Goal: Contribute content: Contribute content

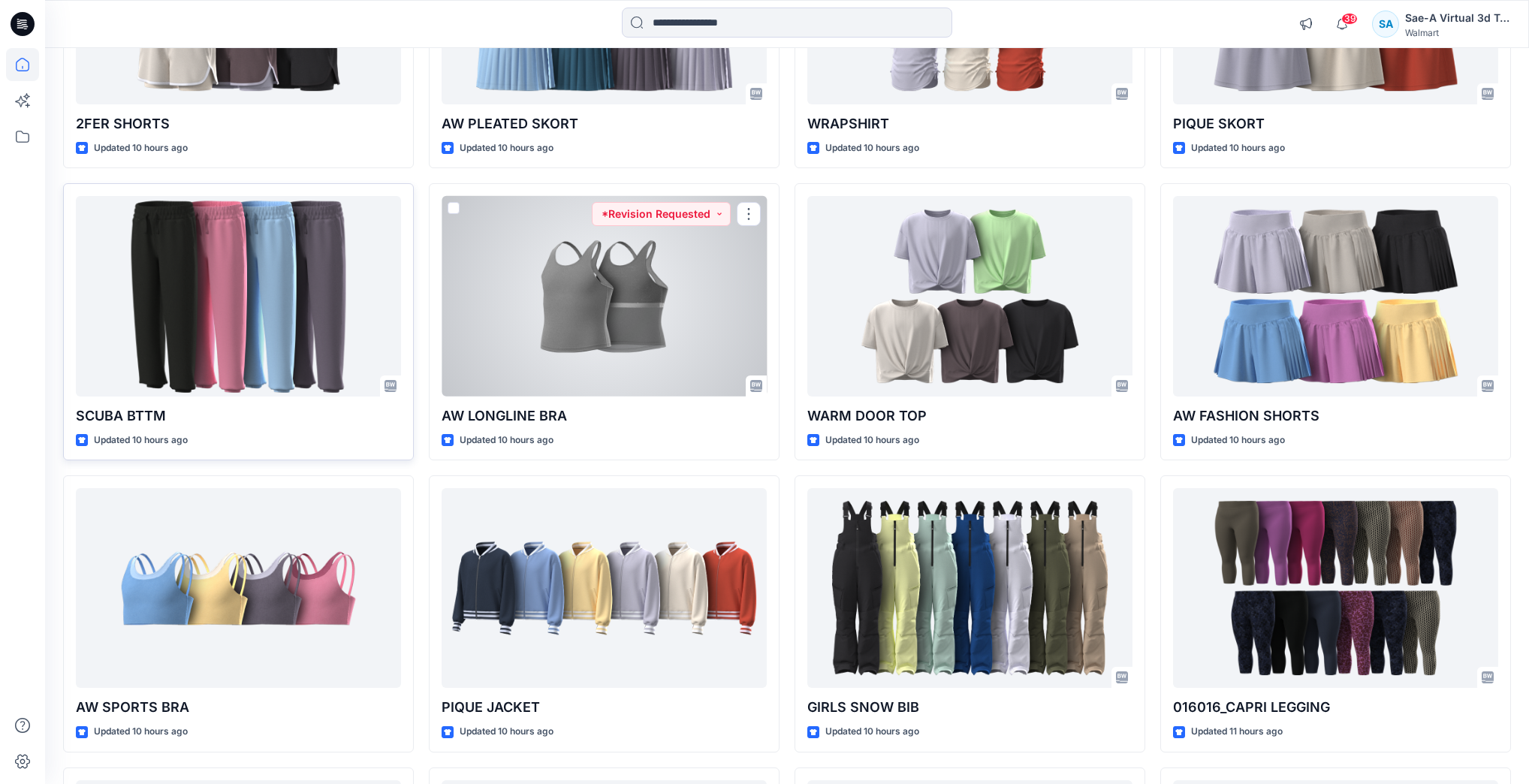
scroll to position [599, 0]
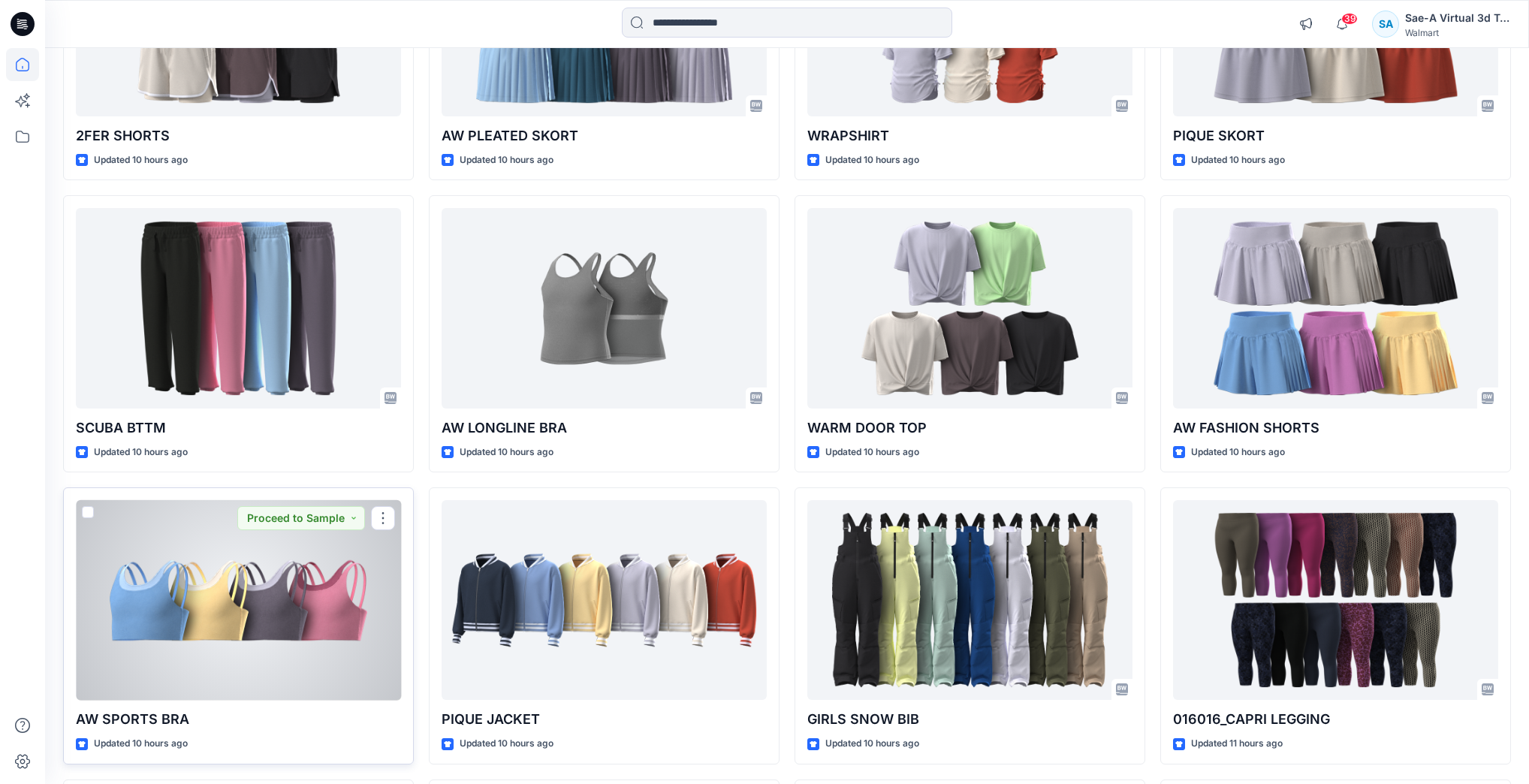
click at [201, 629] on div at bounding box center [238, 600] width 325 height 199
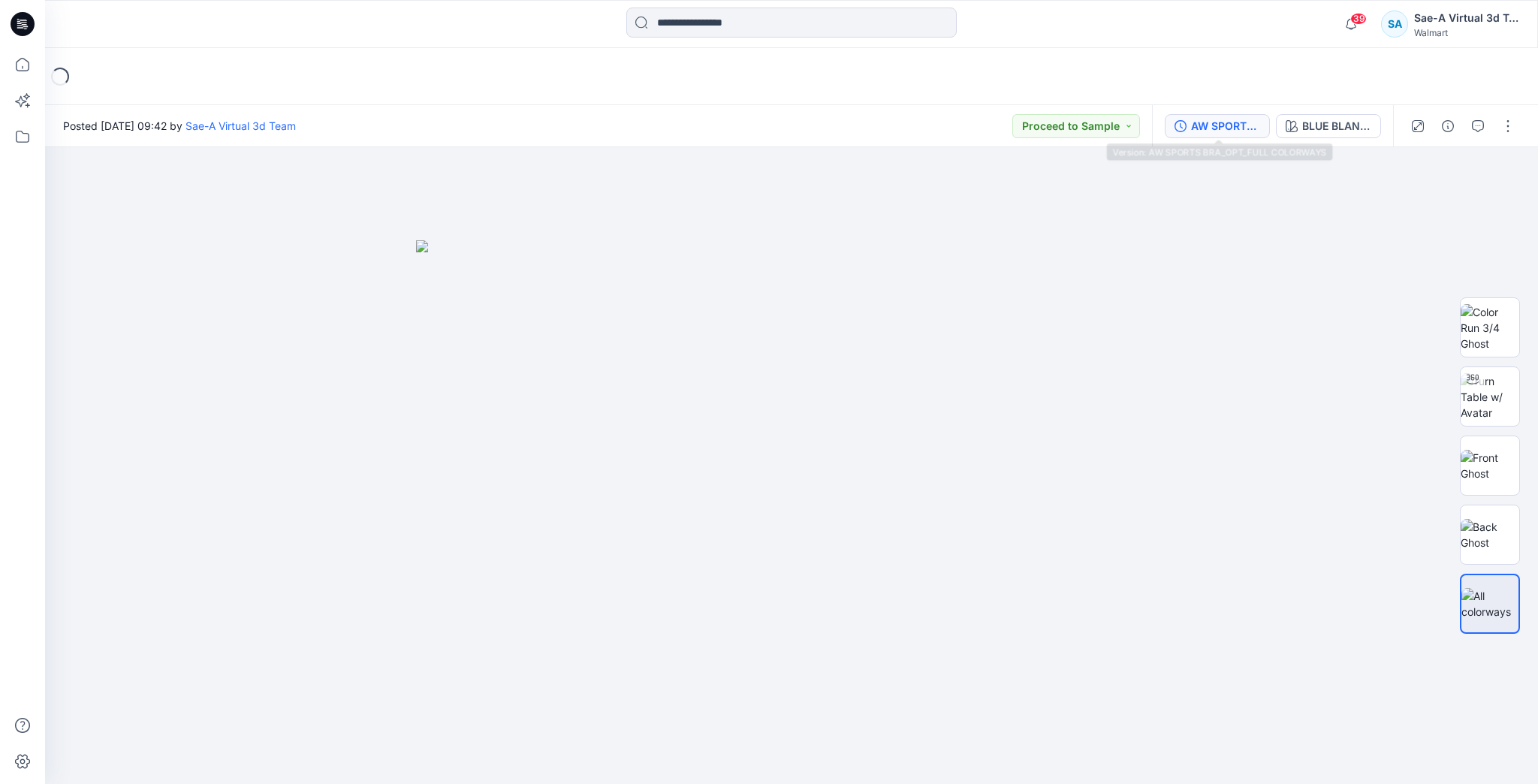
click at [1222, 118] on div "AW SPORTS BRA_OPT_FULL COLORWAYS" at bounding box center [1225, 126] width 69 height 16
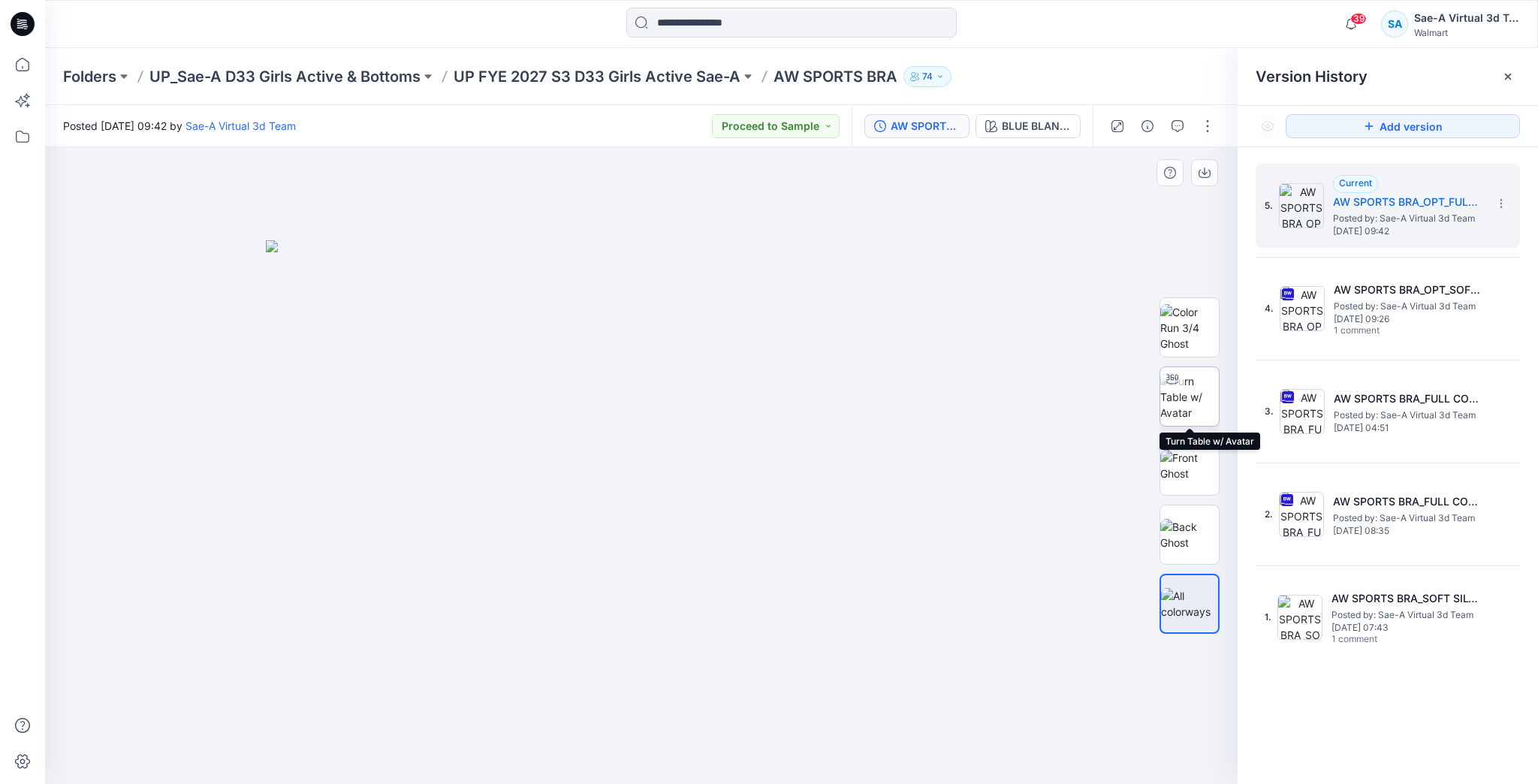
click at [1187, 409] on img at bounding box center [1190, 396] width 58 height 47
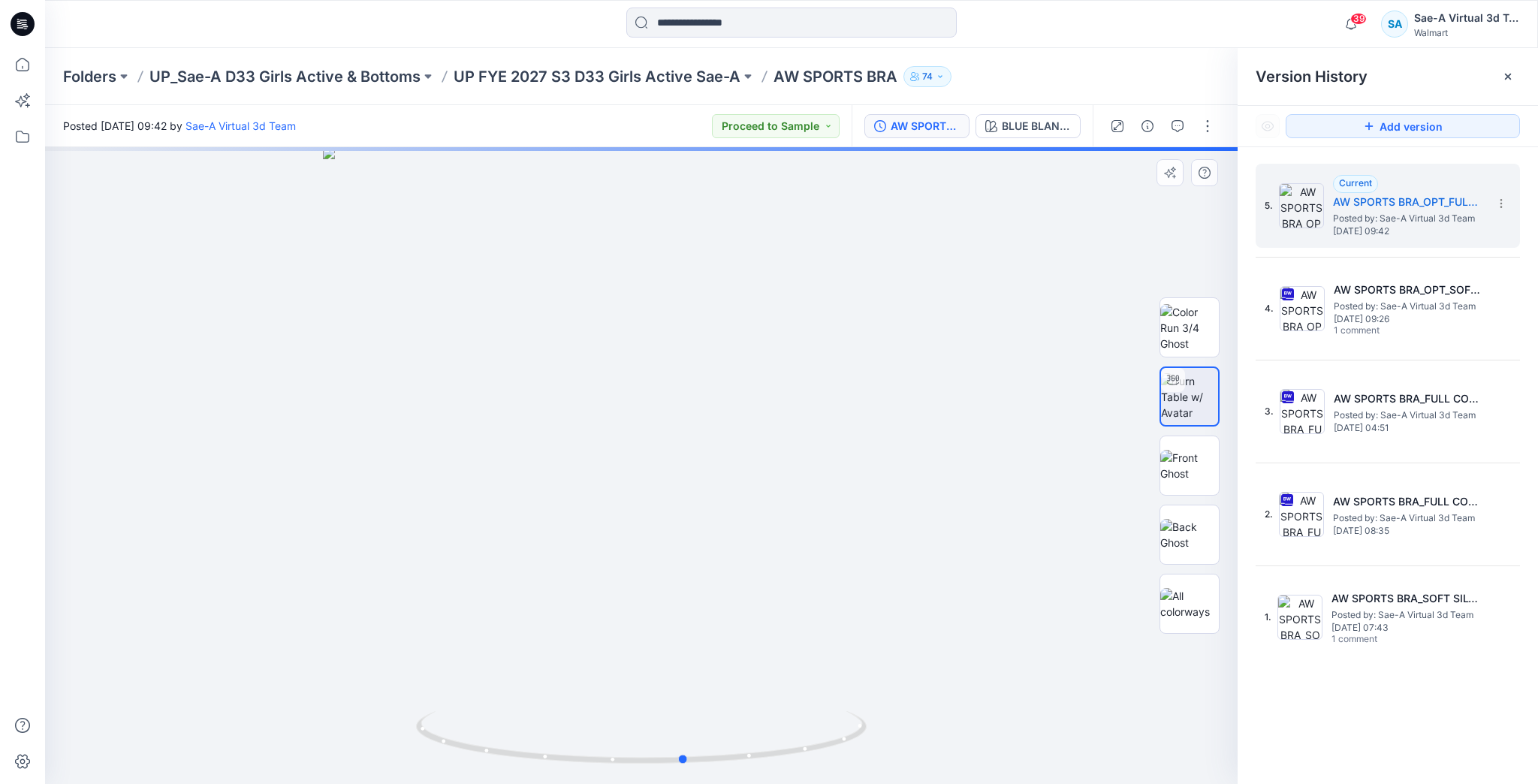
drag, startPoint x: 827, startPoint y: 727, endPoint x: 877, endPoint y: 718, distance: 50.8
click at [877, 718] on div at bounding box center [642, 465] width 1192 height 636
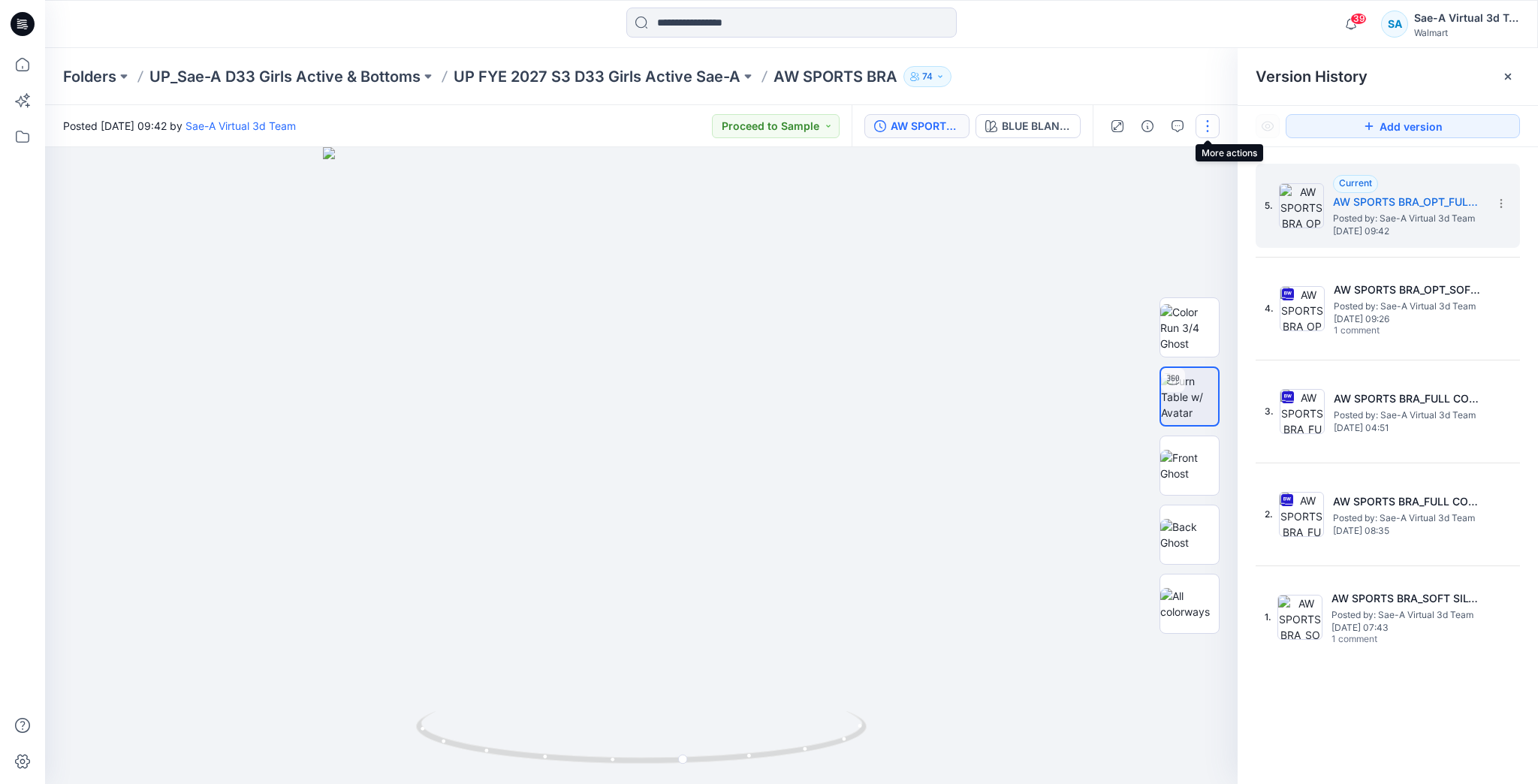
click at [1201, 126] on button "button" at bounding box center [1208, 126] width 24 height 24
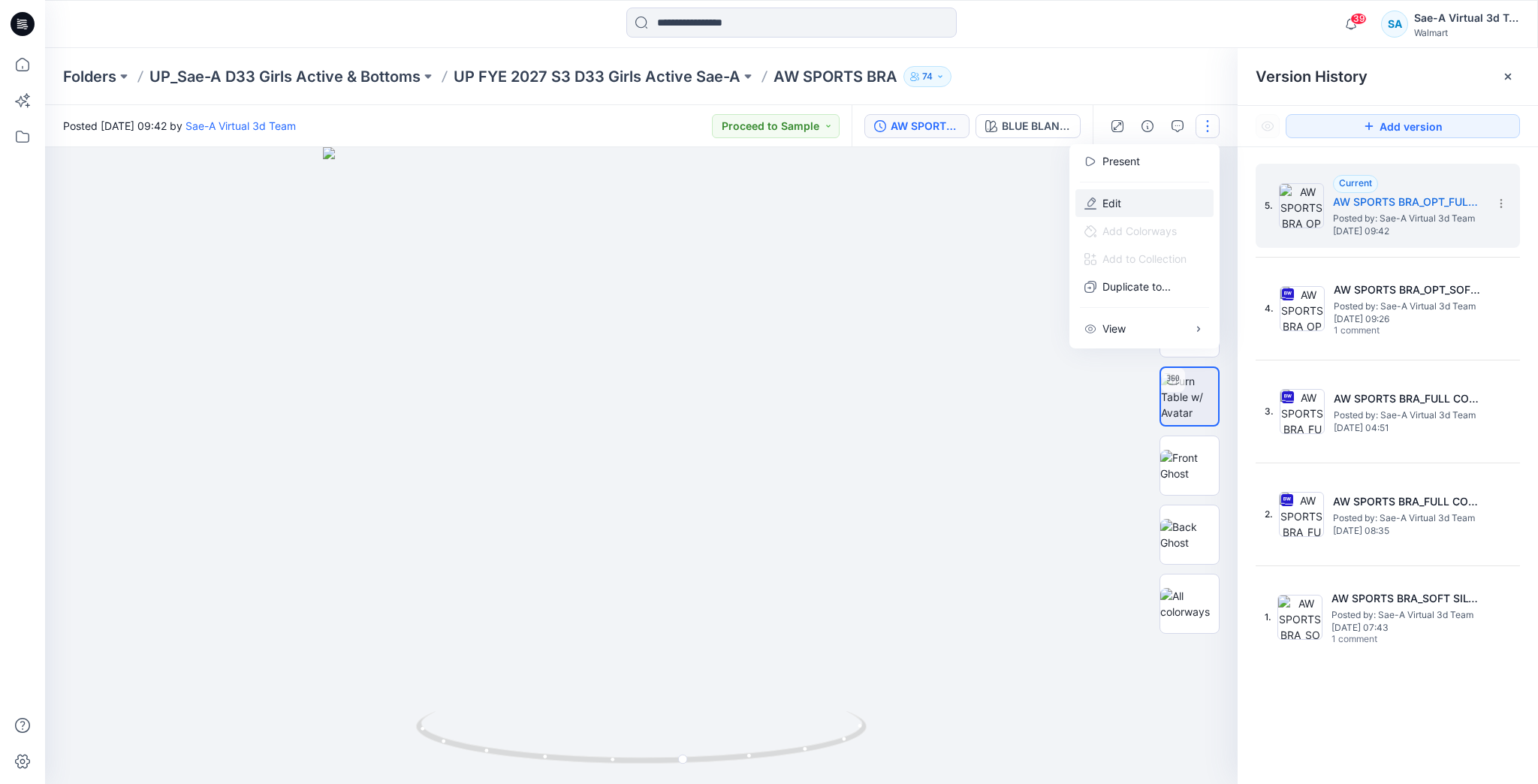
click at [1135, 207] on button "Edit" at bounding box center [1145, 203] width 138 height 28
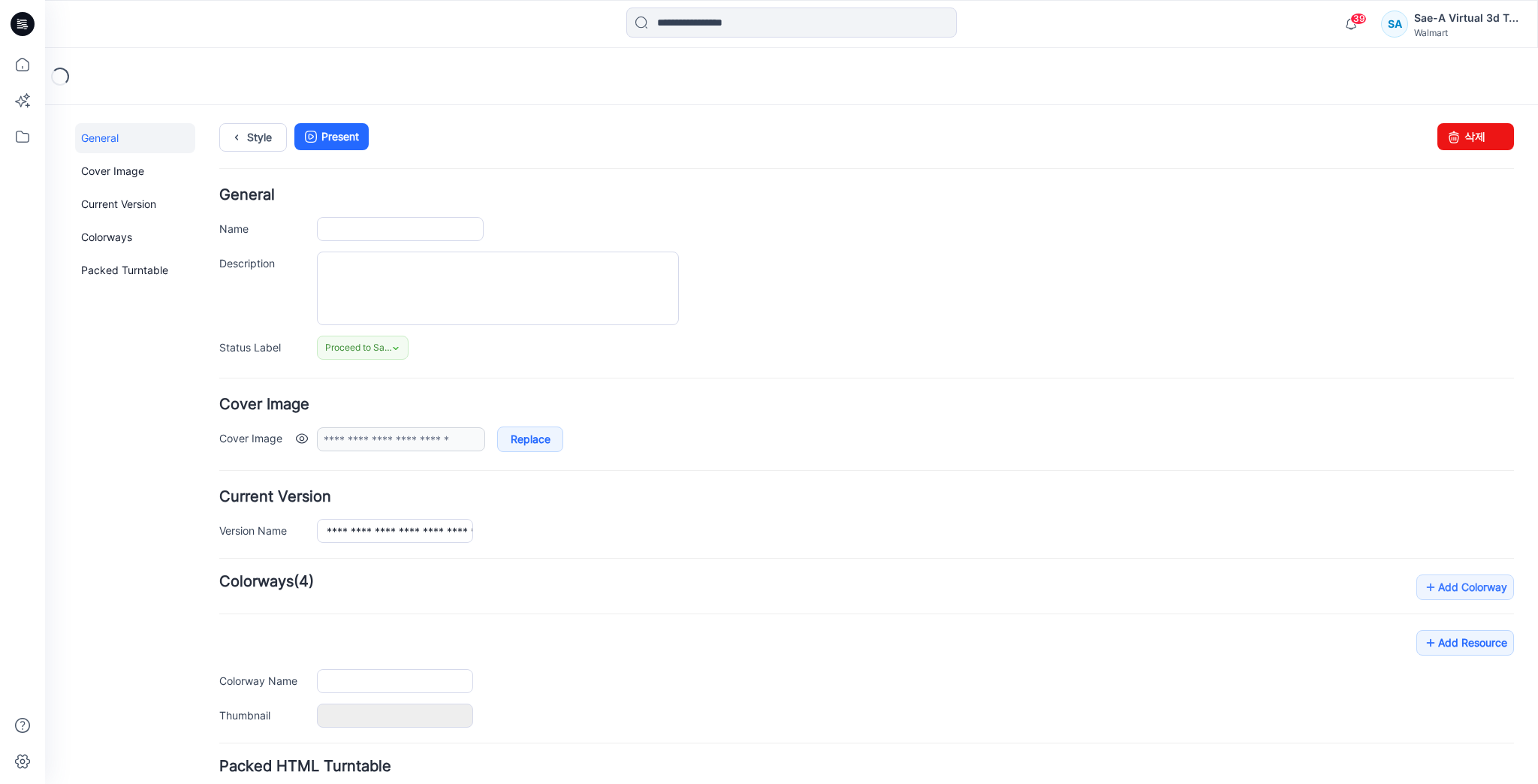
type input "**********"
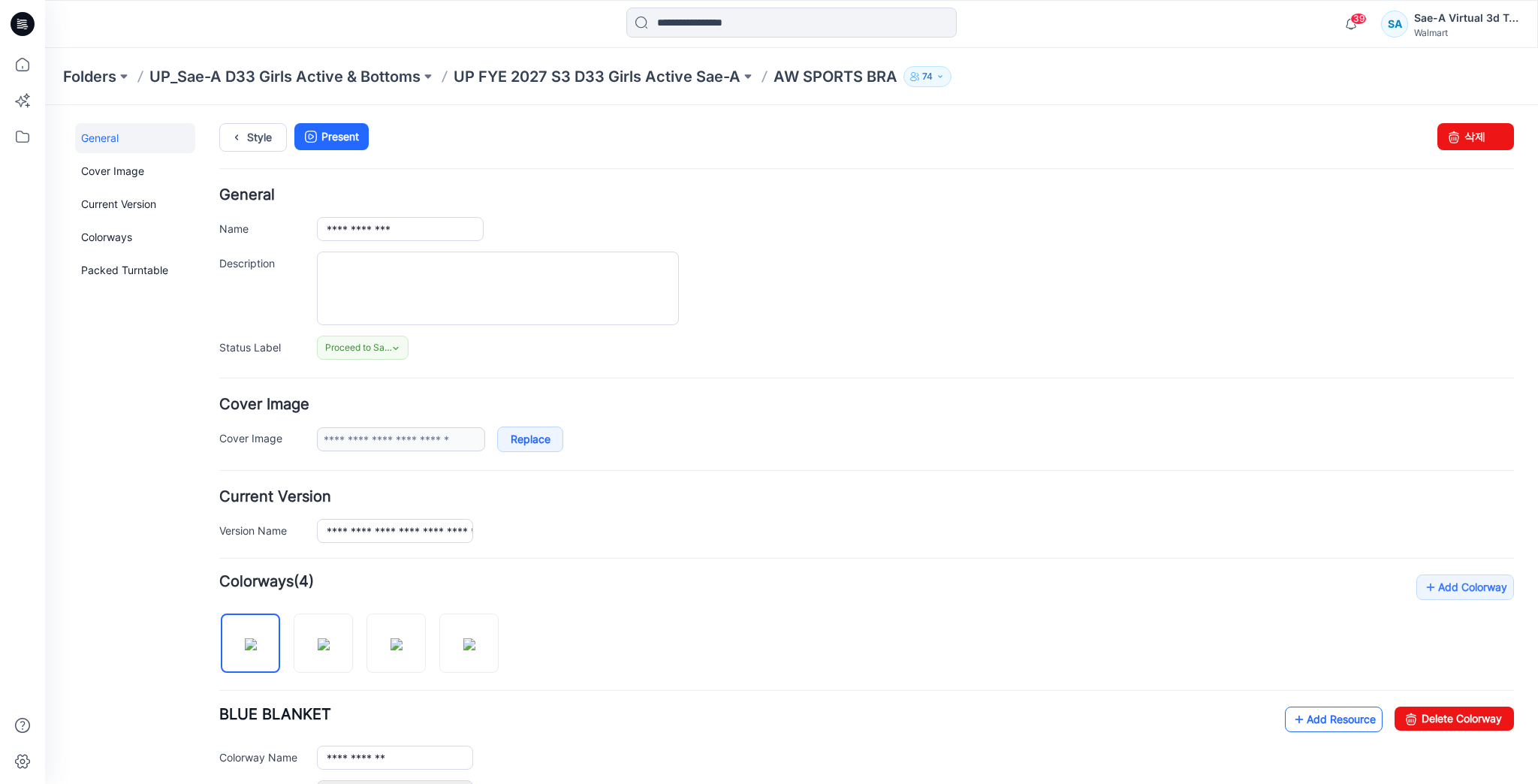
click at [1334, 713] on link "Add Resource" at bounding box center [1334, 718] width 97 height 25
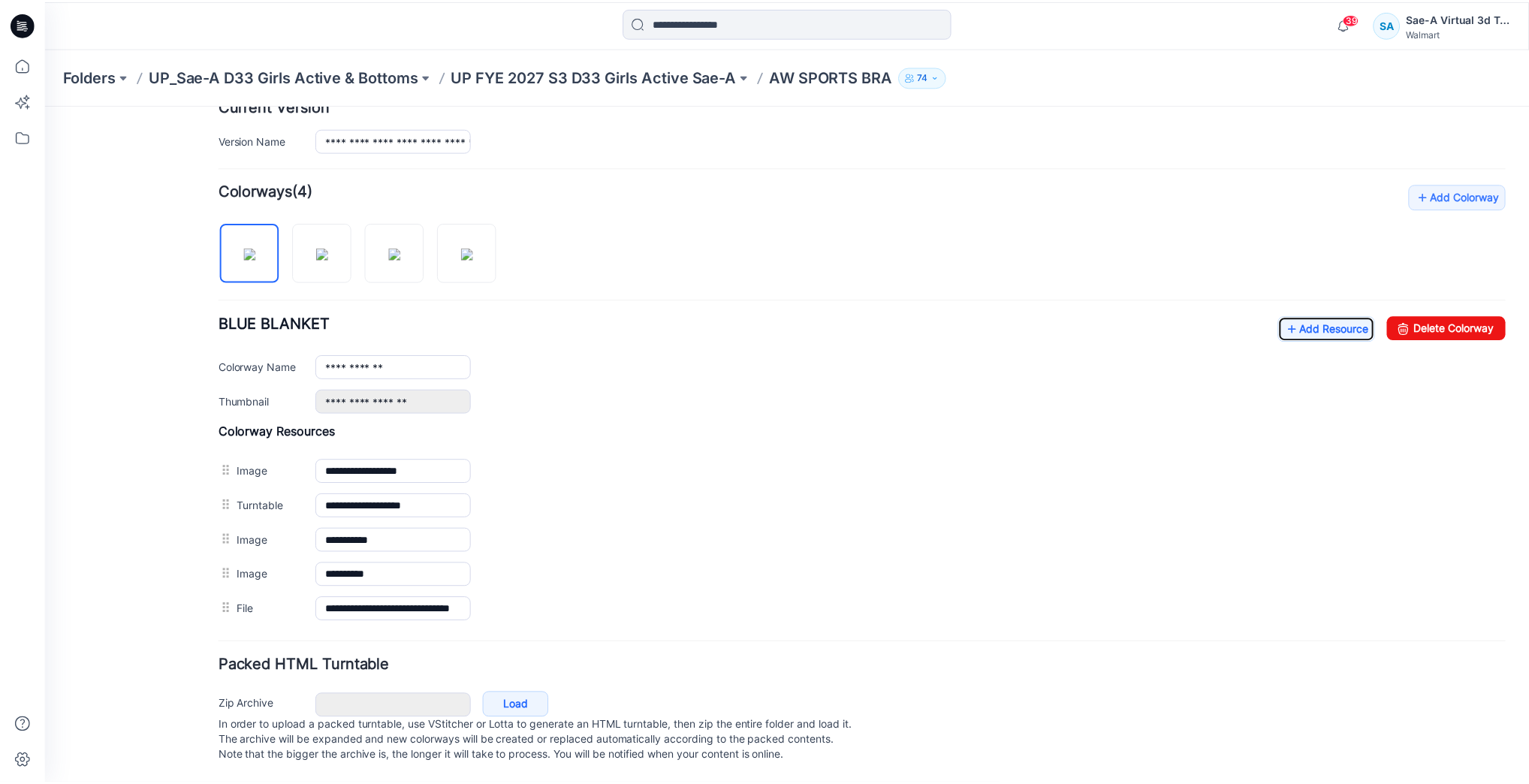
scroll to position [401, 0]
click at [32, 67] on icon at bounding box center [22, 64] width 33 height 33
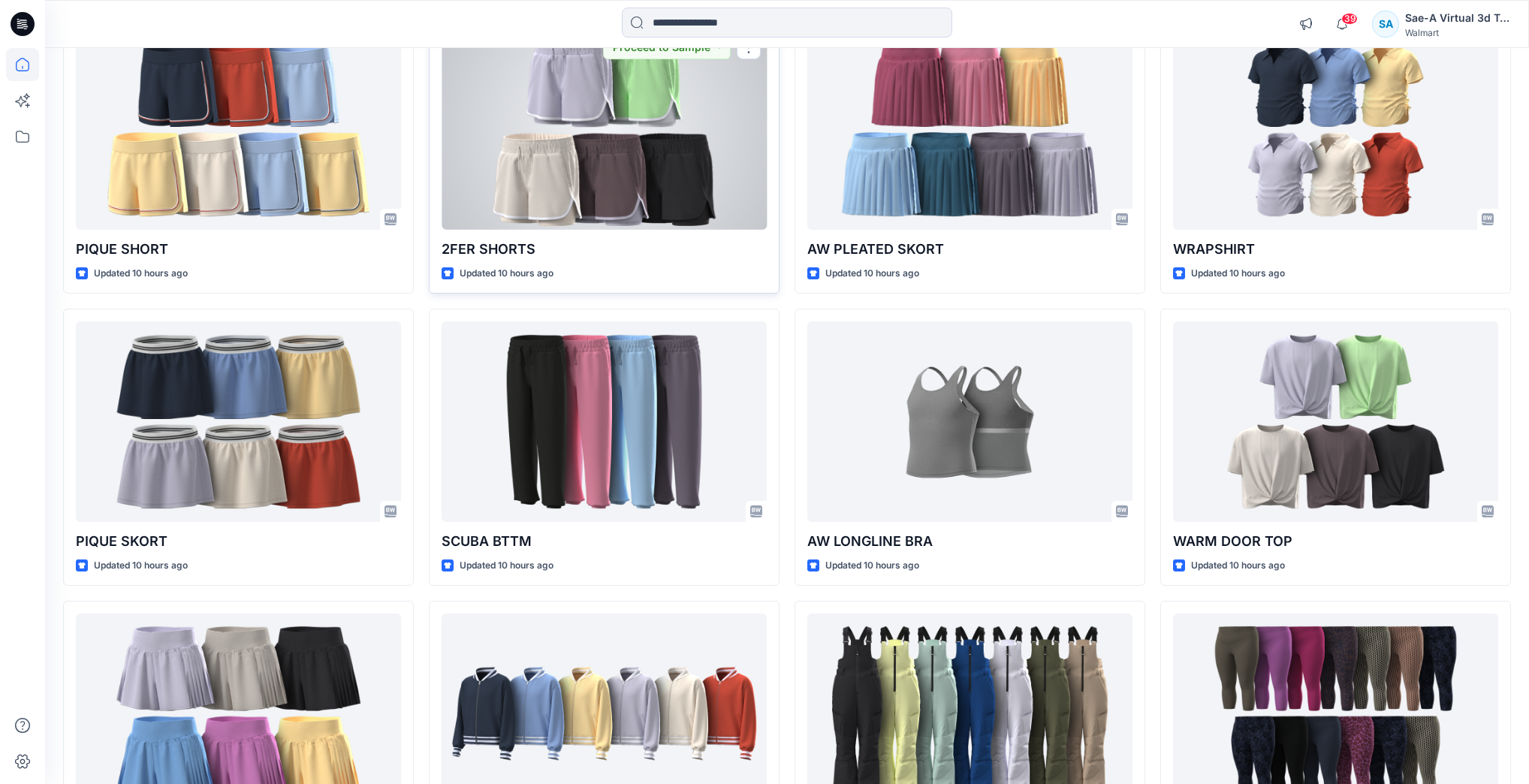
scroll to position [721, 0]
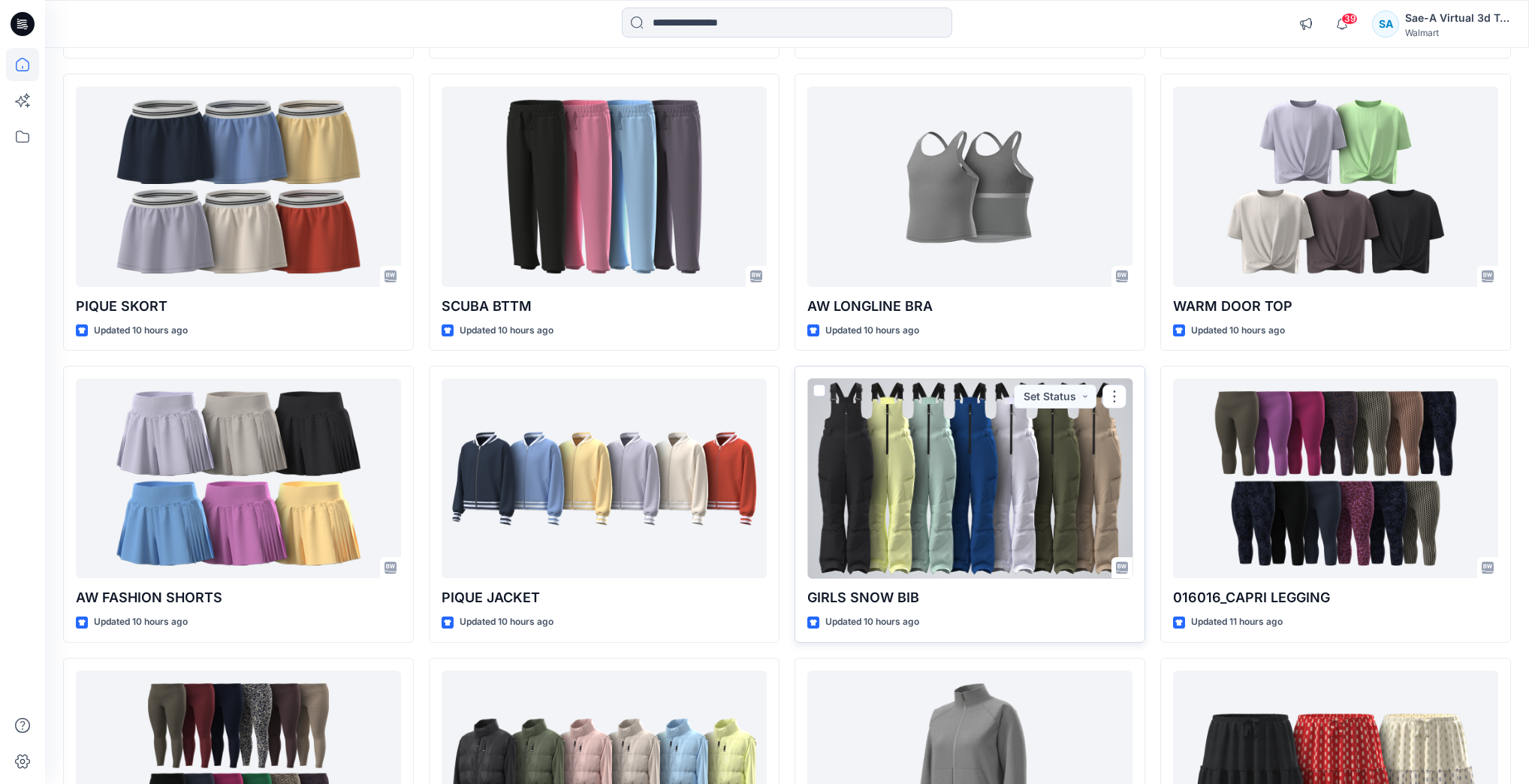
click at [930, 481] on div at bounding box center [969, 478] width 325 height 199
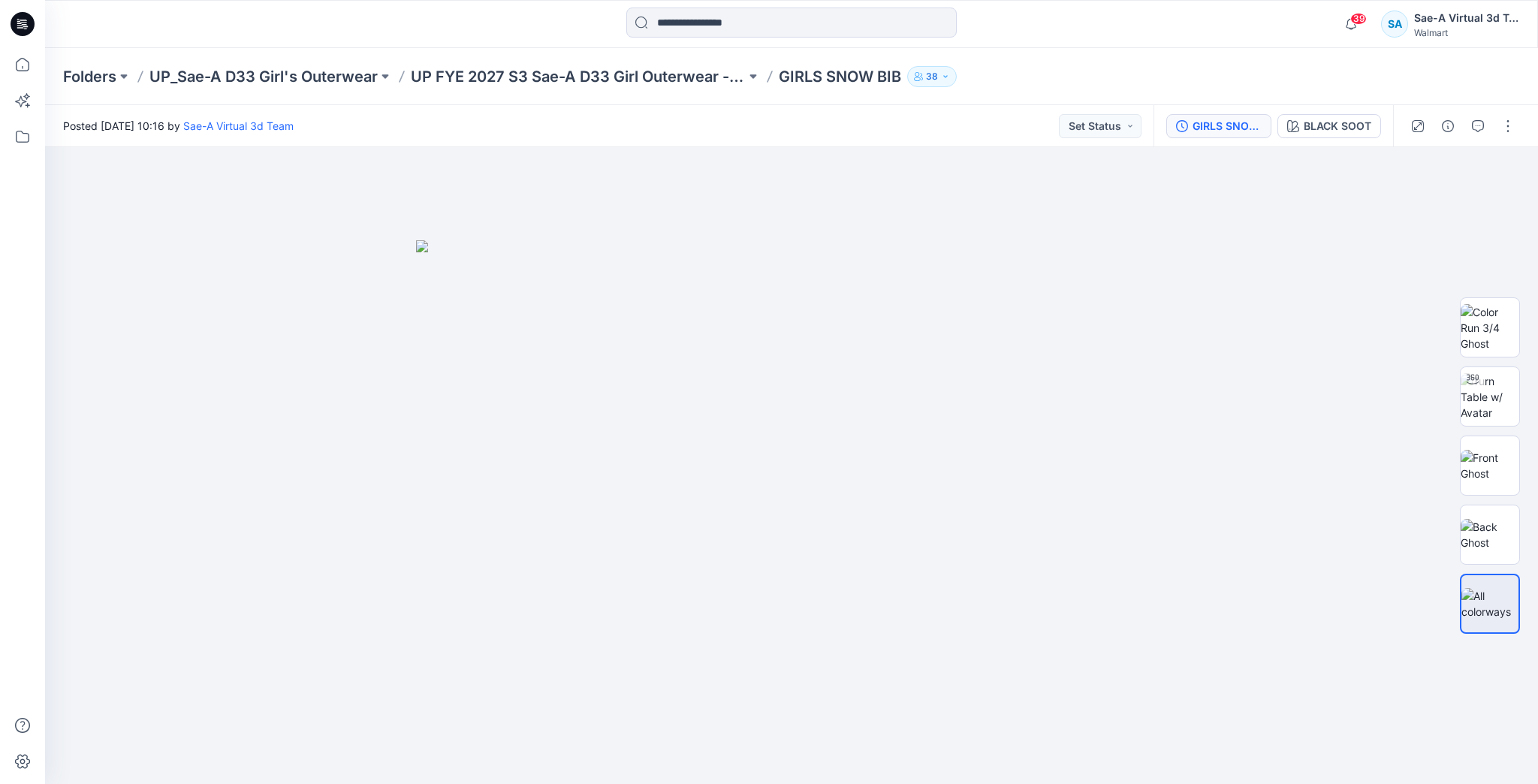
click at [1201, 125] on div "GIRLS SNOW BIB_FULL COLORWAYS" at bounding box center [1227, 126] width 69 height 16
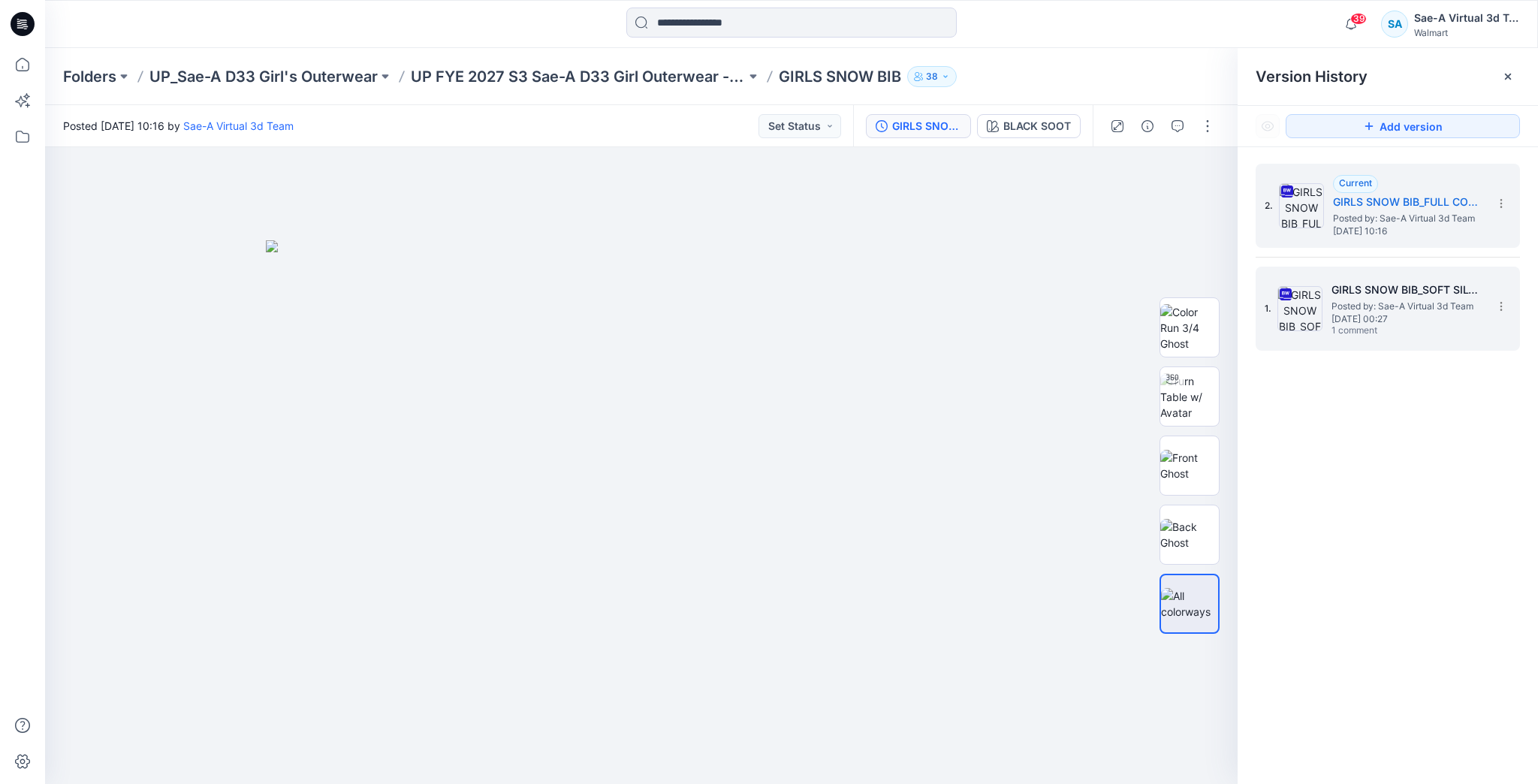
click at [1388, 300] on span "Posted by: Sae-A Virtual 3d Team" at bounding box center [1407, 306] width 150 height 15
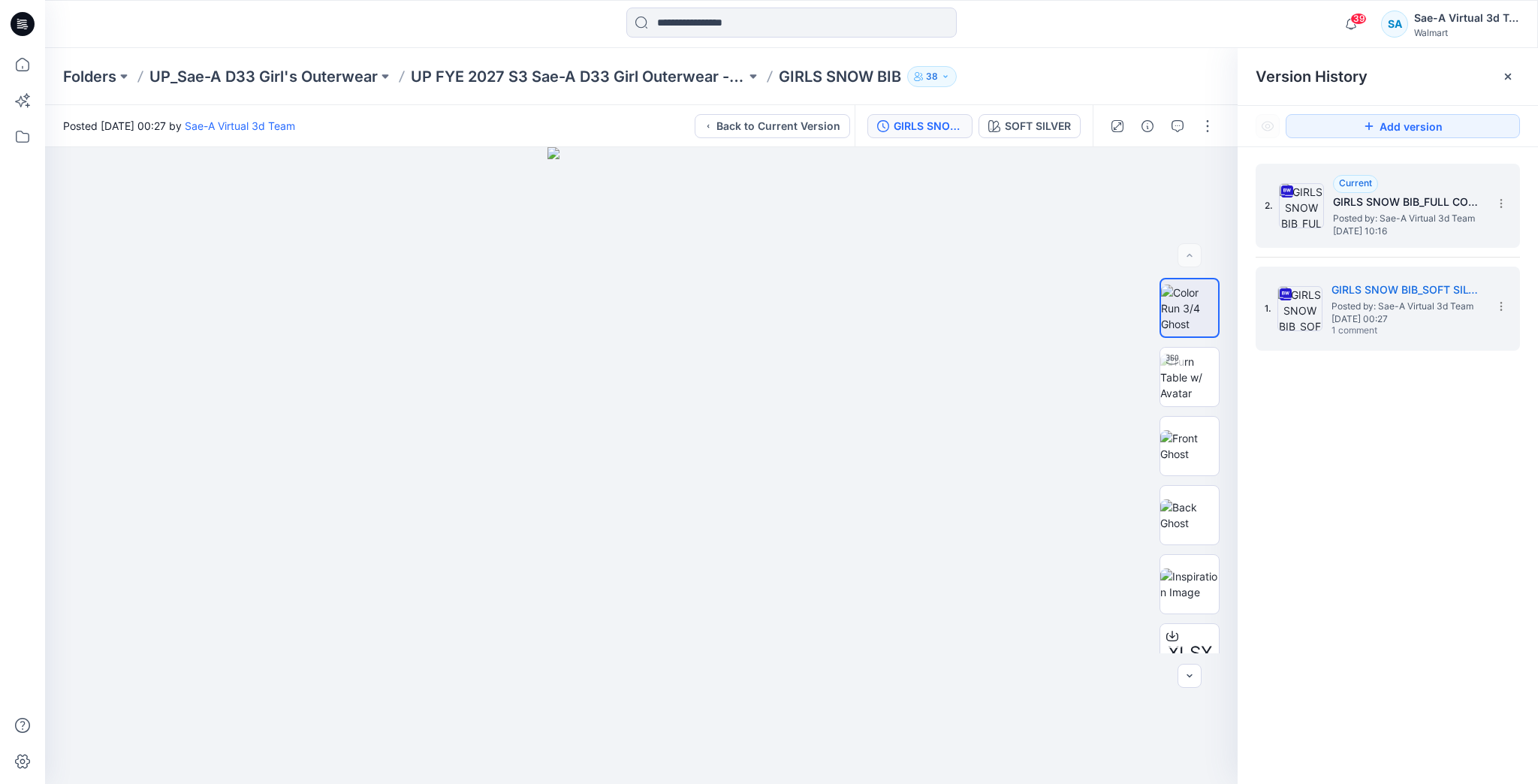
click at [1369, 208] on h5 "GIRLS SNOW BIB_FULL COLORWAYS" at bounding box center [1407, 202] width 150 height 18
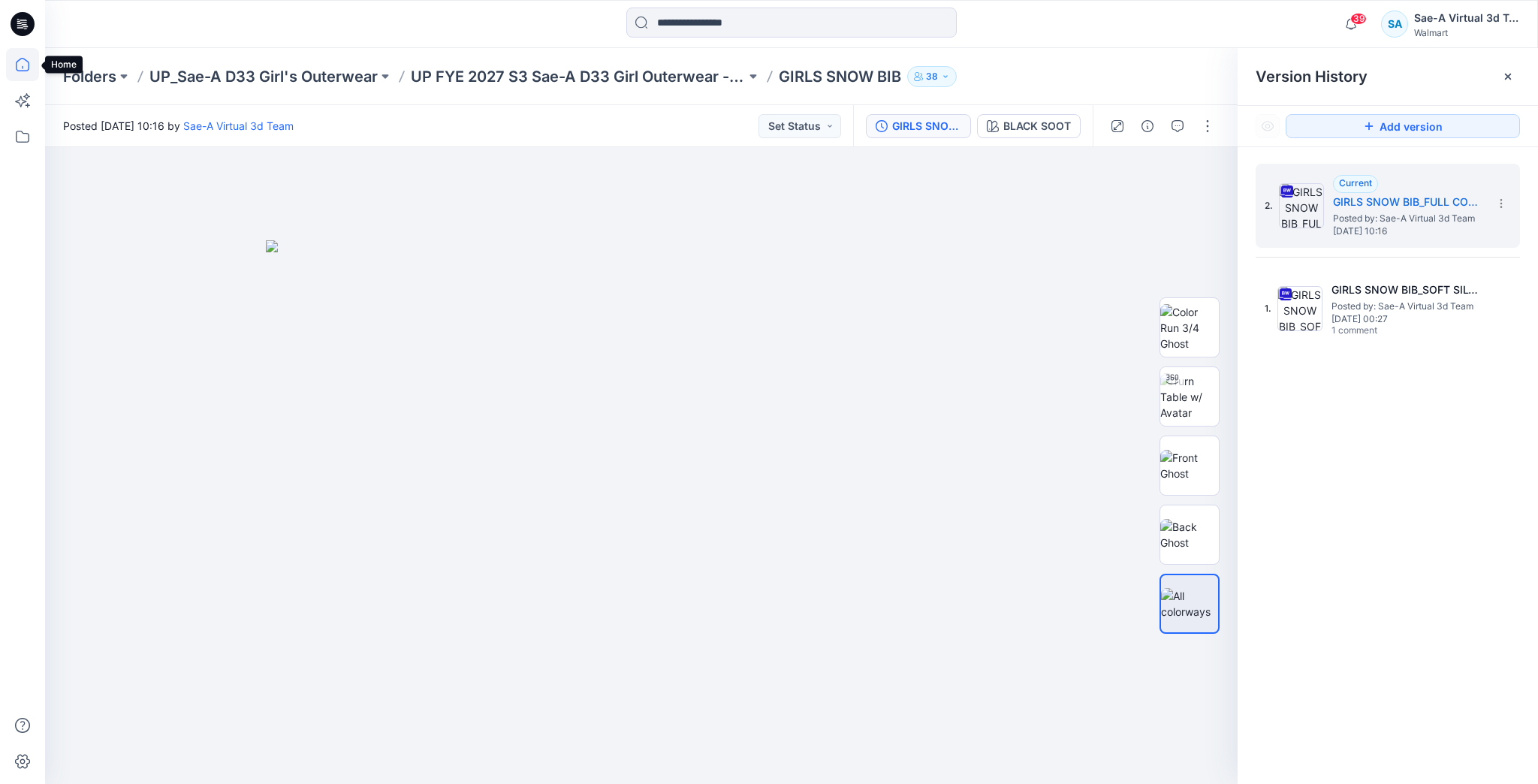
click at [28, 71] on icon at bounding box center [22, 64] width 33 height 33
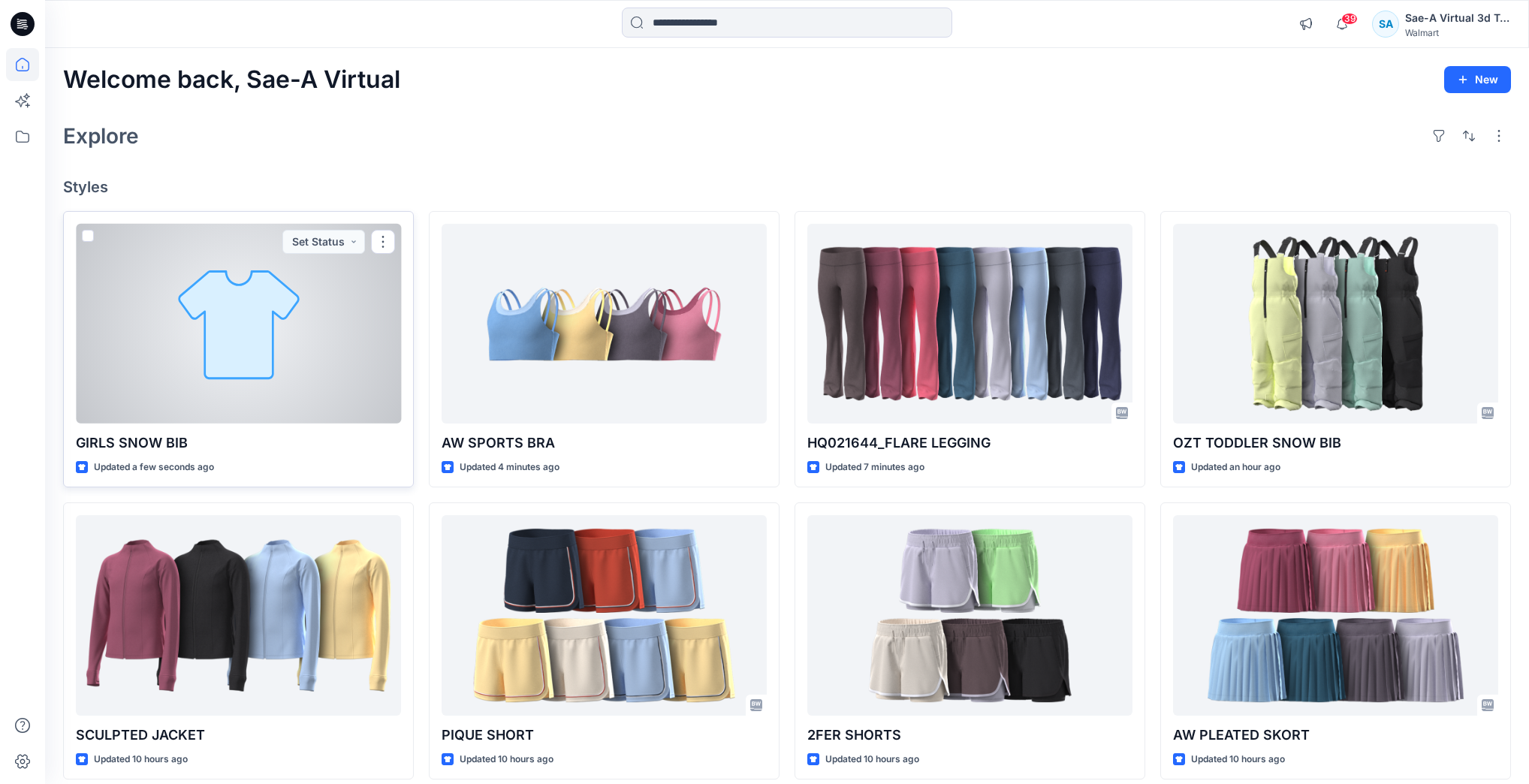
click at [354, 364] on div at bounding box center [238, 323] width 325 height 199
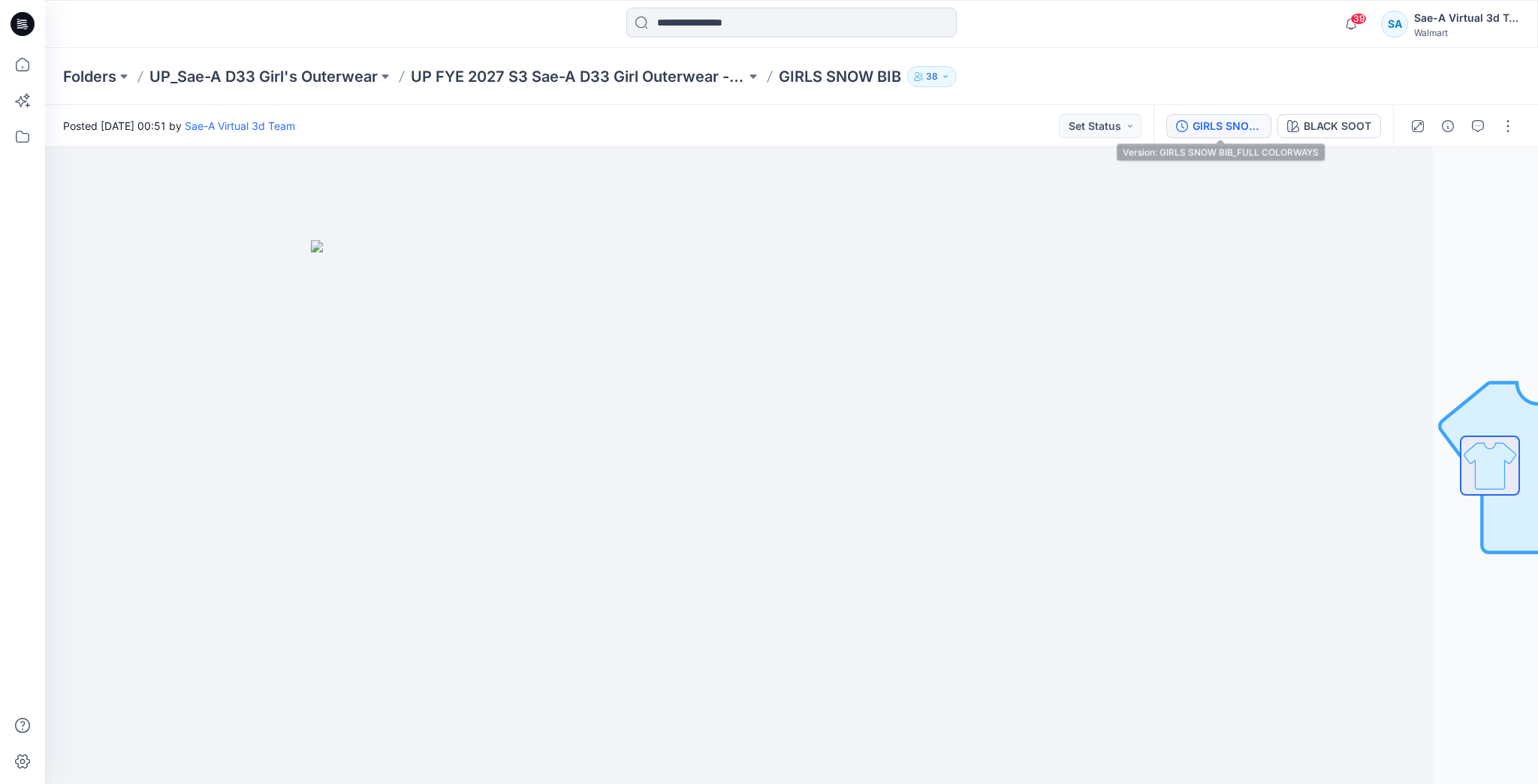
click at [1230, 135] on button "GIRLS SNOW BIB_FULL COLORWAYS" at bounding box center [1219, 126] width 105 height 24
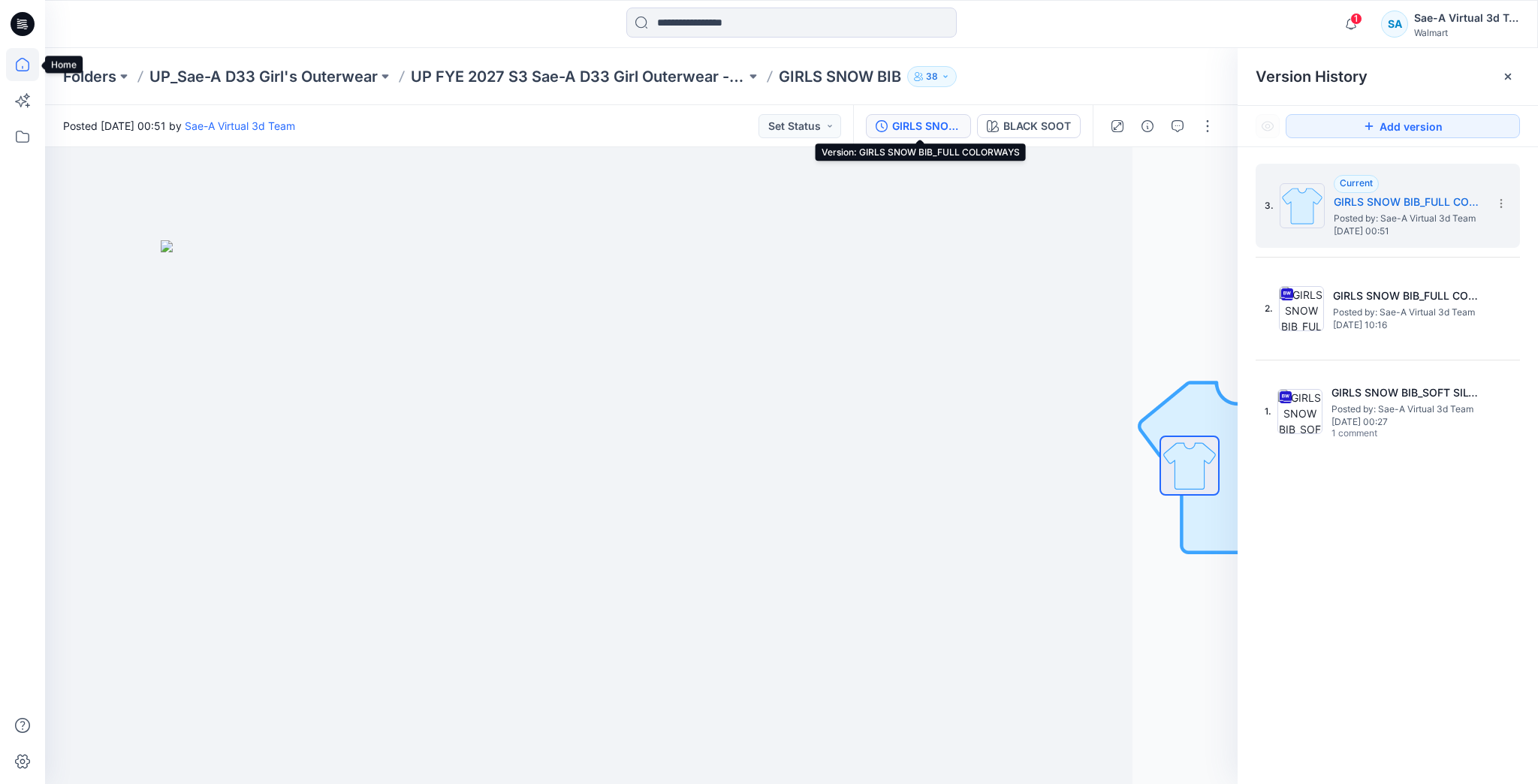
click at [28, 66] on icon at bounding box center [22, 64] width 14 height 14
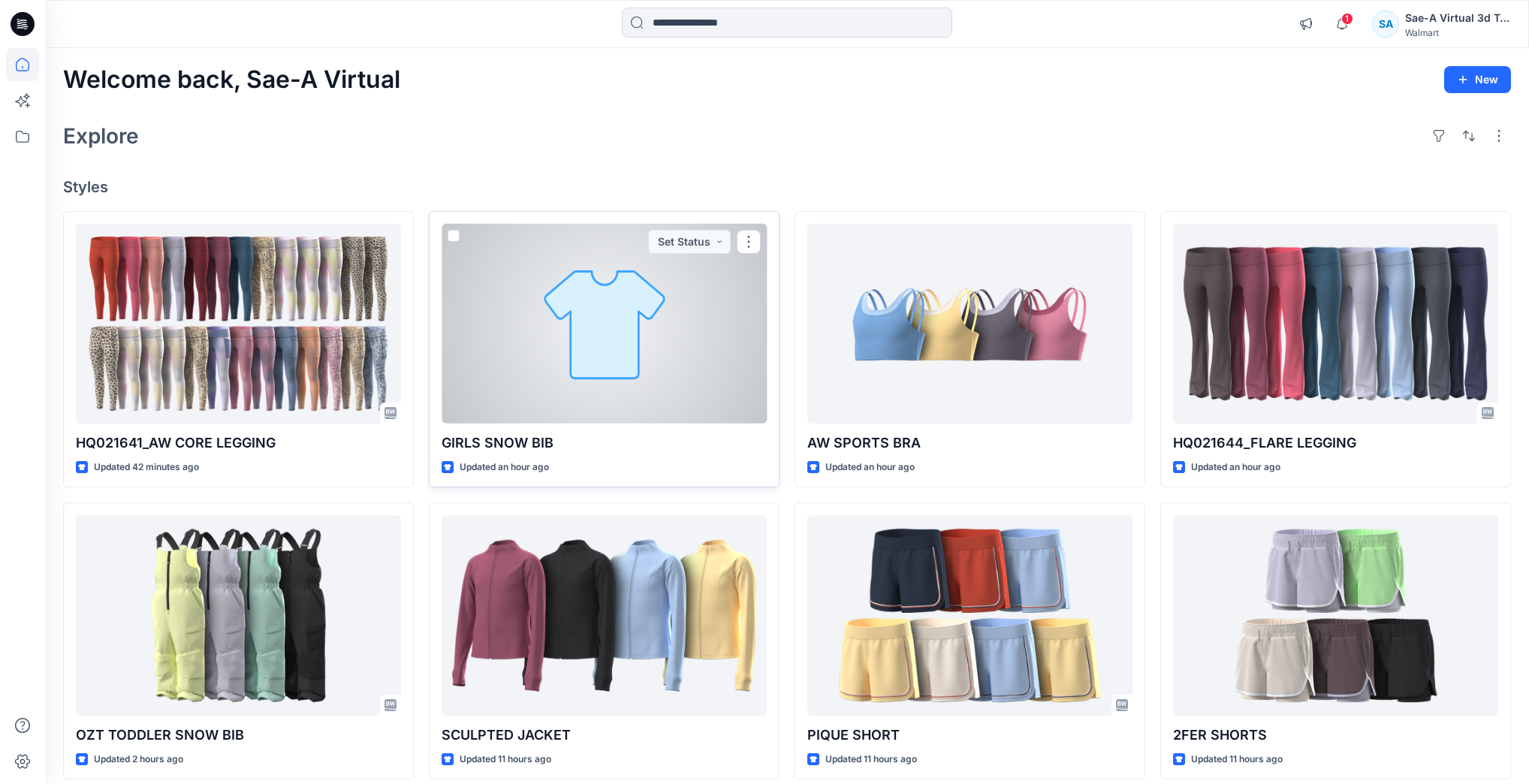
click at [590, 390] on div at bounding box center [603, 323] width 325 height 199
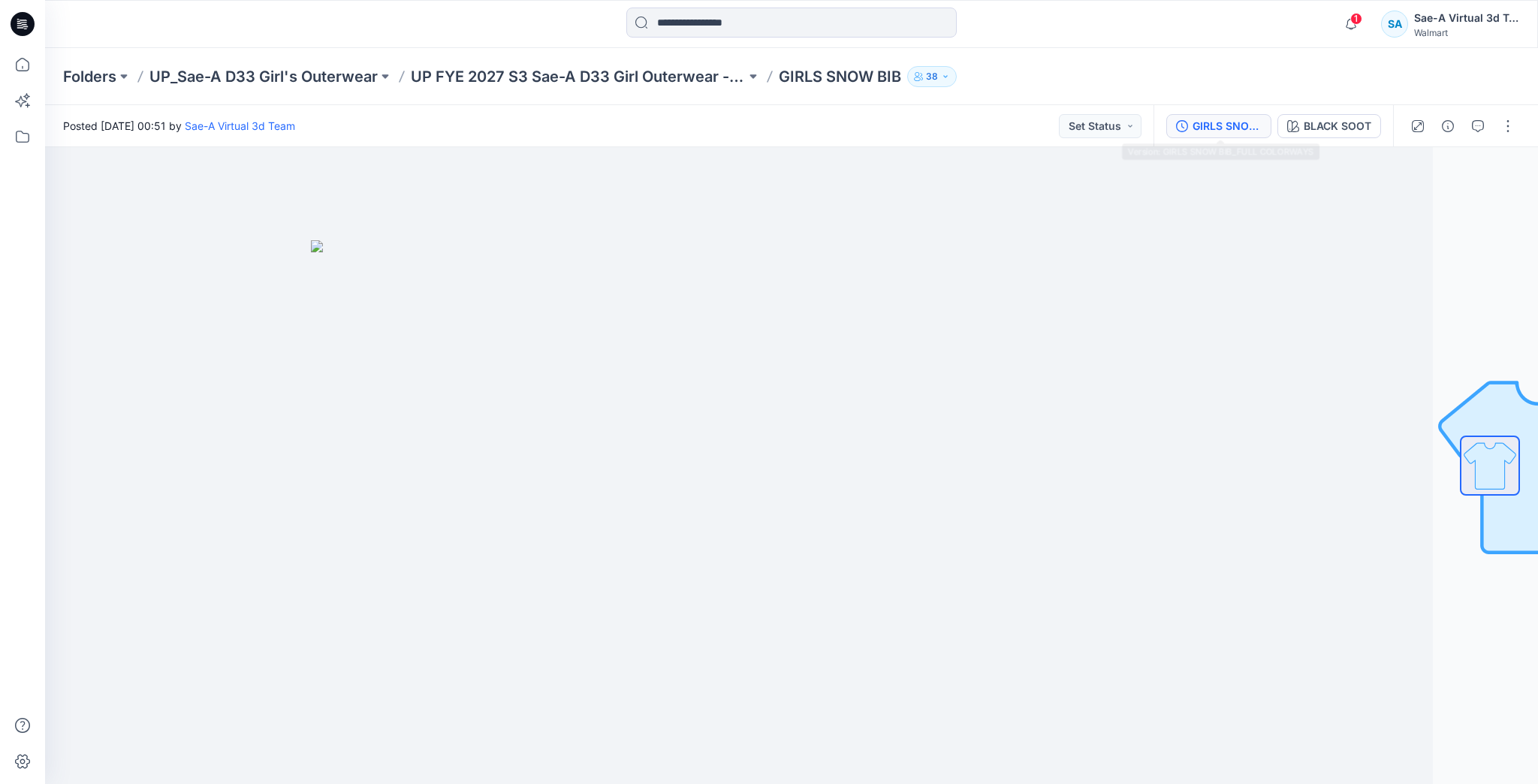
click at [1231, 126] on div "GIRLS SNOW BIB_FULL COLORWAYS" at bounding box center [1227, 126] width 69 height 16
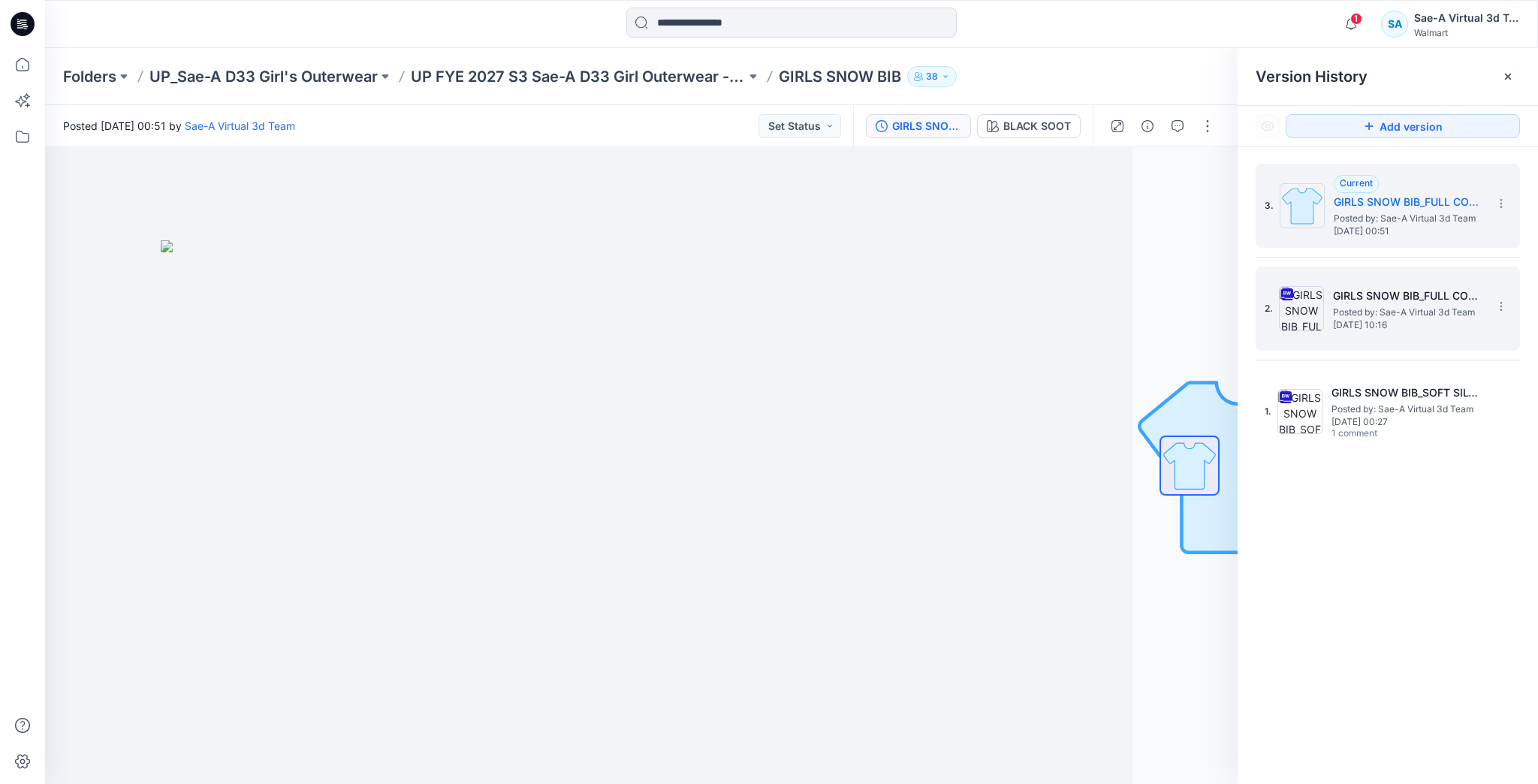
click at [1347, 309] on span "Posted by: Sae-A Virtual 3d Team" at bounding box center [1407, 312] width 150 height 15
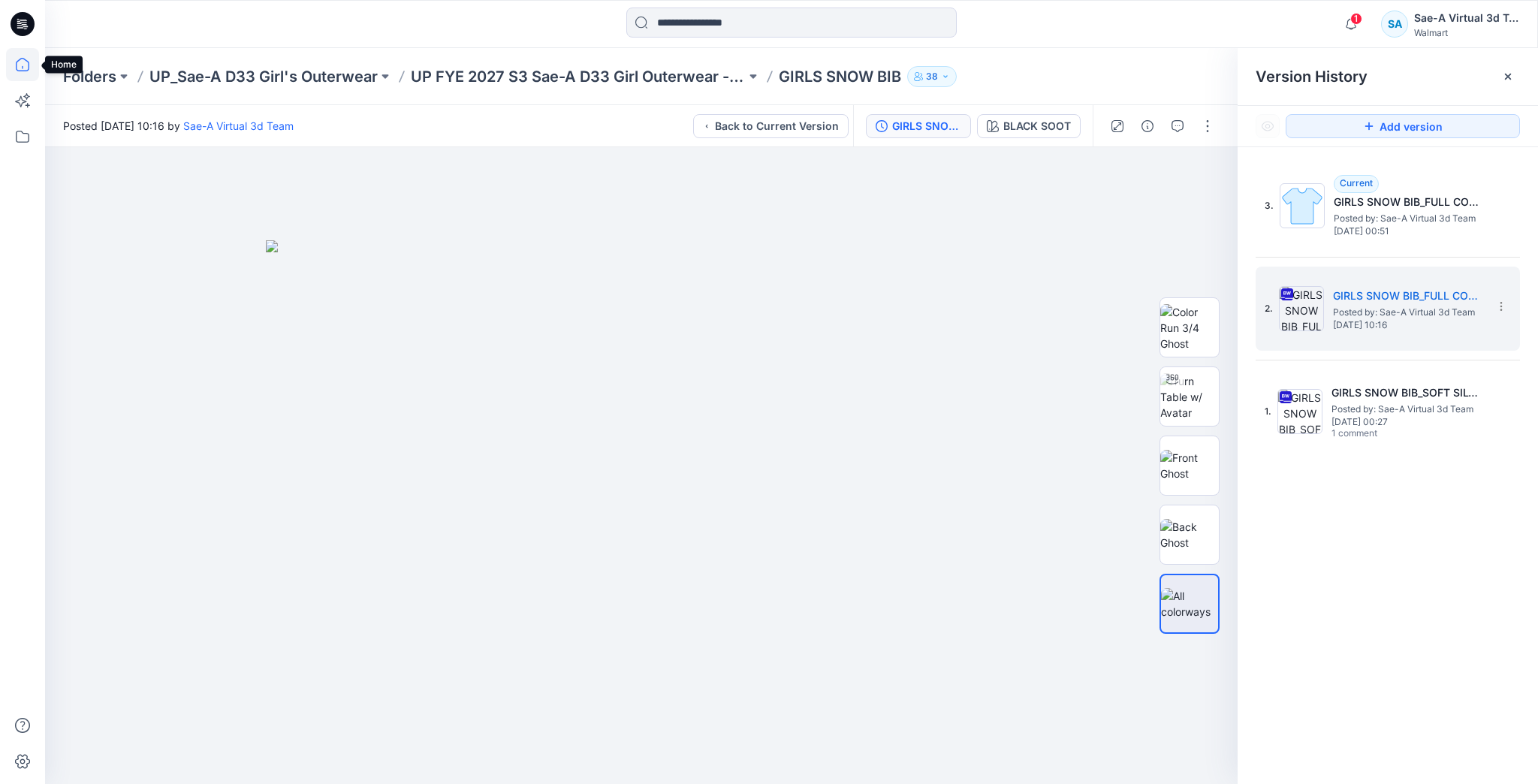
click at [21, 75] on icon at bounding box center [22, 64] width 33 height 33
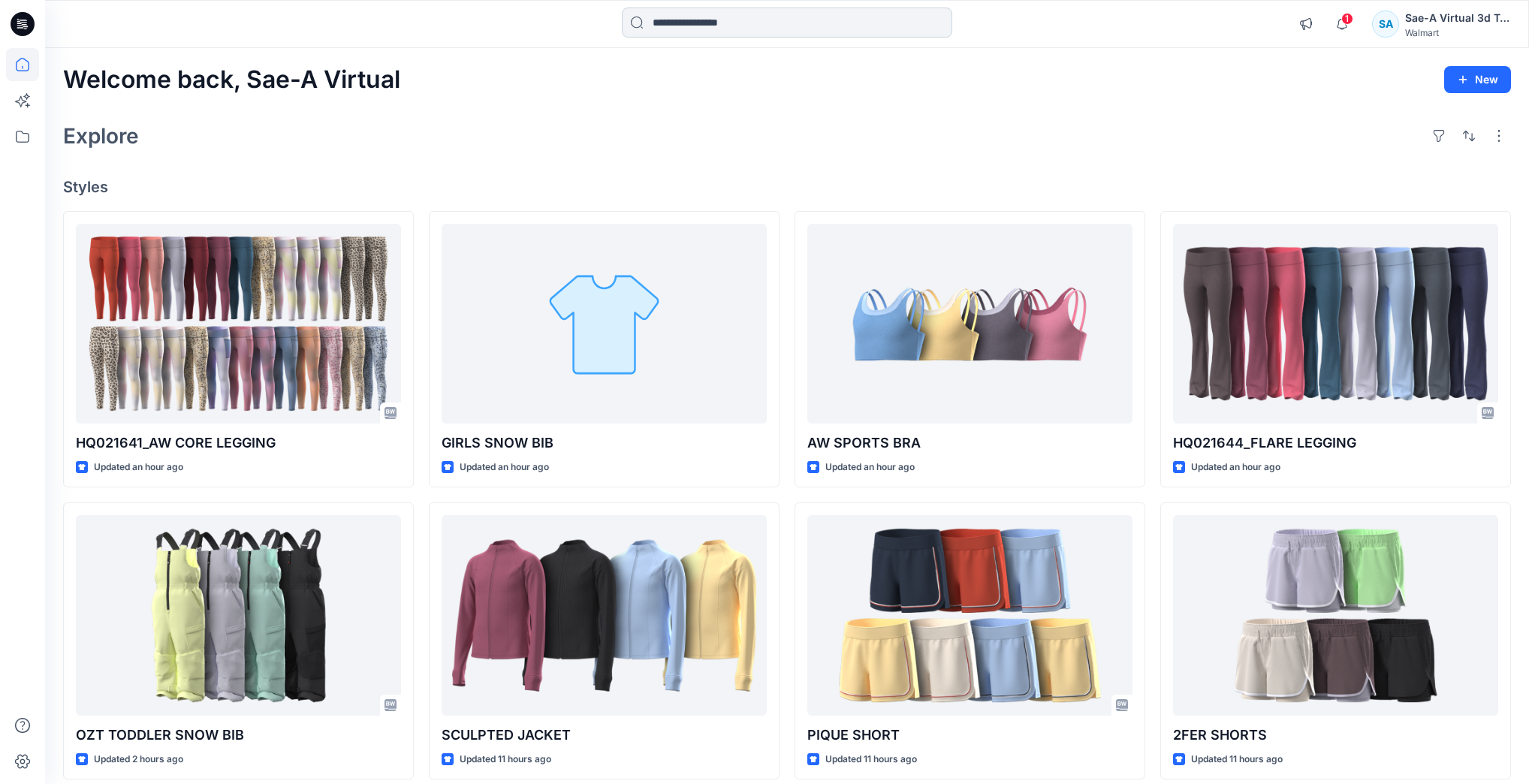
click at [787, 33] on input at bounding box center [787, 22] width 330 height 30
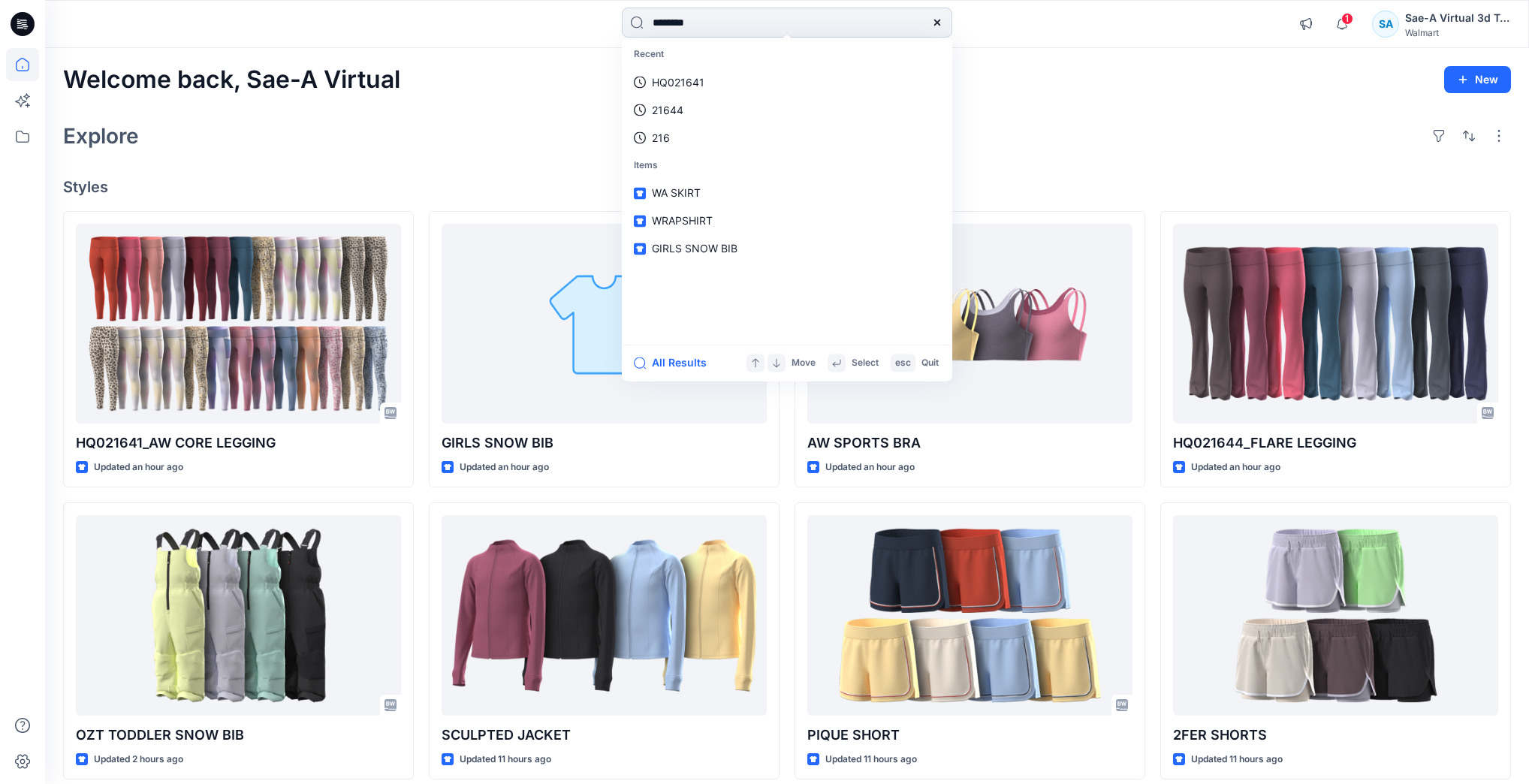
type input "*********"
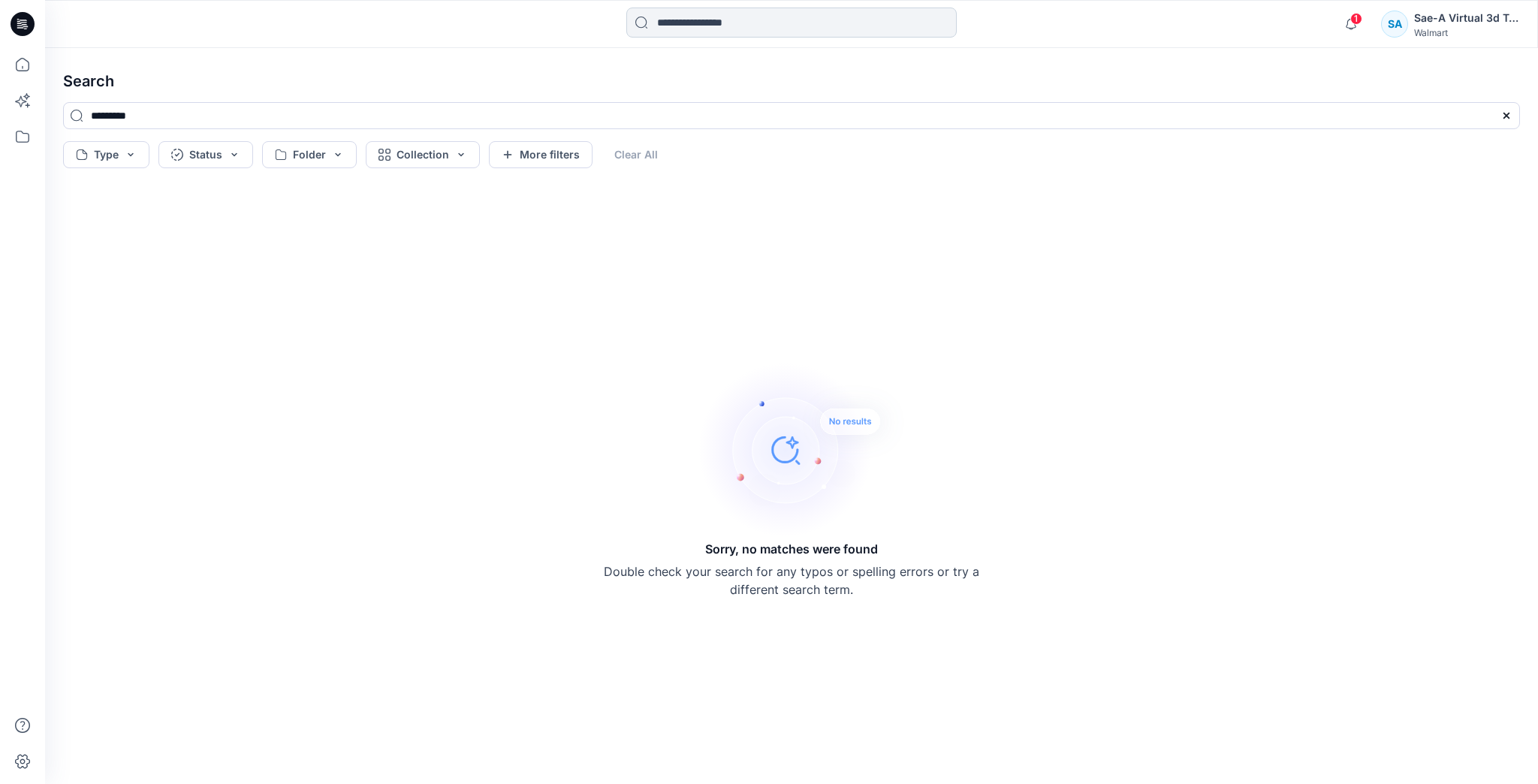
click at [774, 36] on input at bounding box center [791, 22] width 330 height 30
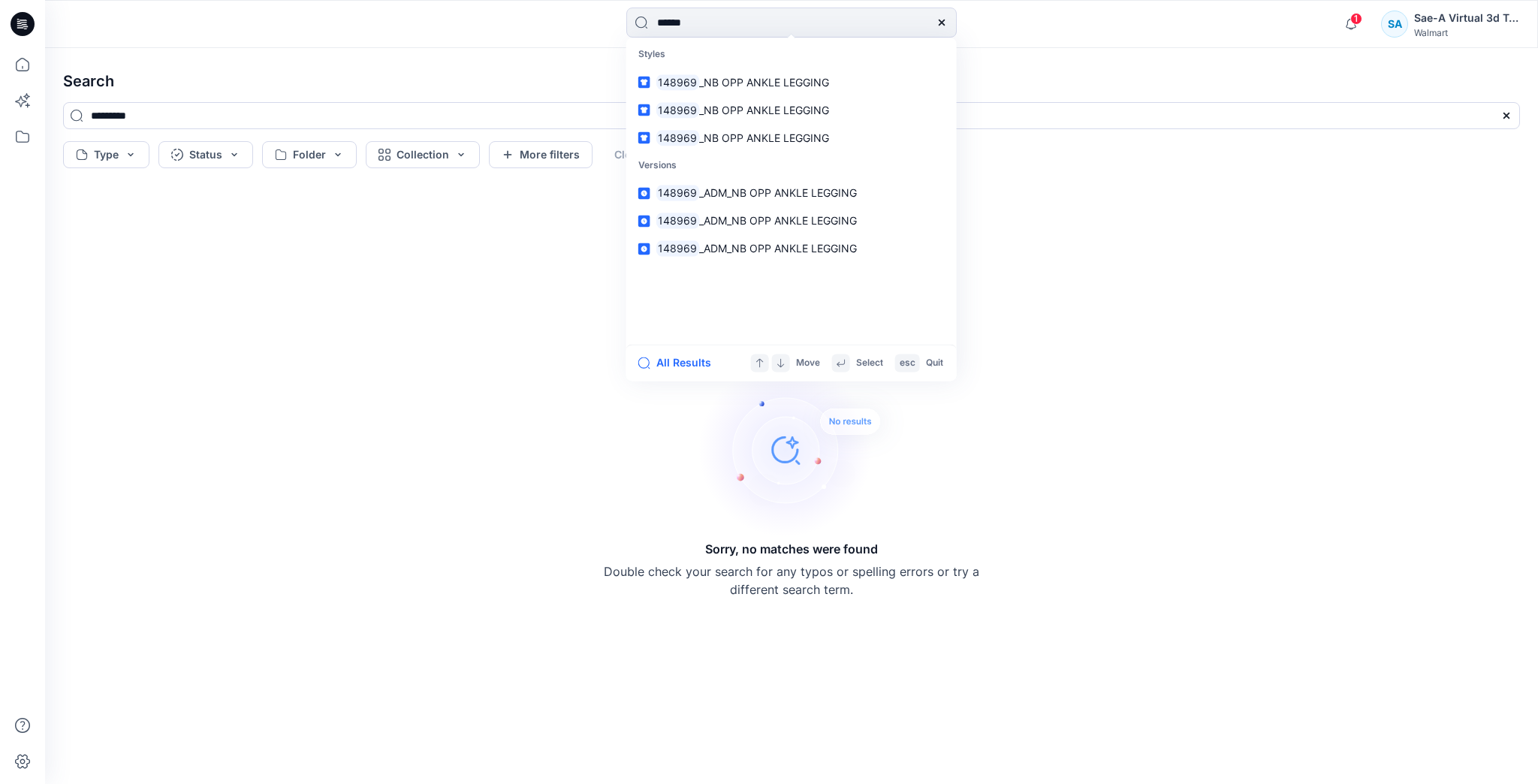
type input "******"
click at [793, 93] on link "148969 _NB OPP ANKLE LEGGING" at bounding box center [792, 82] width 324 height 28
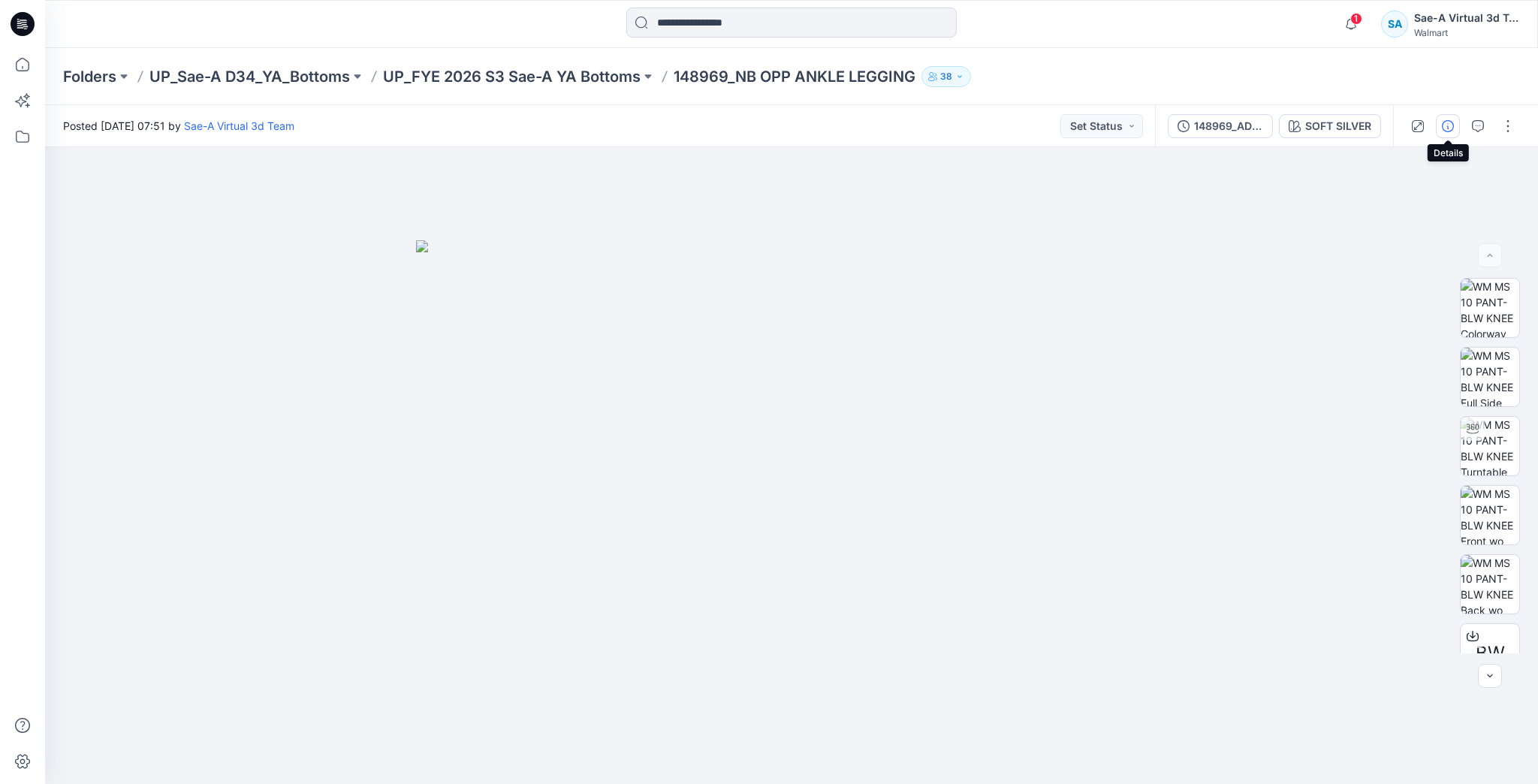
click at [1445, 128] on icon "button" at bounding box center [1448, 126] width 12 height 12
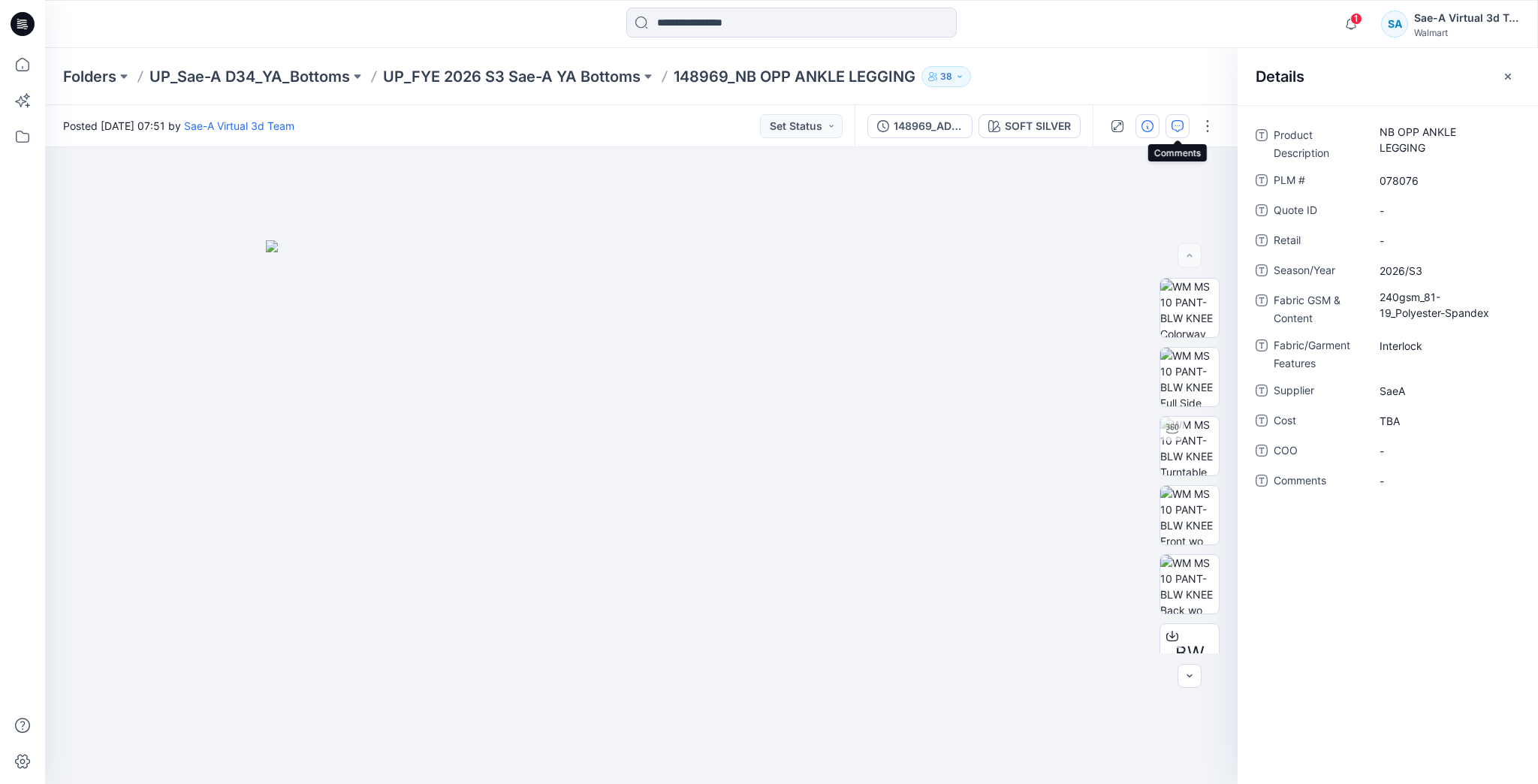
click at [1175, 131] on icon "button" at bounding box center [1177, 126] width 12 height 12
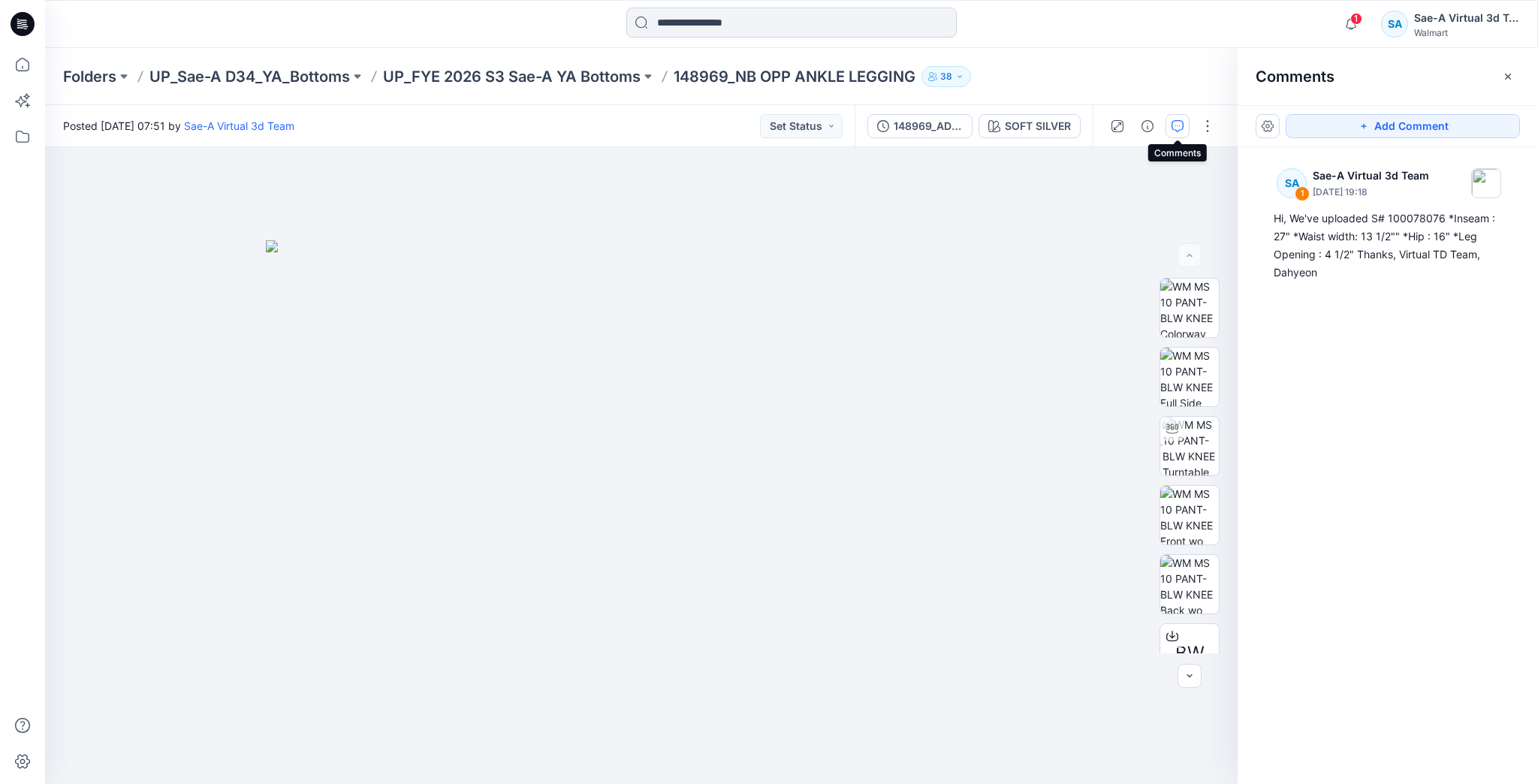
click at [676, 21] on input at bounding box center [791, 22] width 330 height 30
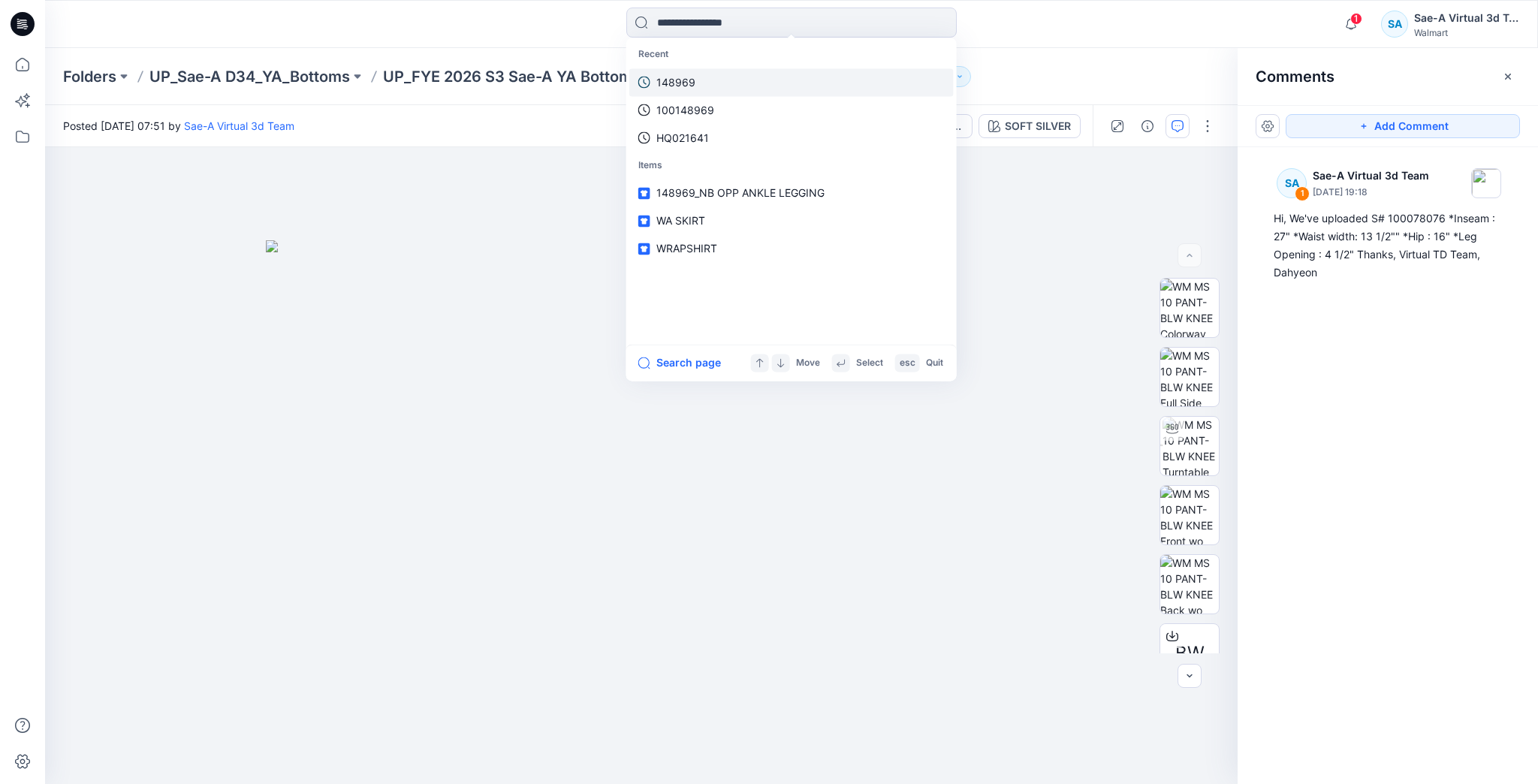
click at [712, 84] on link "148969" at bounding box center [792, 82] width 324 height 28
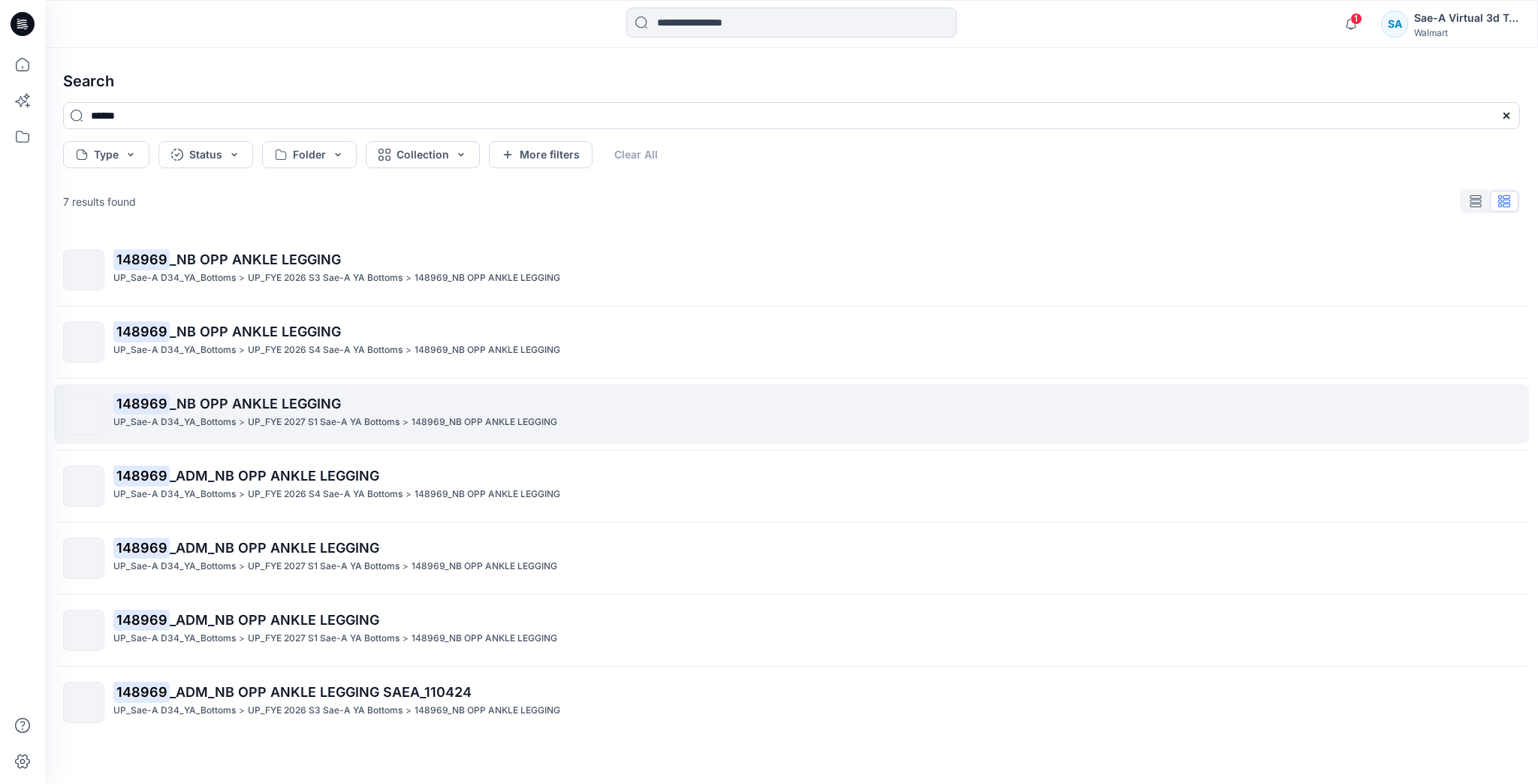
click at [490, 414] on p "148969_NB OPP ANKLE LEGGING" at bounding box center [484, 422] width 146 height 15
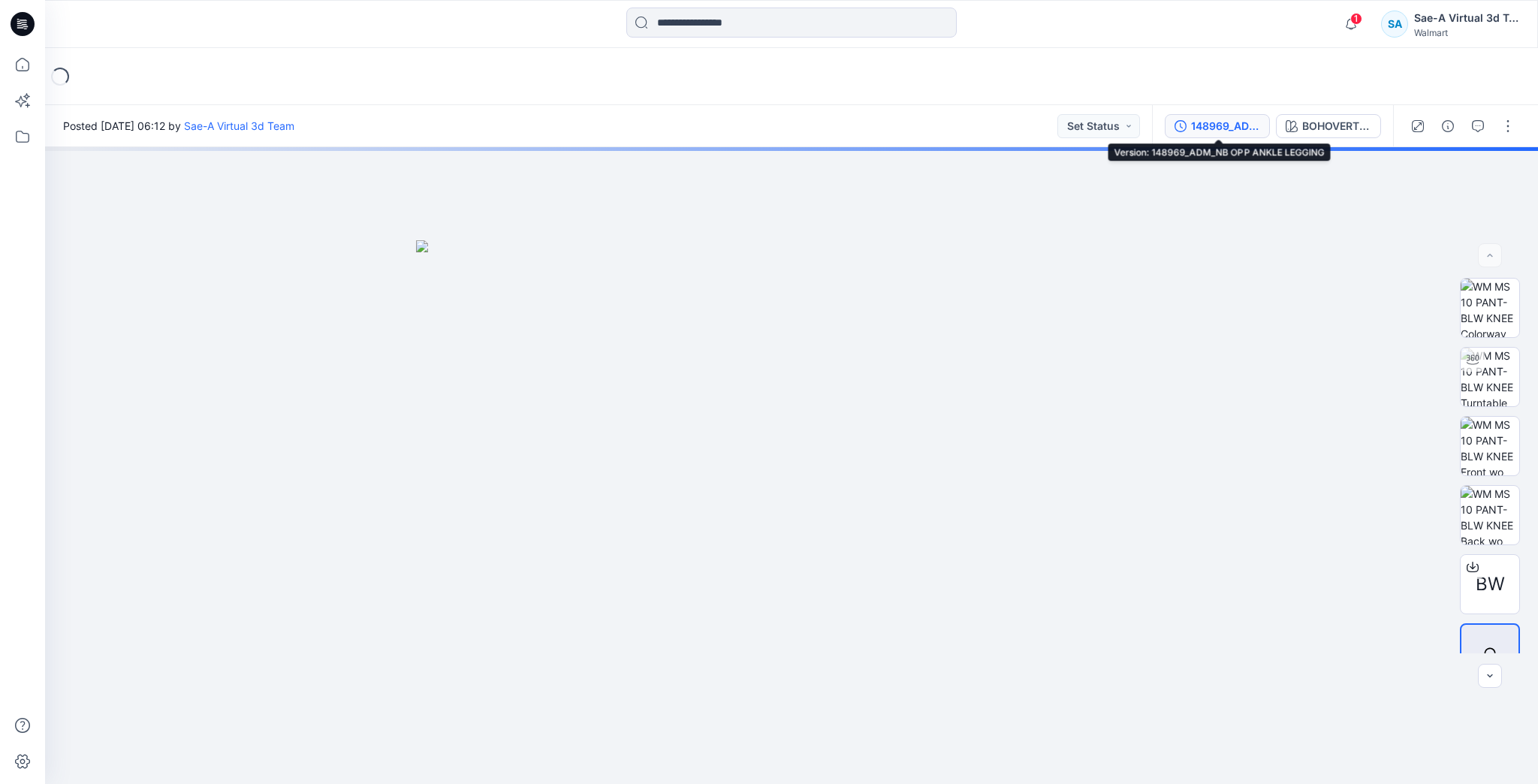
click at [1248, 131] on div "148969_ADM_NB OPP ANKLE LEGGING" at bounding box center [1225, 126] width 69 height 16
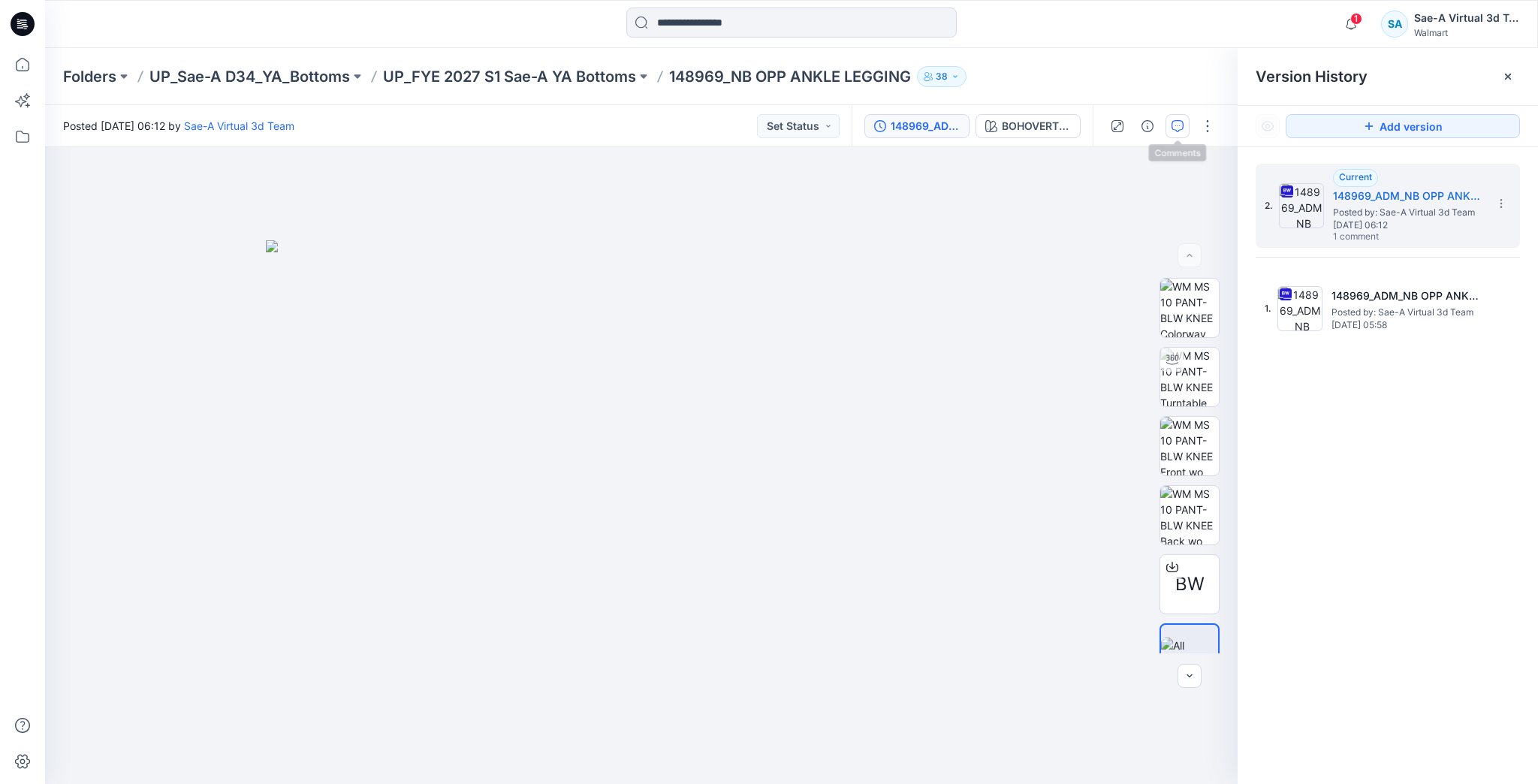
click at [1184, 126] on button "button" at bounding box center [1178, 126] width 24 height 24
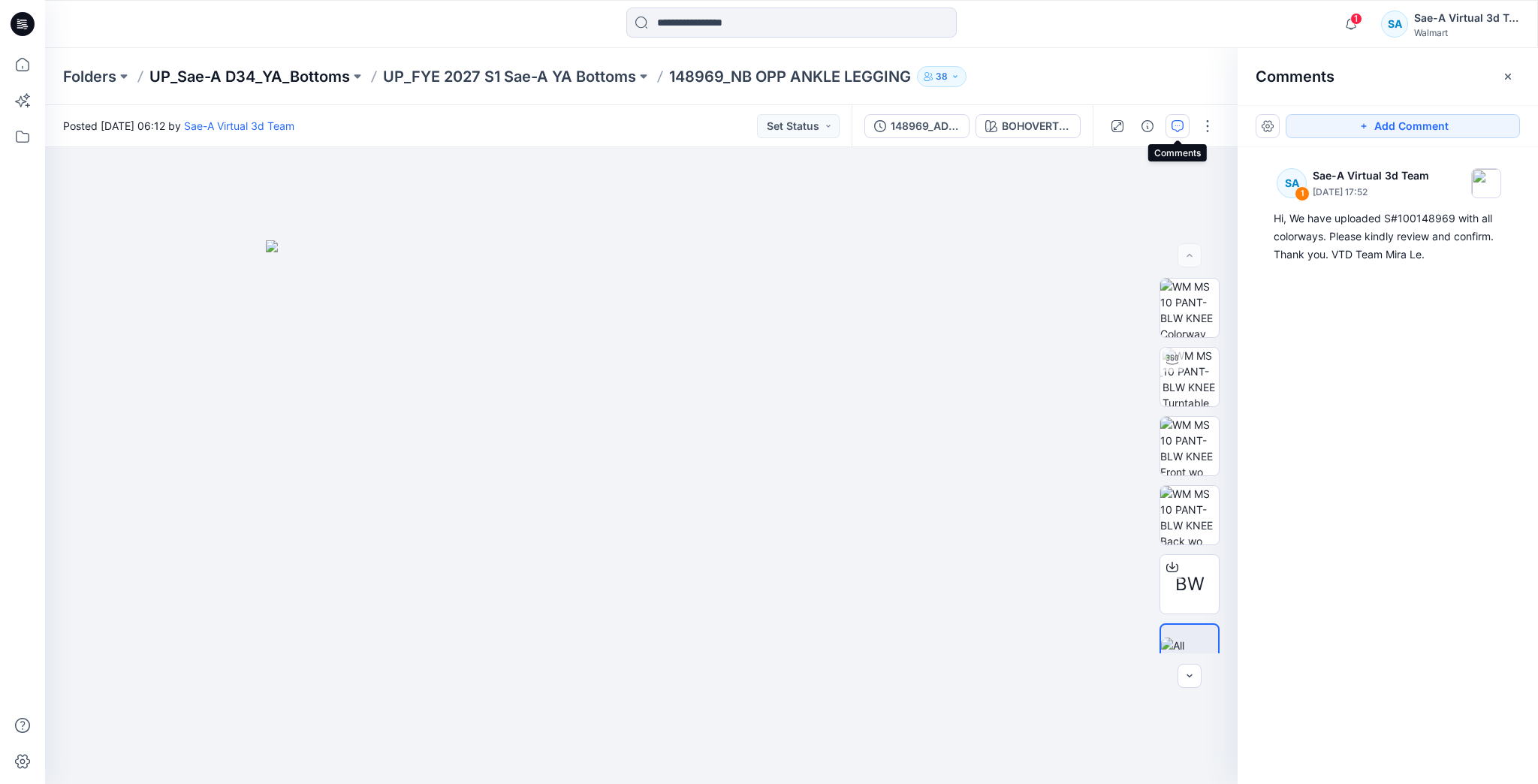
click at [313, 78] on p "UP_Sae-A D34_YA_Bottoms" at bounding box center [249, 76] width 200 height 21
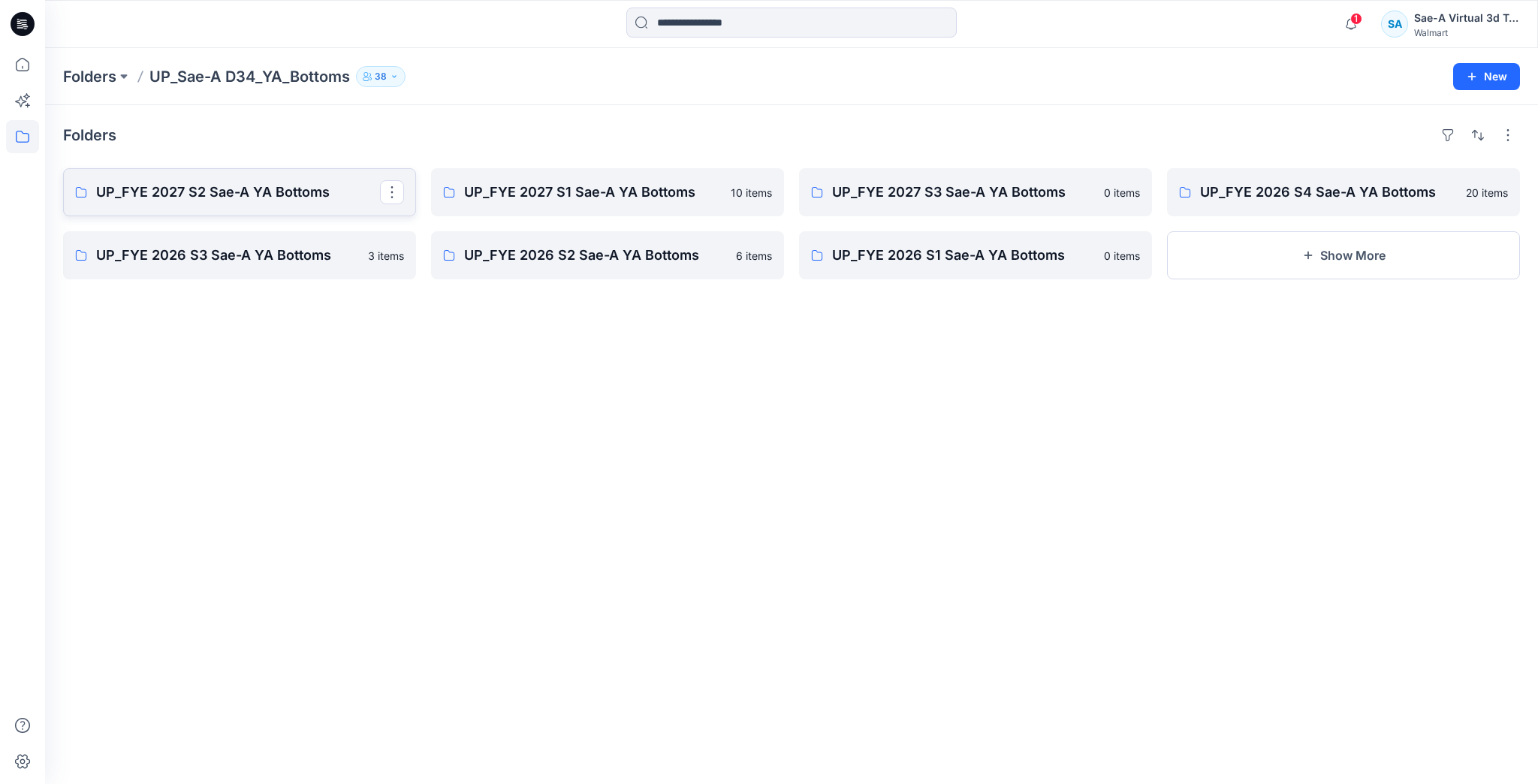
click at [308, 192] on p "UP_FYE 2027 S2 Sae-A YA Bottoms" at bounding box center [238, 192] width 284 height 21
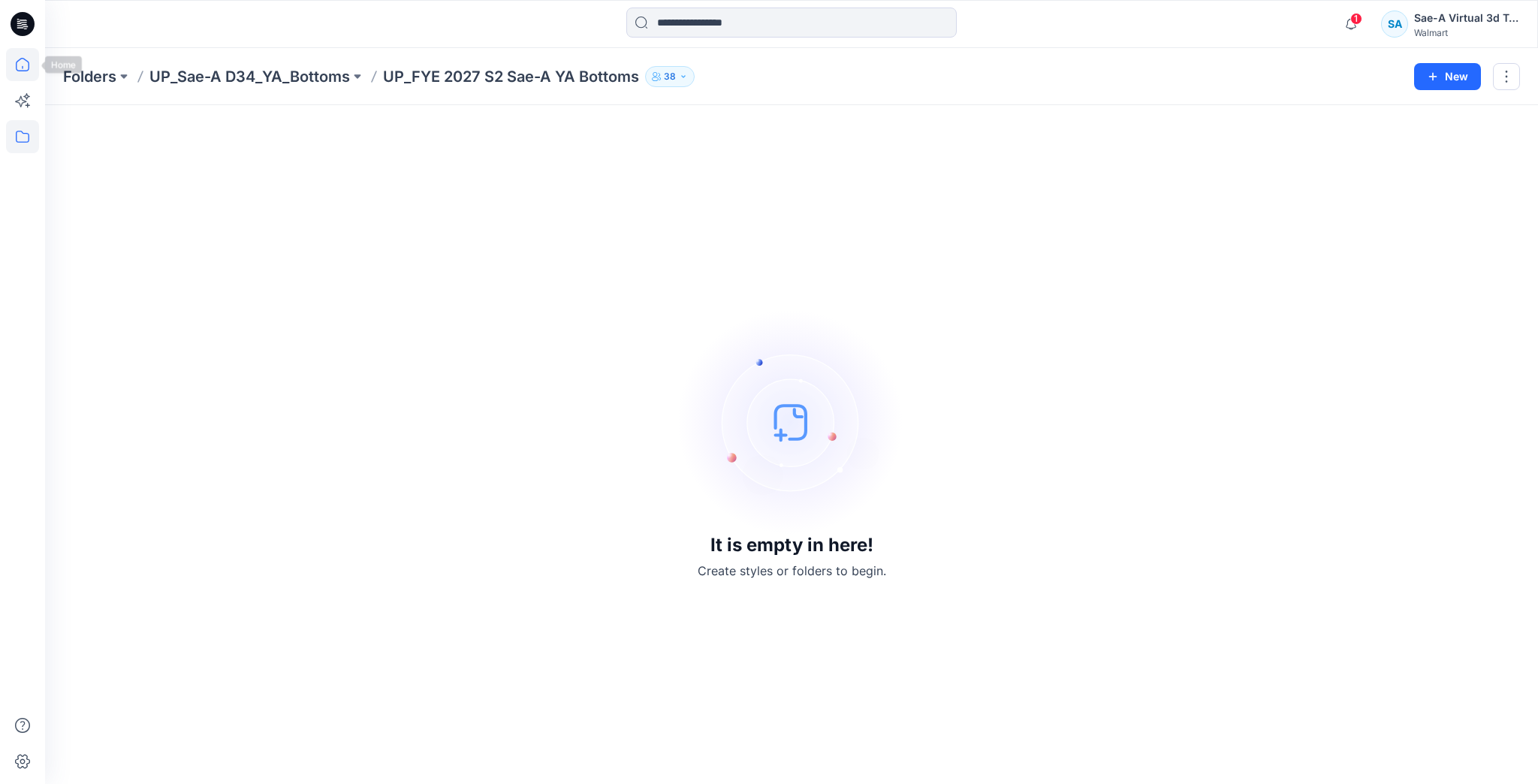
click at [33, 51] on icon at bounding box center [22, 64] width 33 height 33
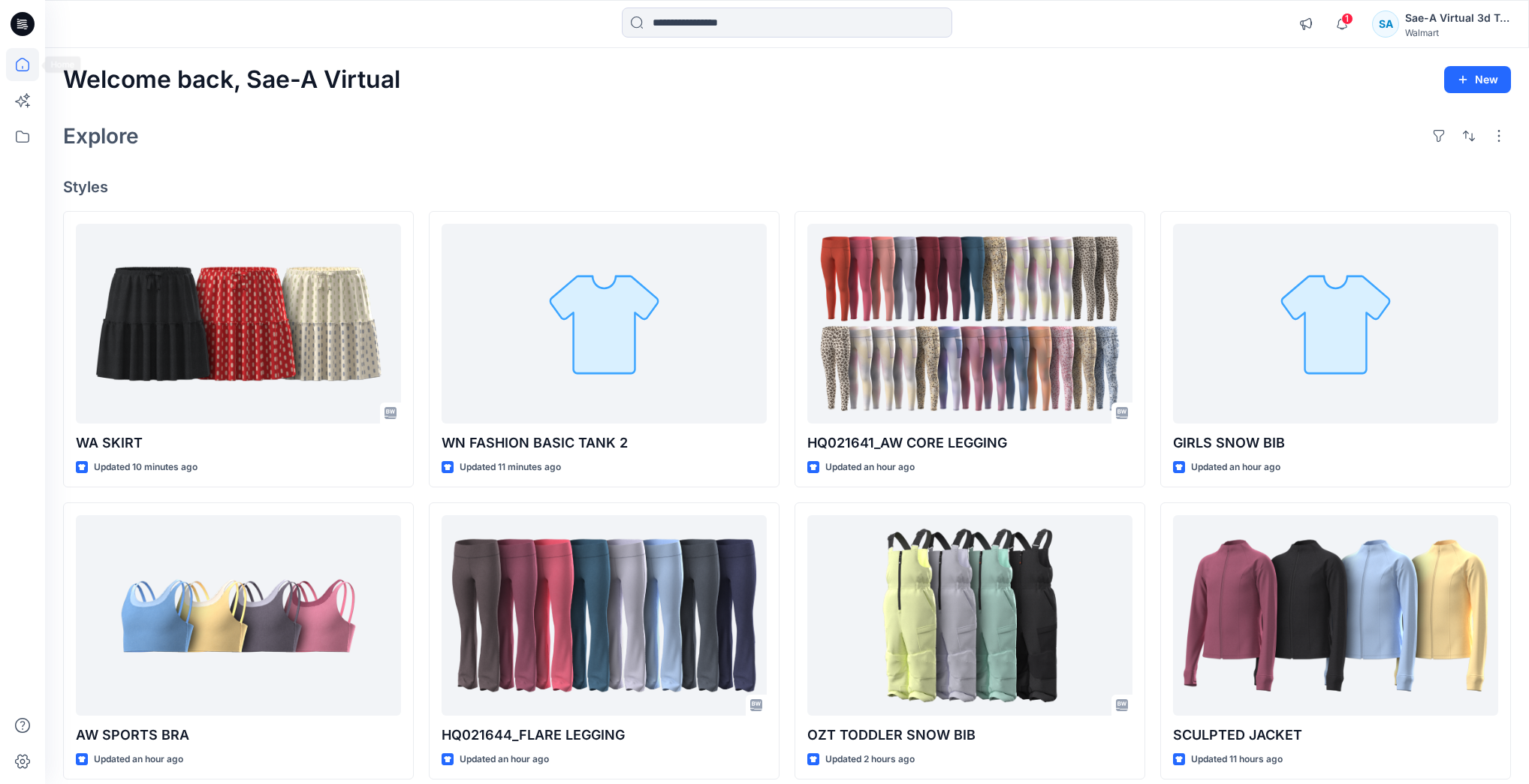
click at [32, 62] on icon at bounding box center [22, 64] width 33 height 33
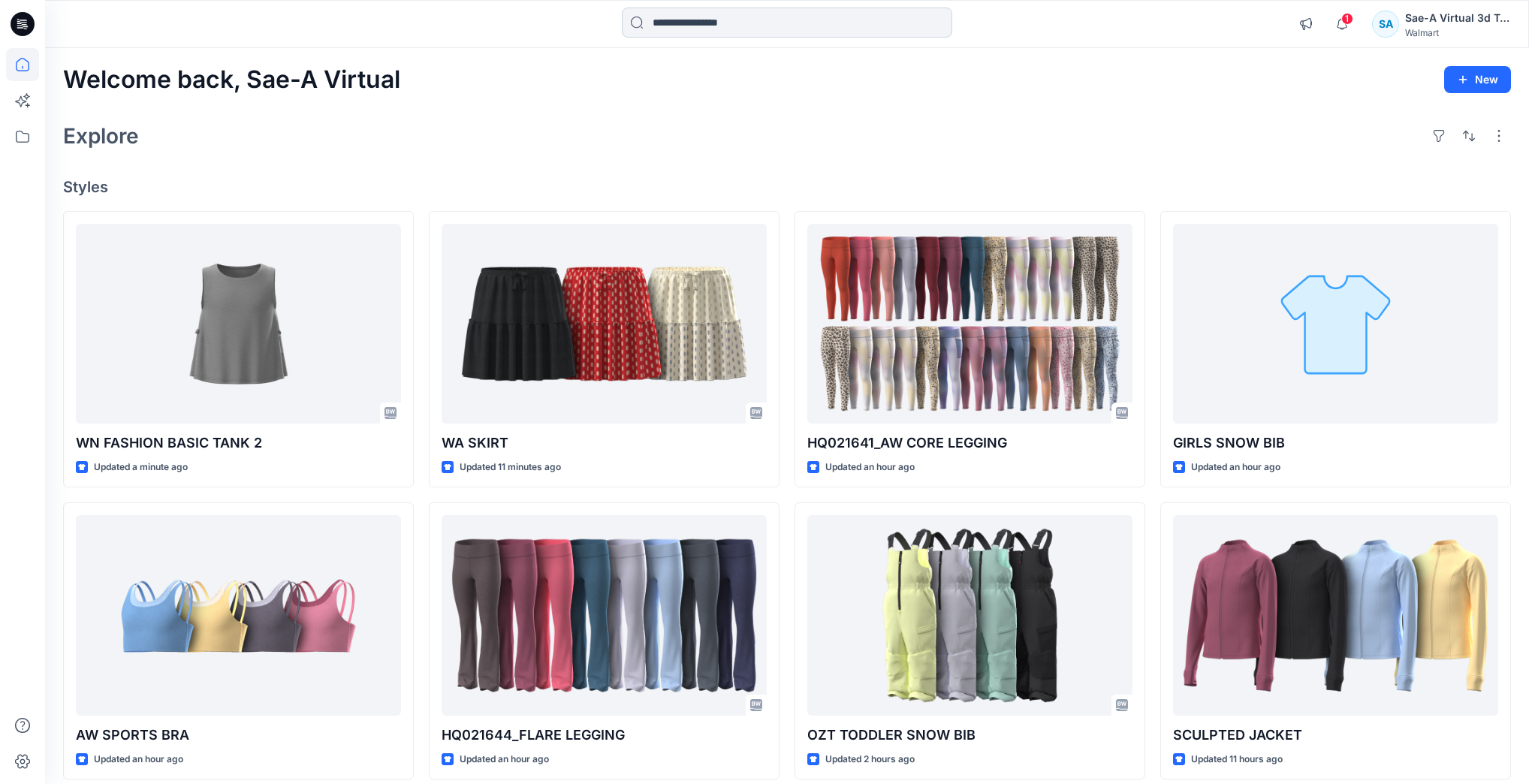
click at [719, 11] on input at bounding box center [787, 22] width 330 height 30
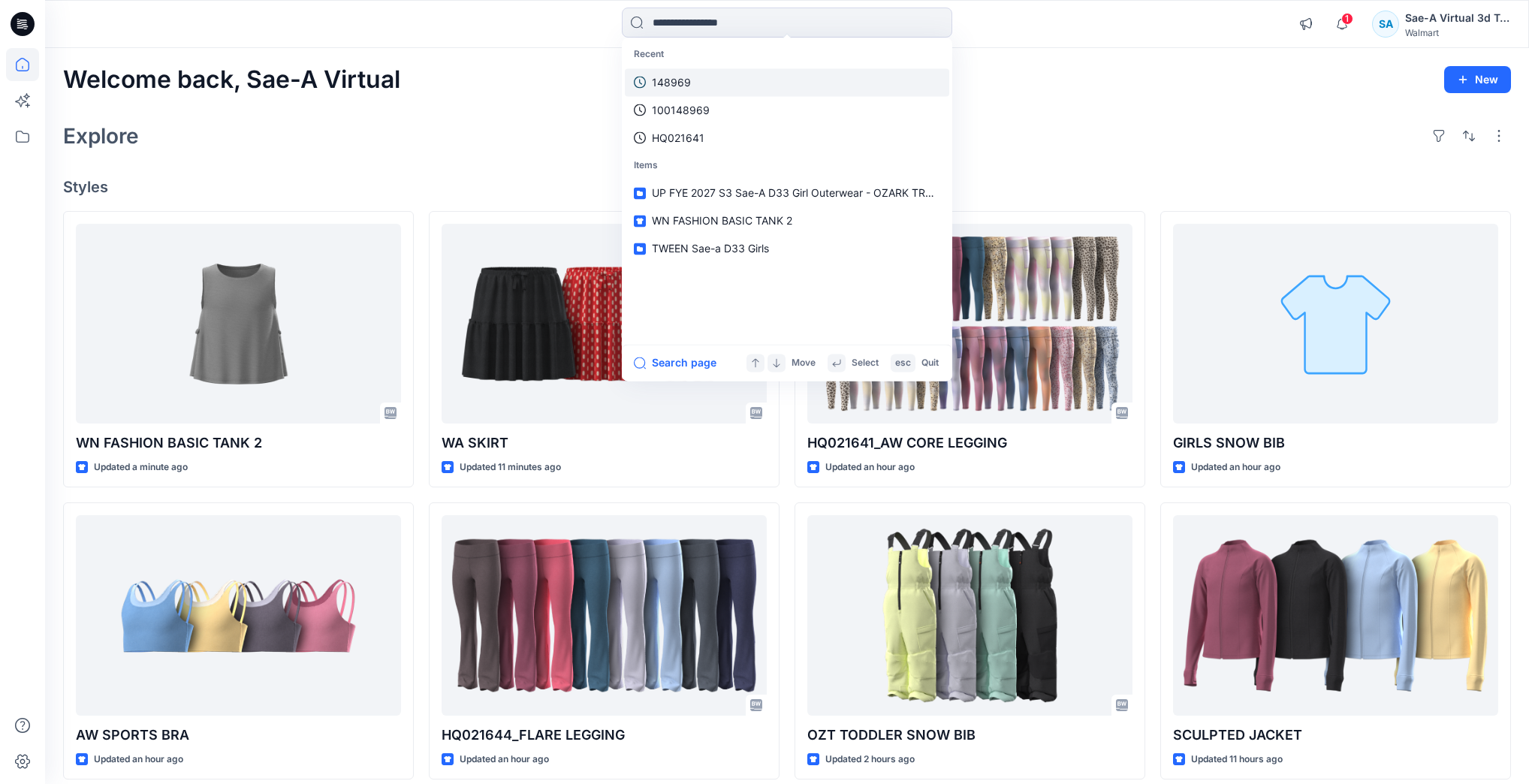
click at [724, 88] on link "148969" at bounding box center [787, 82] width 324 height 28
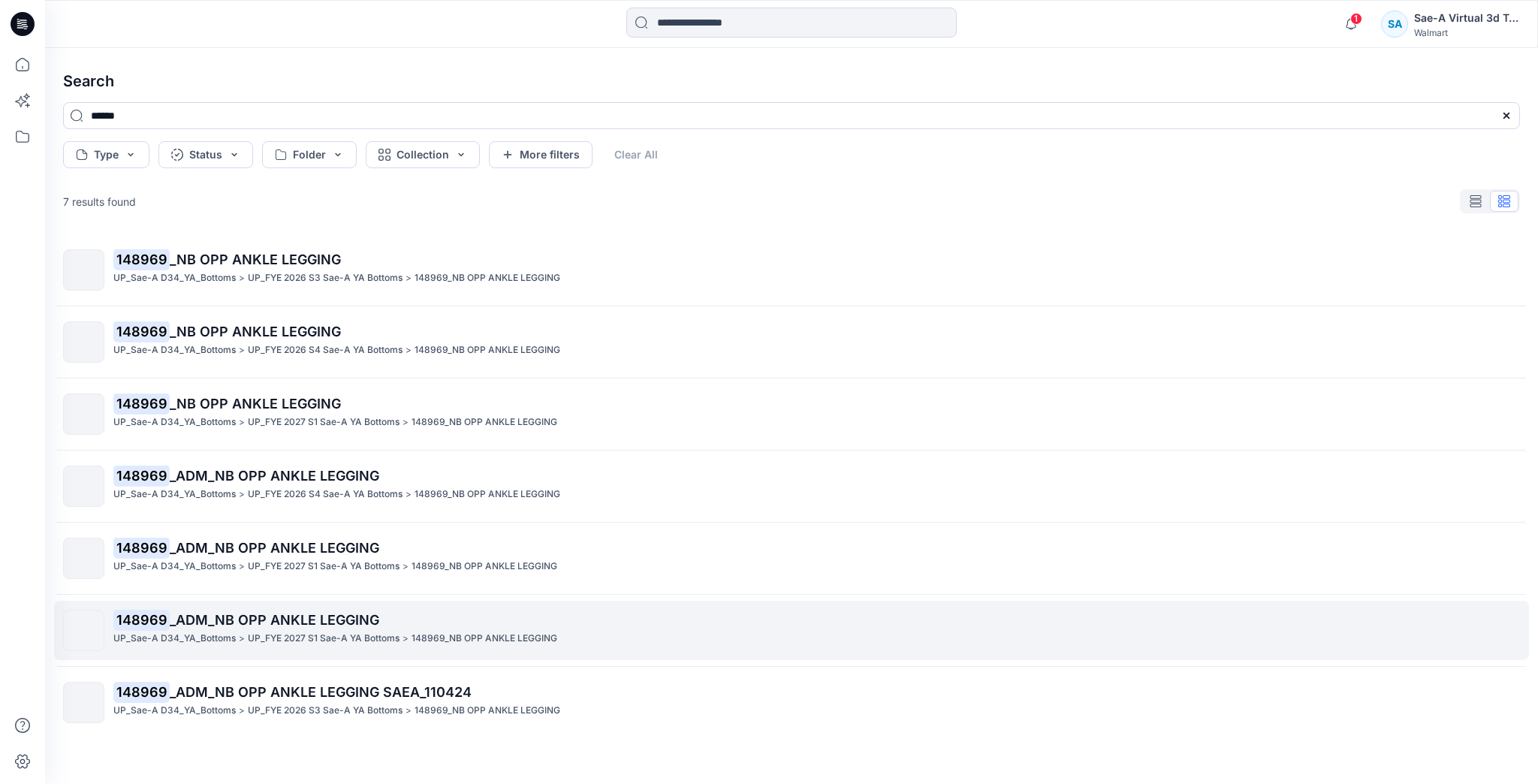
click at [529, 639] on p "148969_NB OPP ANKLE LEGGING" at bounding box center [484, 638] width 146 height 15
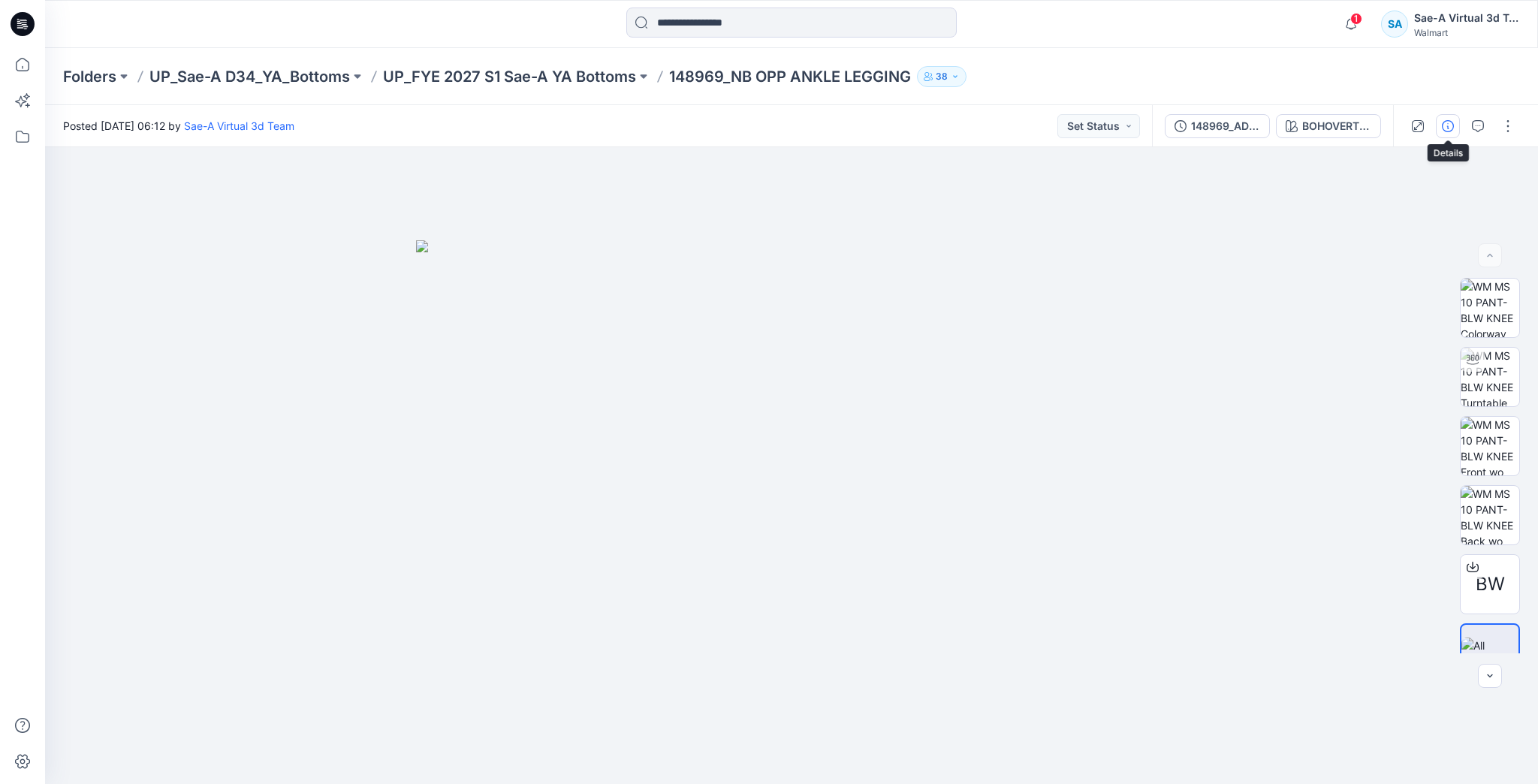
click at [1452, 128] on icon "button" at bounding box center [1448, 126] width 12 height 12
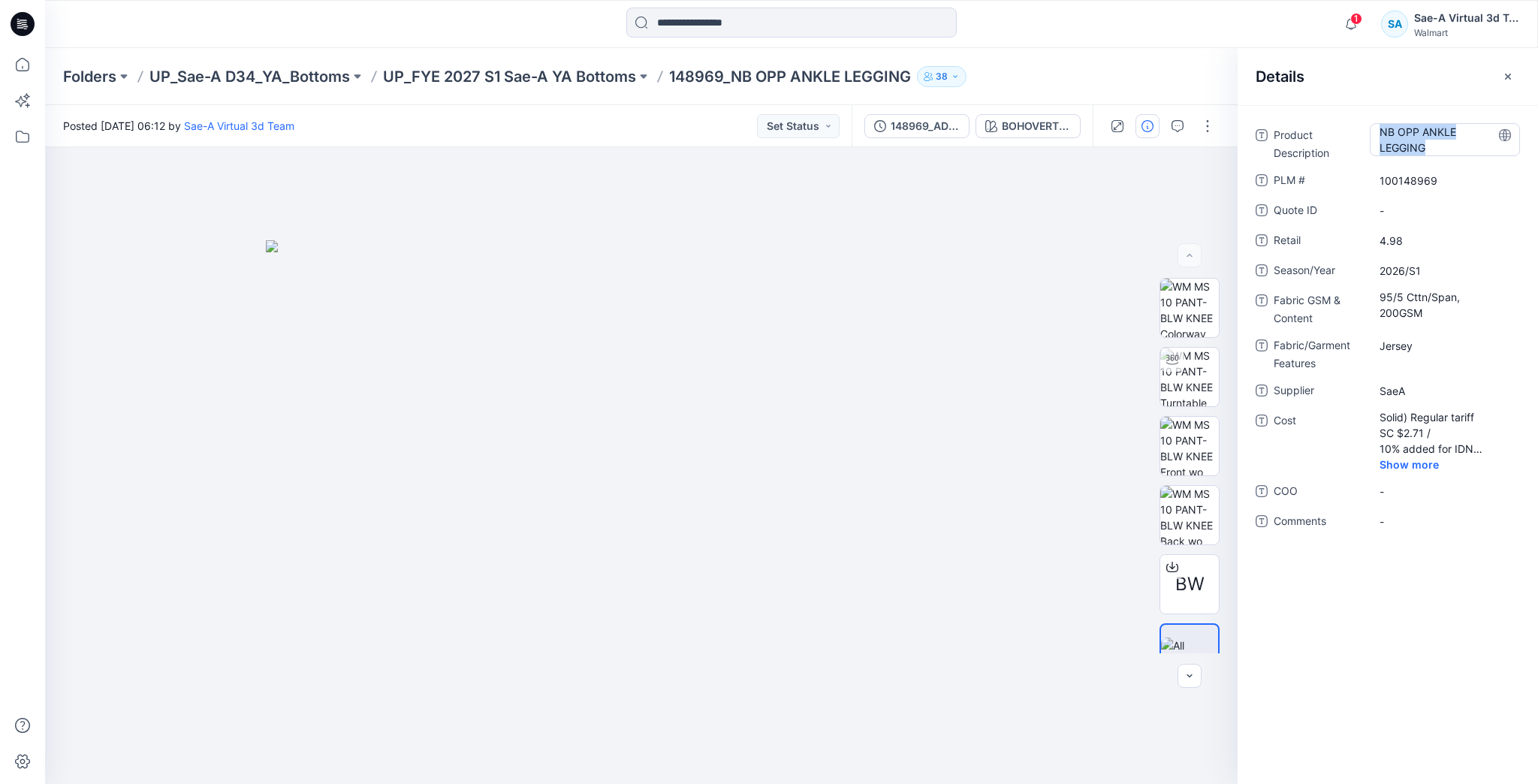
drag, startPoint x: 1436, startPoint y: 146, endPoint x: 1377, endPoint y: 132, distance: 60.6
click at [1377, 132] on div "NB OPP ANKLE LEGGING" at bounding box center [1445, 139] width 150 height 33
drag, startPoint x: 1434, startPoint y: 153, endPoint x: 1370, endPoint y: 134, distance: 66.8
click at [1370, 134] on textarea "**********" at bounding box center [1445, 139] width 150 height 32
drag, startPoint x: 763, startPoint y: 25, endPoint x: 748, endPoint y: 30, distance: 15.8
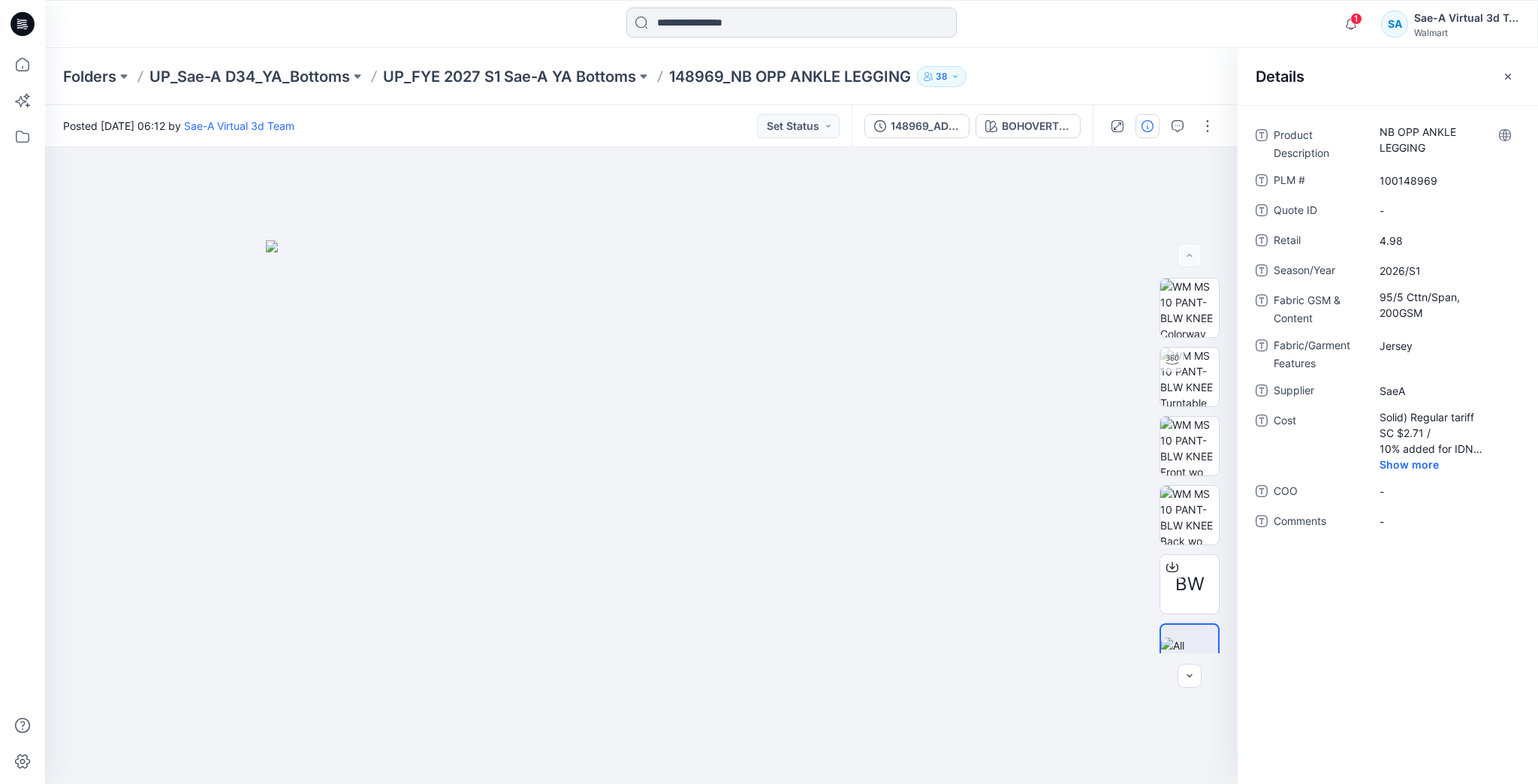
click at [763, 25] on input at bounding box center [791, 22] width 330 height 30
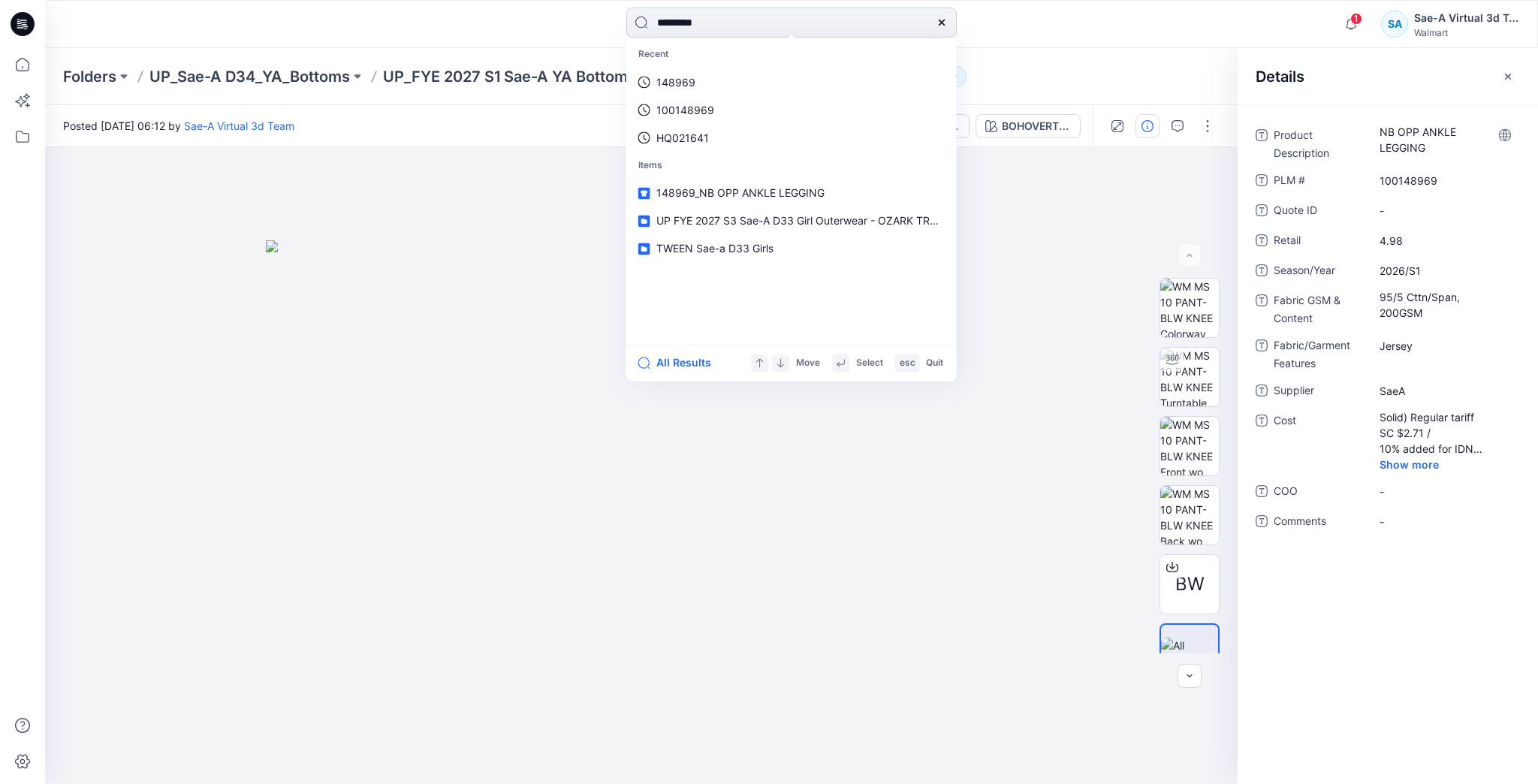
type input "**********"
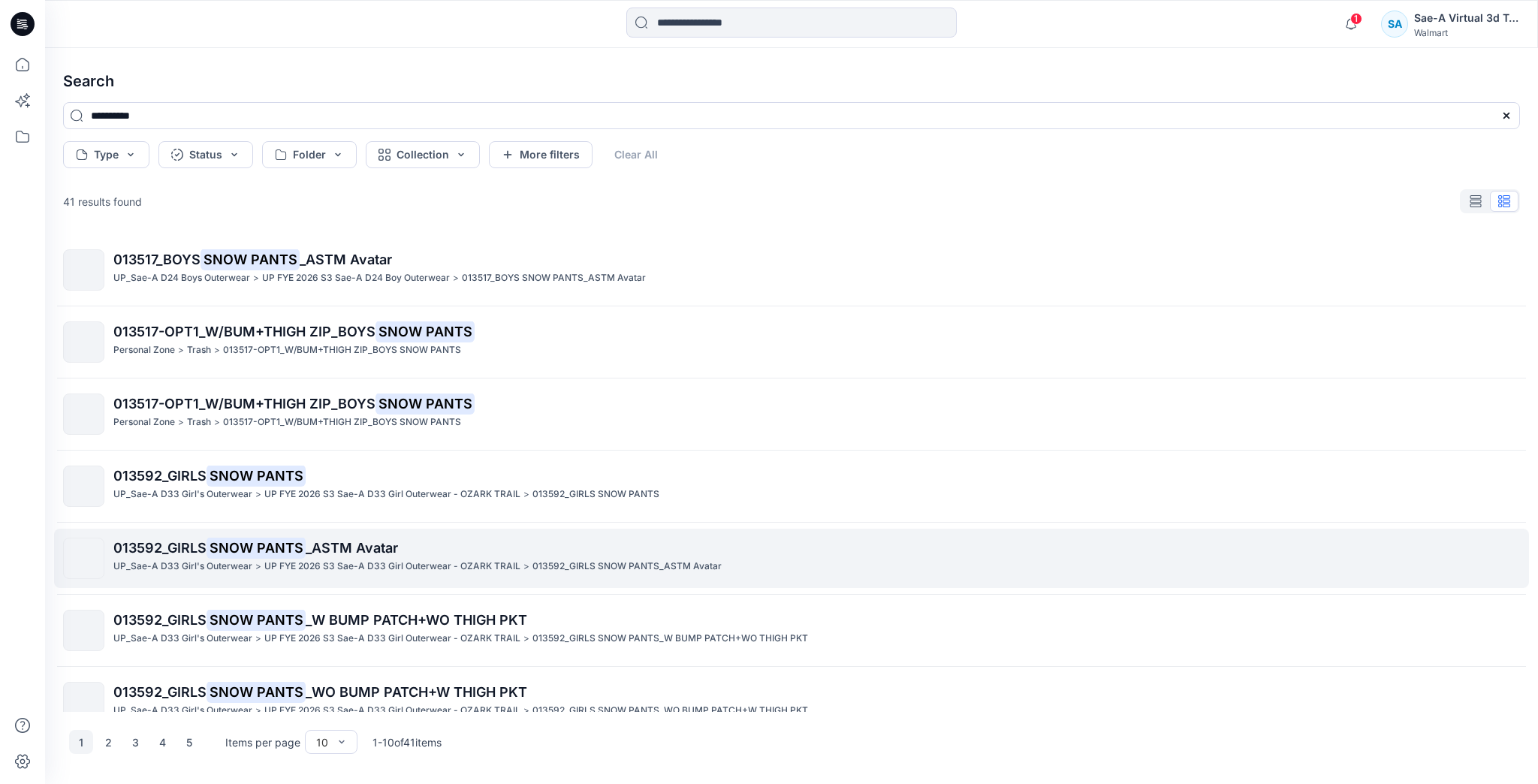
click at [286, 532] on link "013592_GIRLS SNOW PANTS _ASTM Avatar UP_Sae-A D33 Girl's Outerwear > UP FYE 202…" at bounding box center [792, 558] width 1475 height 59
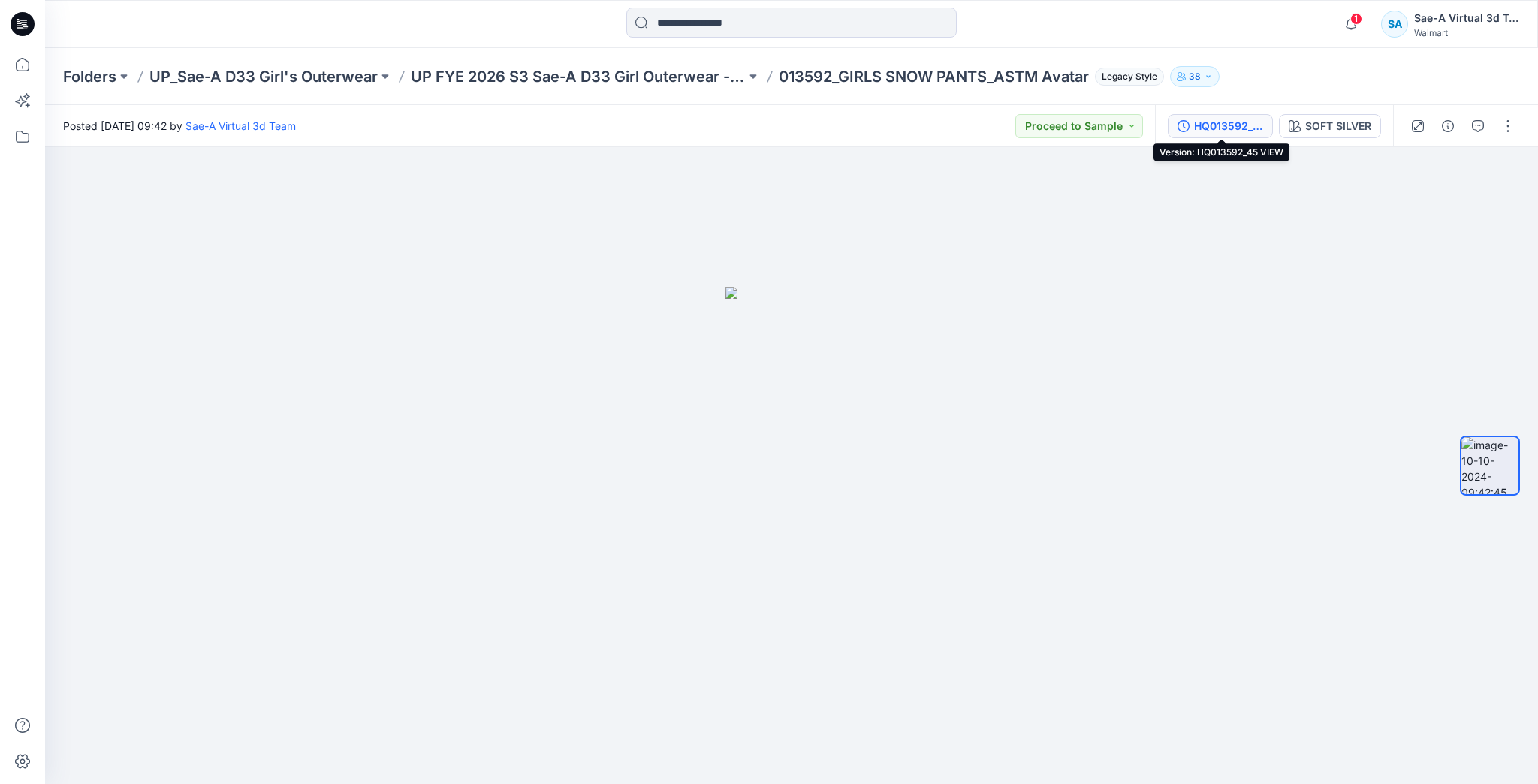
click at [1228, 123] on div "HQ013592_45 VIEW" at bounding box center [1228, 126] width 69 height 16
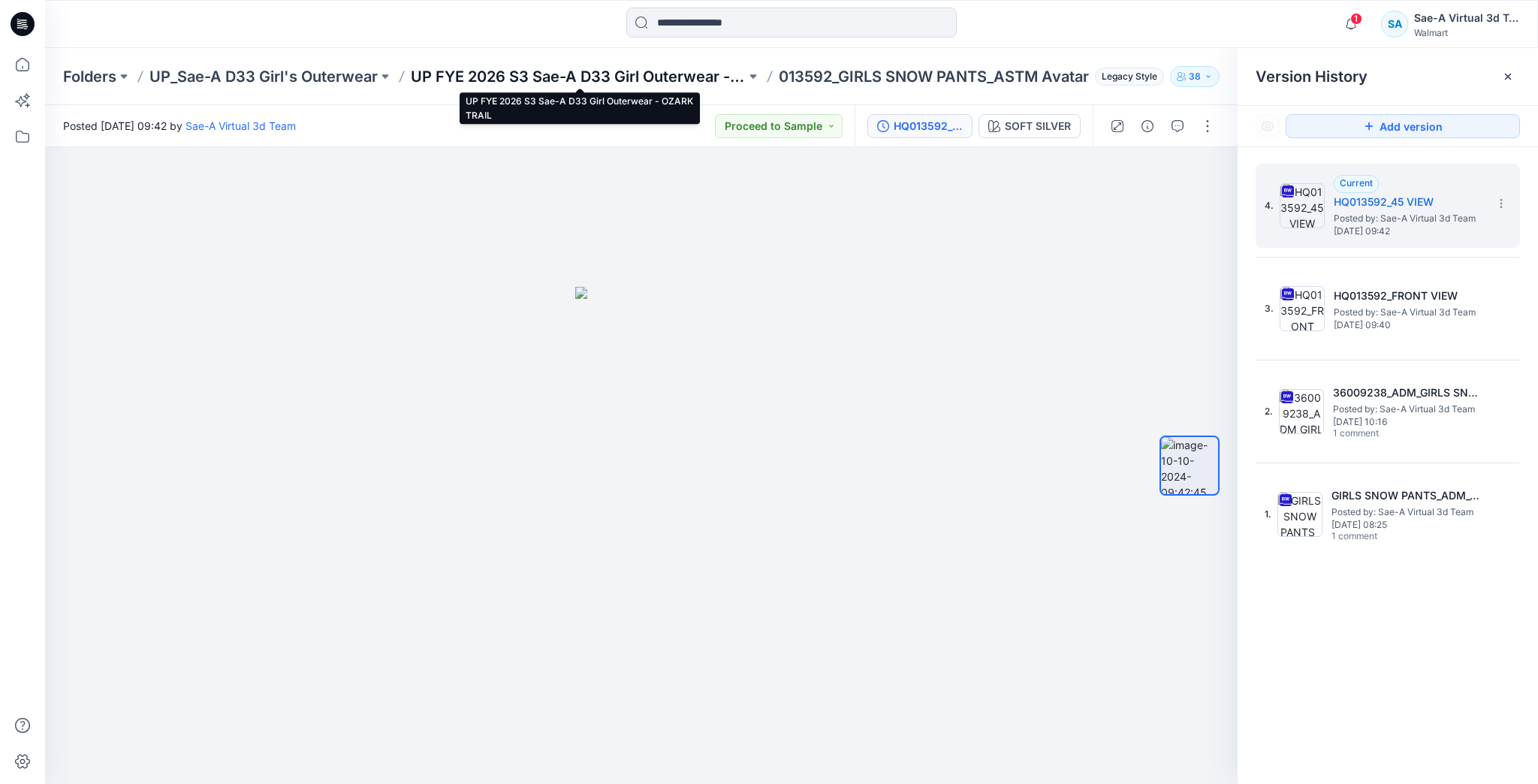
click at [685, 71] on p "UP FYE 2026 S3 Sae-A D33 Girl Outerwear - OZARK TRAIL" at bounding box center [578, 76] width 335 height 21
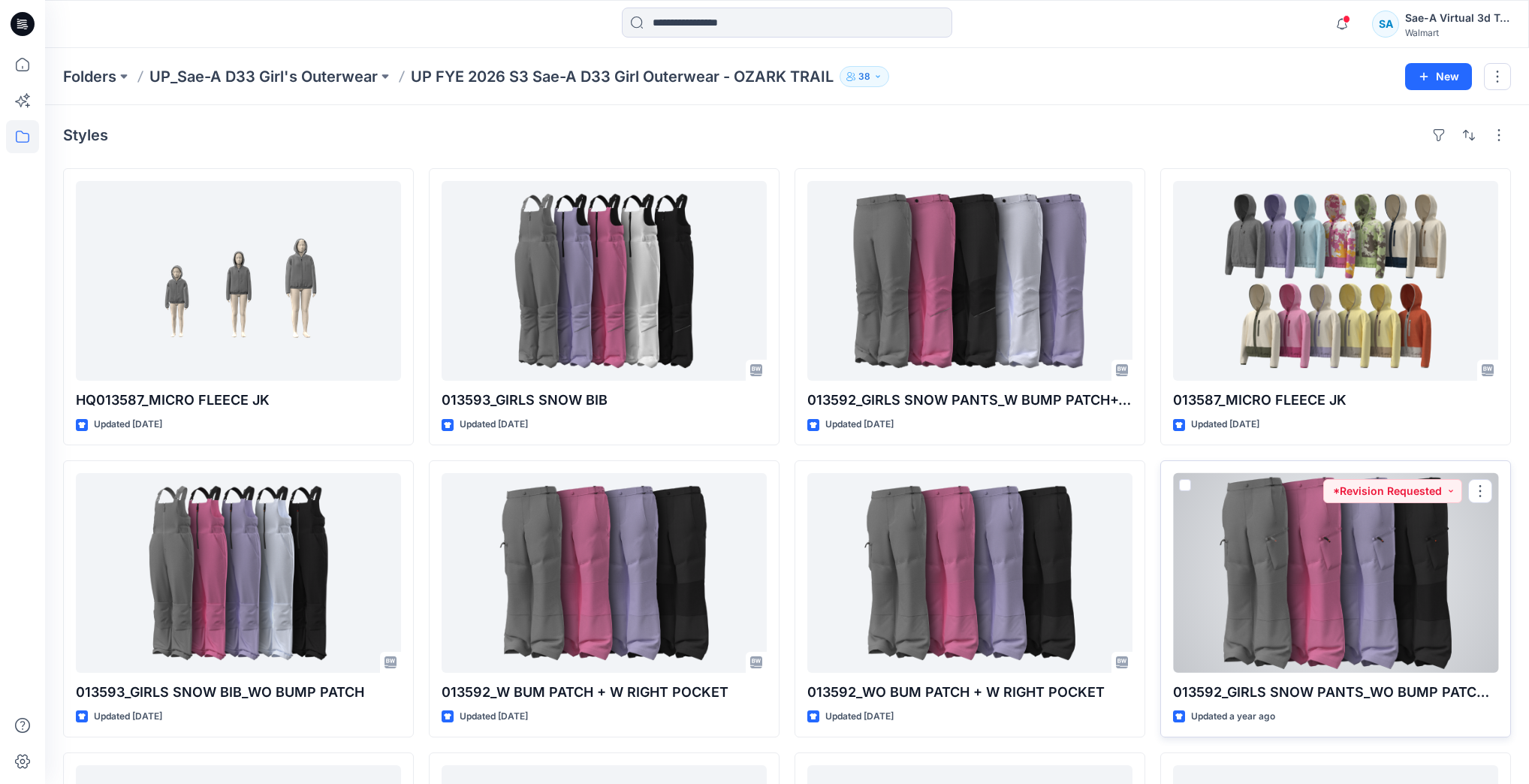
click at [1335, 597] on div at bounding box center [1335, 572] width 325 height 199
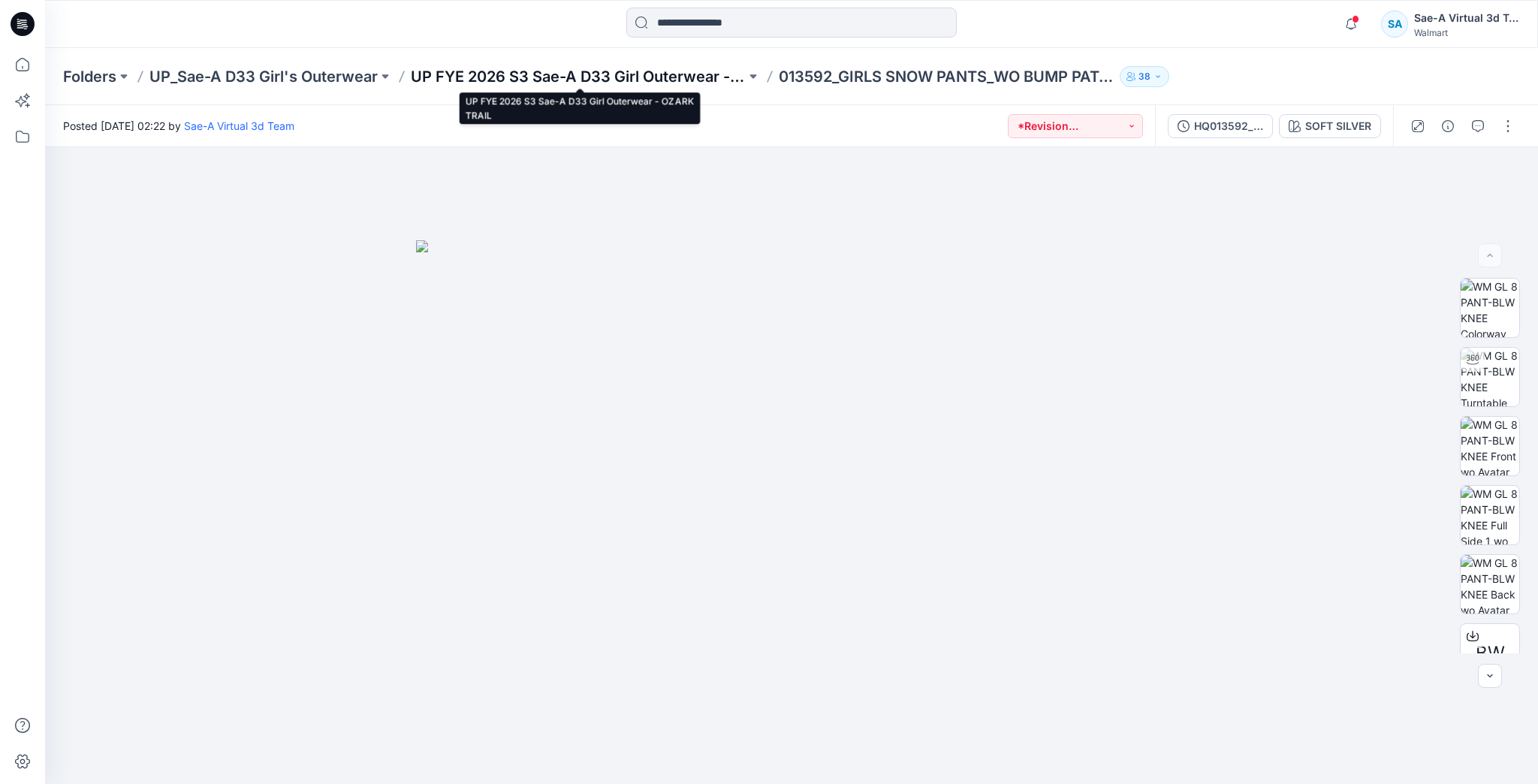
click at [679, 79] on p "UP FYE 2026 S3 Sae-A D33 Girl Outerwear - OZARK TRAIL" at bounding box center [578, 76] width 335 height 21
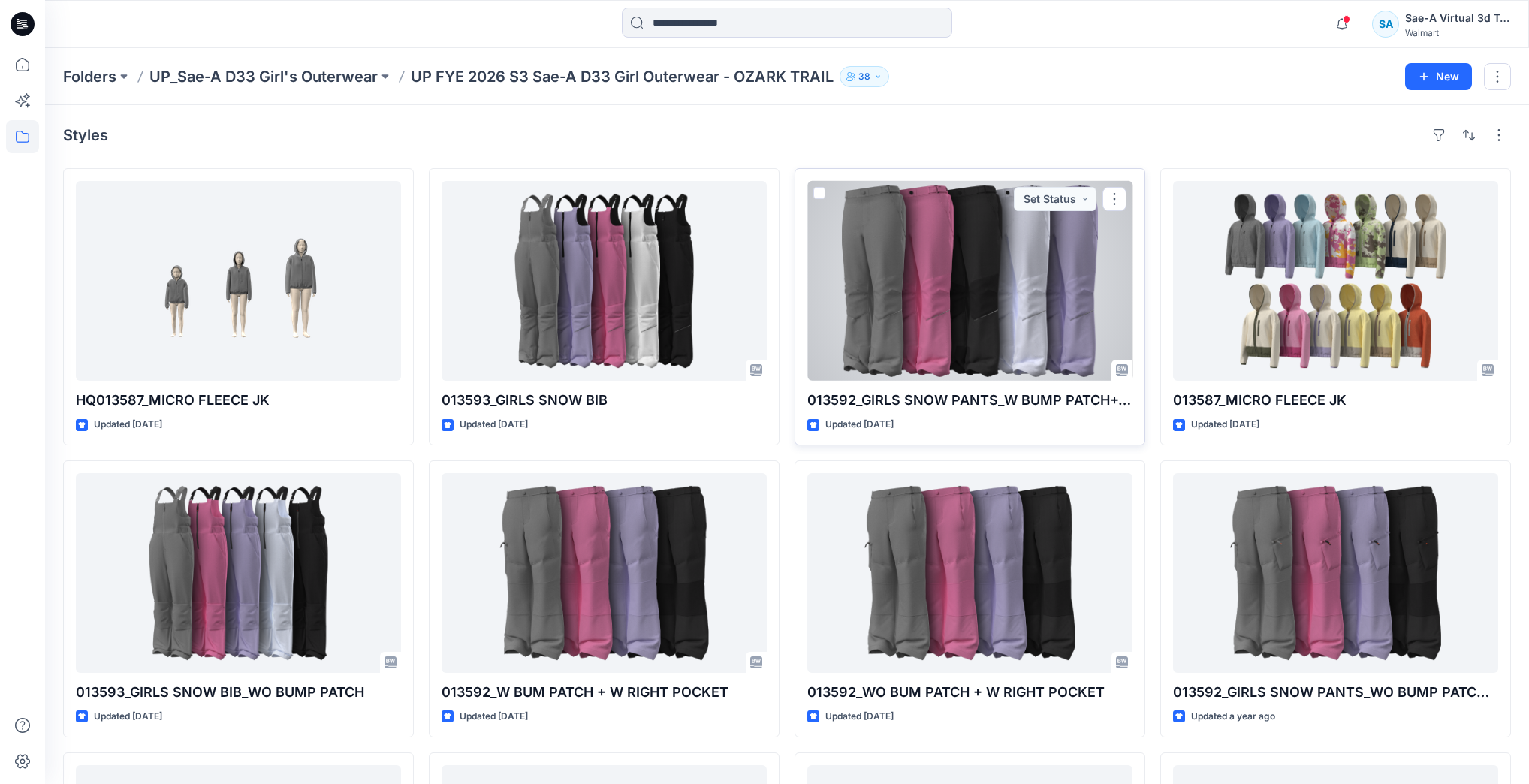
click at [910, 276] on div at bounding box center [969, 281] width 325 height 199
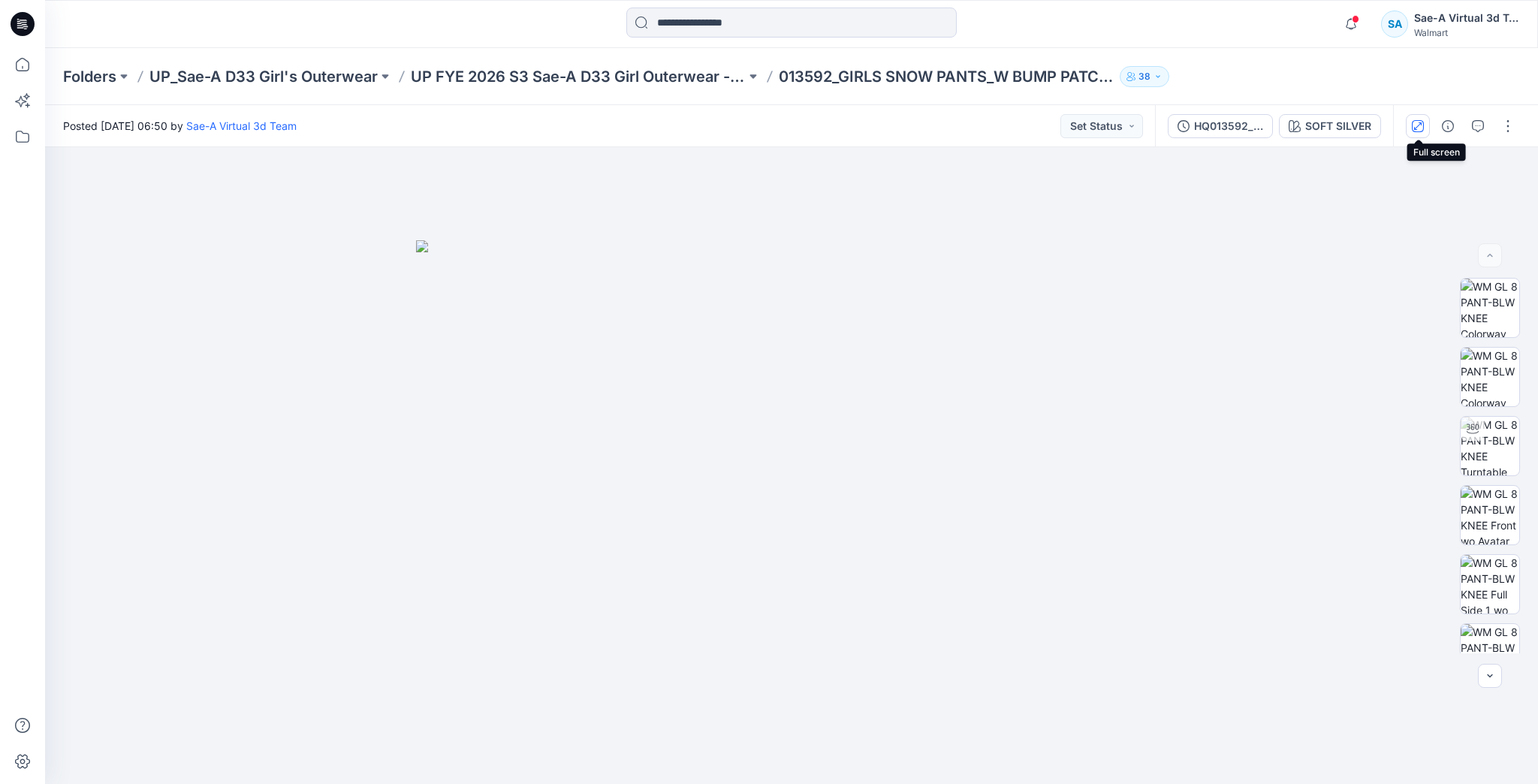
click at [1426, 131] on button "button" at bounding box center [1418, 126] width 24 height 24
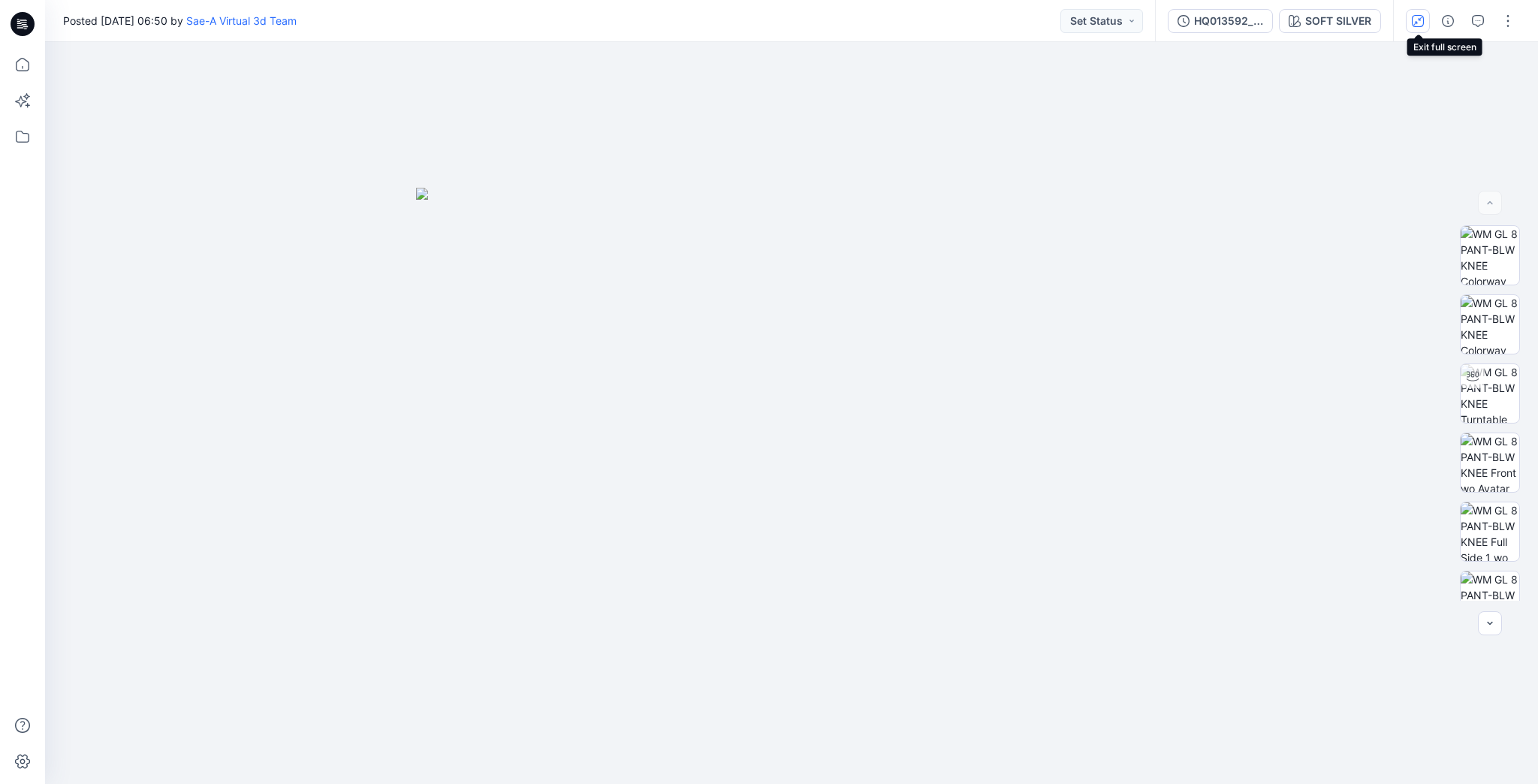
click at [1420, 15] on icon "button" at bounding box center [1418, 21] width 12 height 12
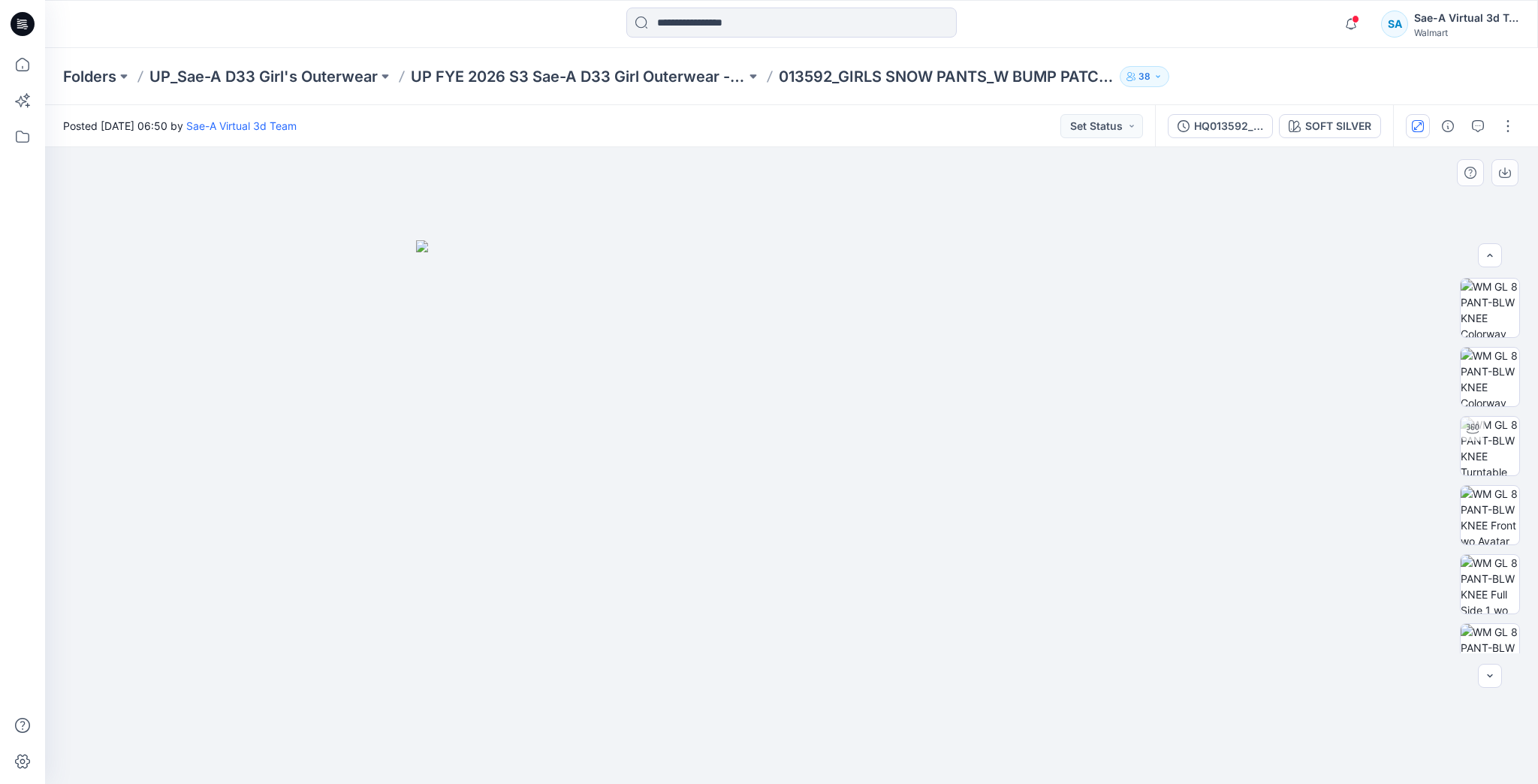
scroll to position [168, 0]
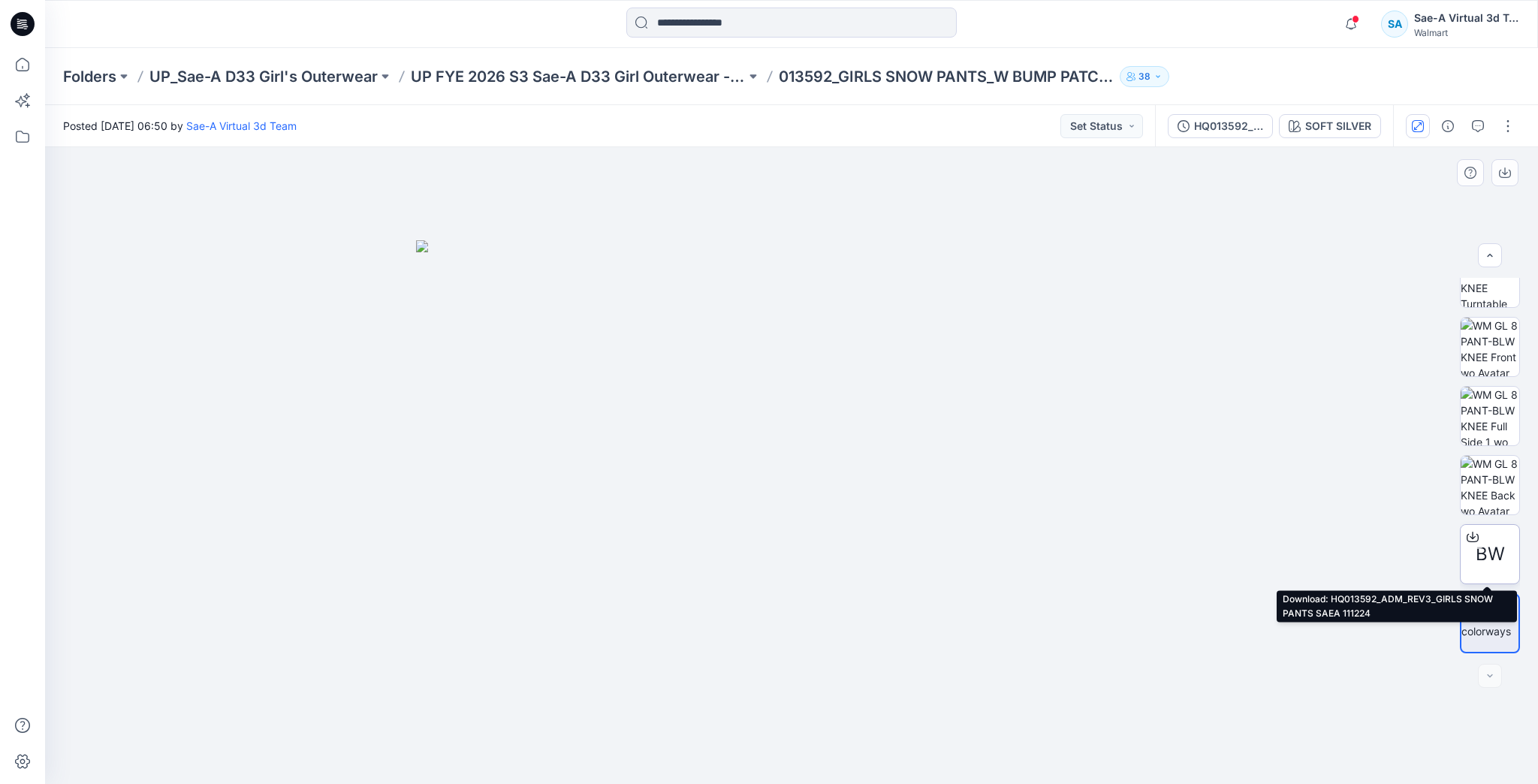
click at [1468, 532] on icon at bounding box center [1472, 537] width 12 height 12
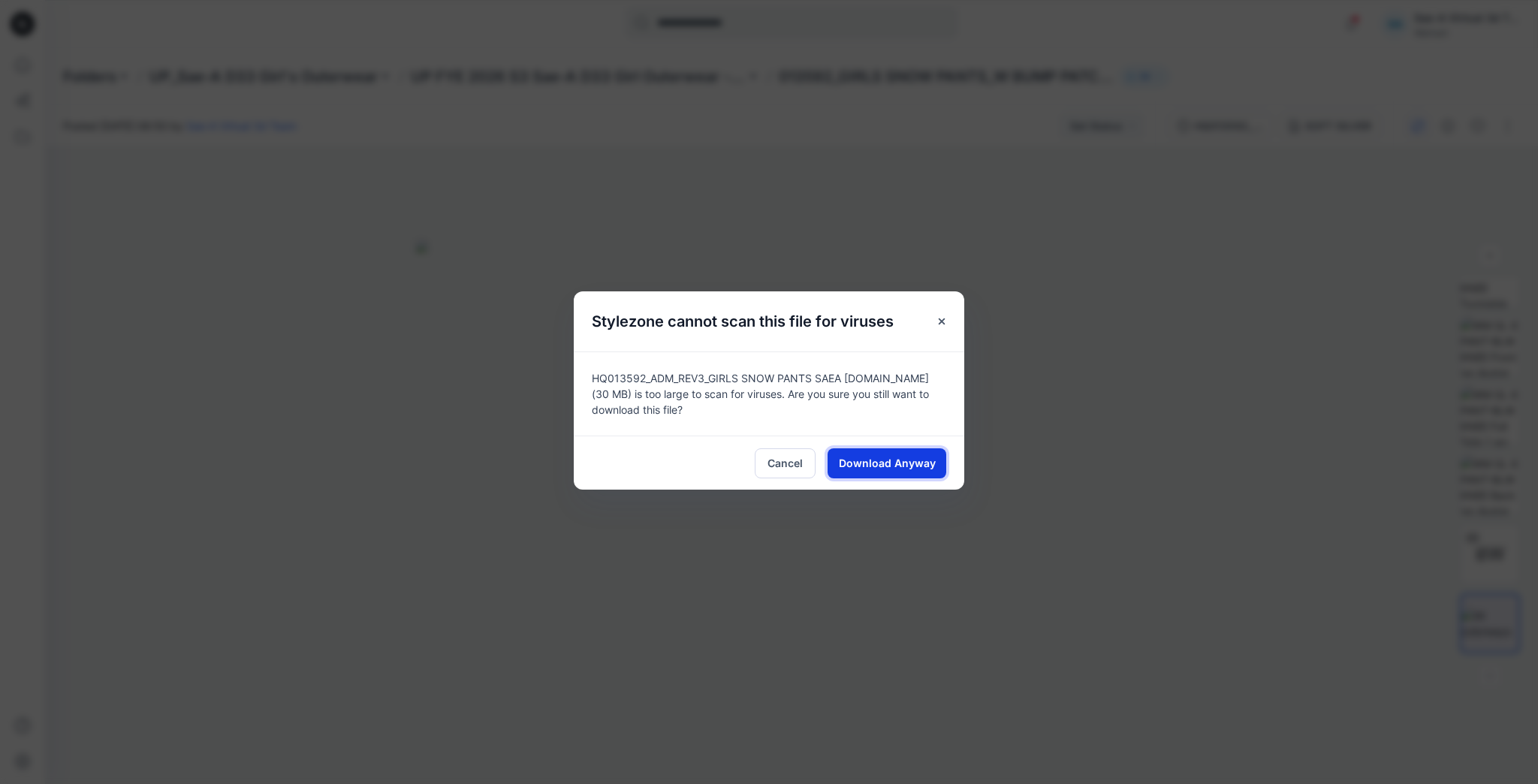
click at [857, 461] on span "Download Anyway" at bounding box center [887, 462] width 97 height 15
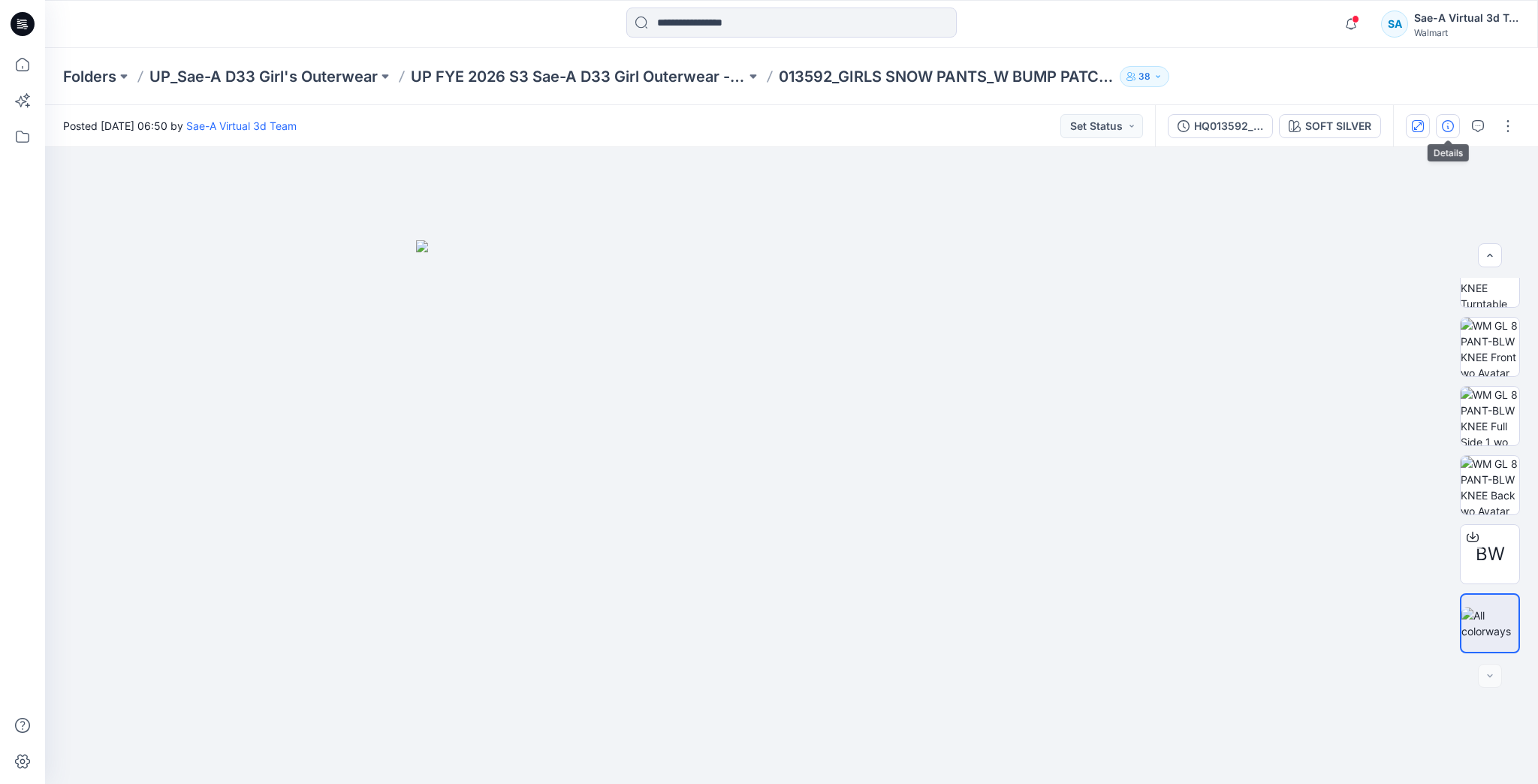
click at [1456, 120] on button "button" at bounding box center [1448, 126] width 24 height 24
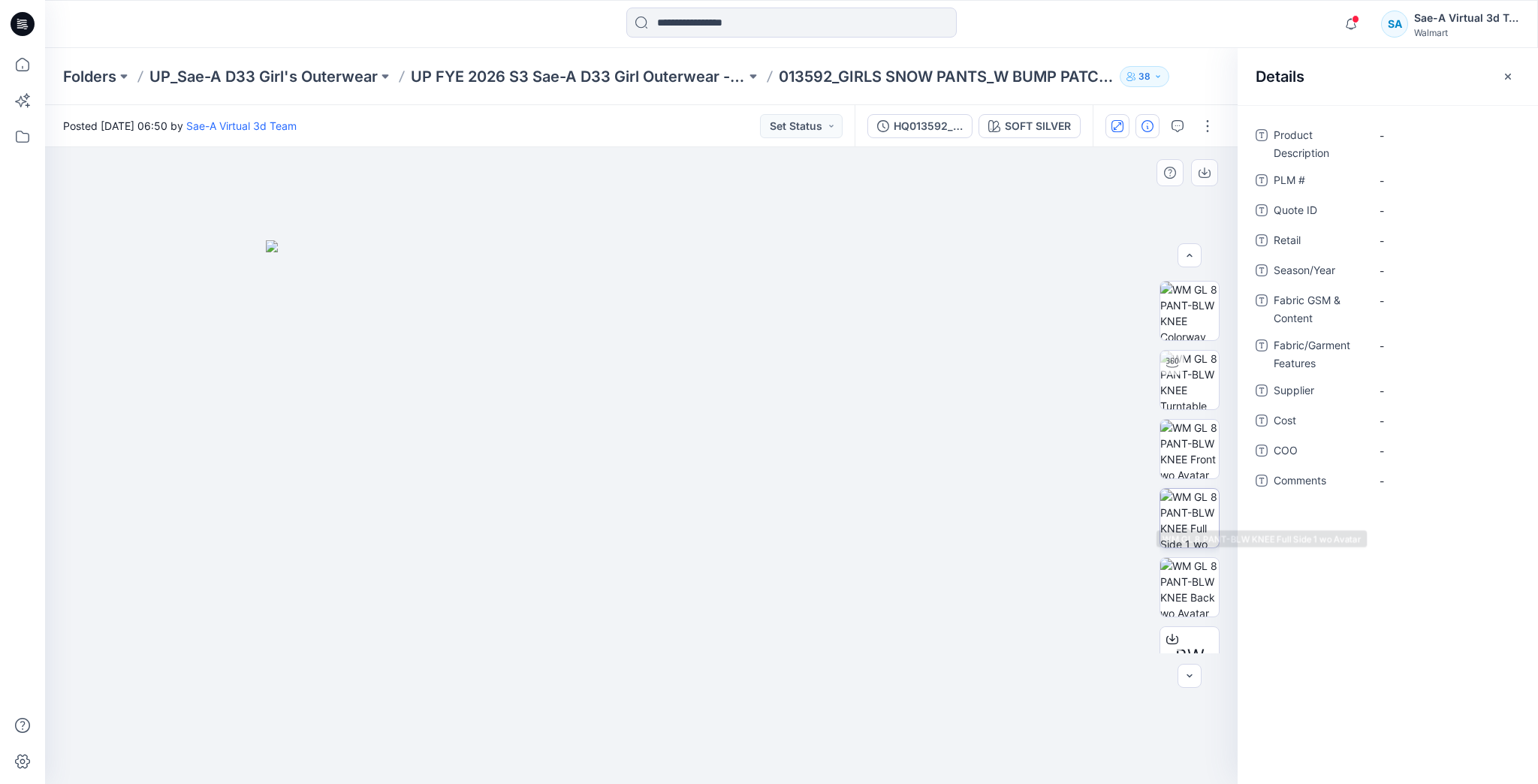
scroll to position [0, 0]
click at [1181, 432] on img at bounding box center [1190, 446] width 58 height 58
drag, startPoint x: 846, startPoint y: 740, endPoint x: 845, endPoint y: 726, distance: 14.0
click at [845, 726] on icon at bounding box center [643, 739] width 454 height 56
drag, startPoint x: 835, startPoint y: 735, endPoint x: 411, endPoint y: 684, distance: 427.1
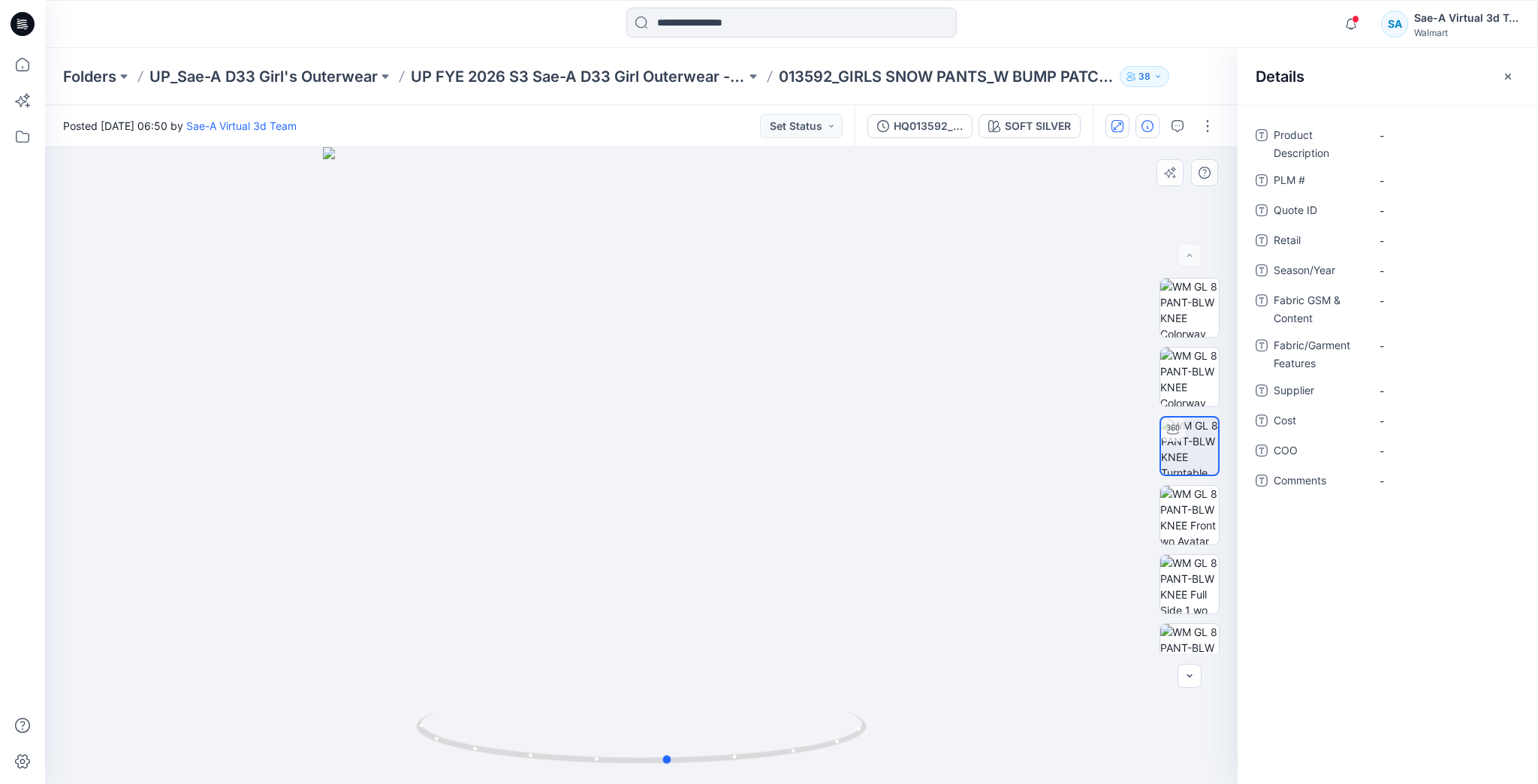
click at [411, 684] on div at bounding box center [642, 465] width 1192 height 636
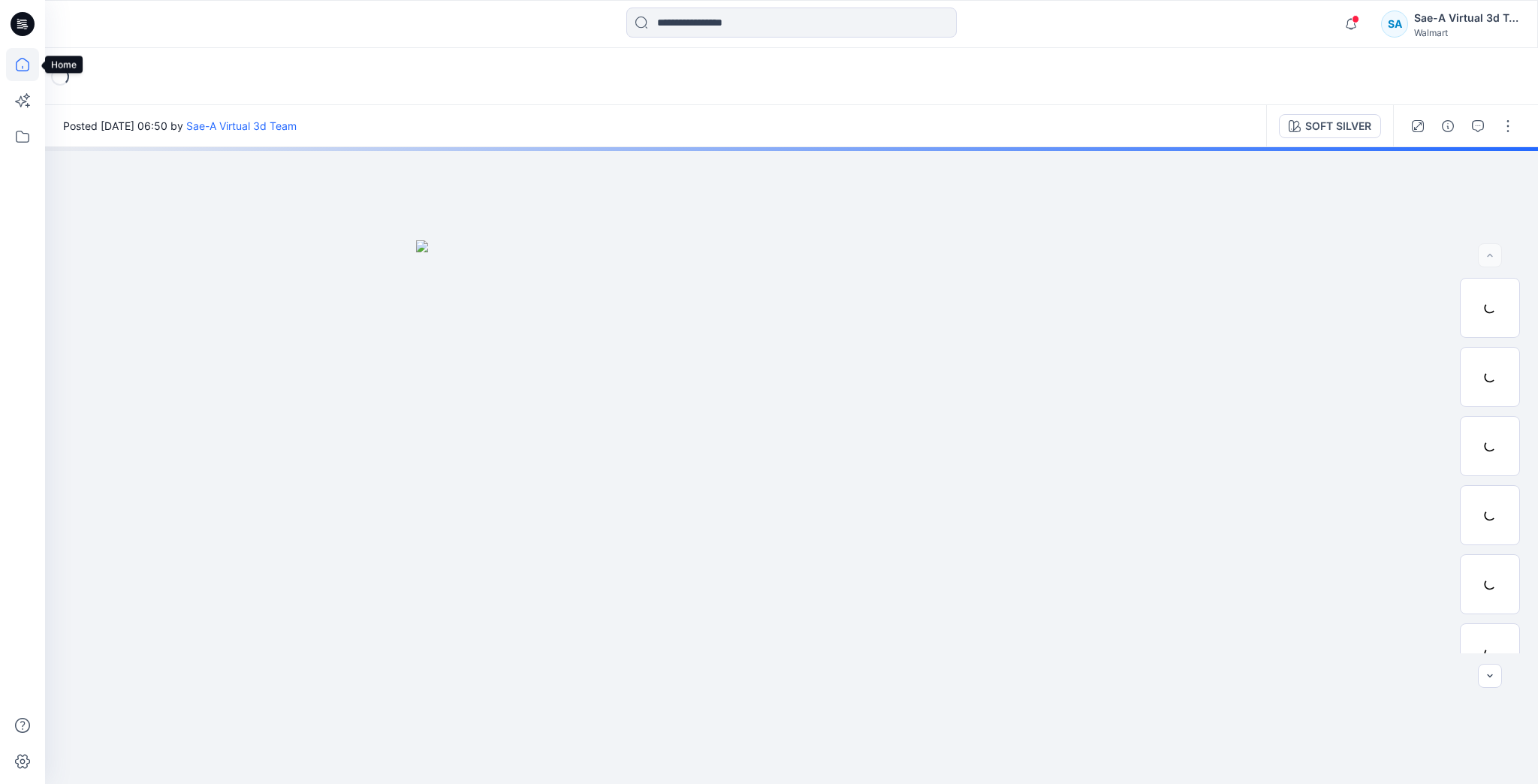
click at [26, 60] on icon at bounding box center [22, 64] width 14 height 14
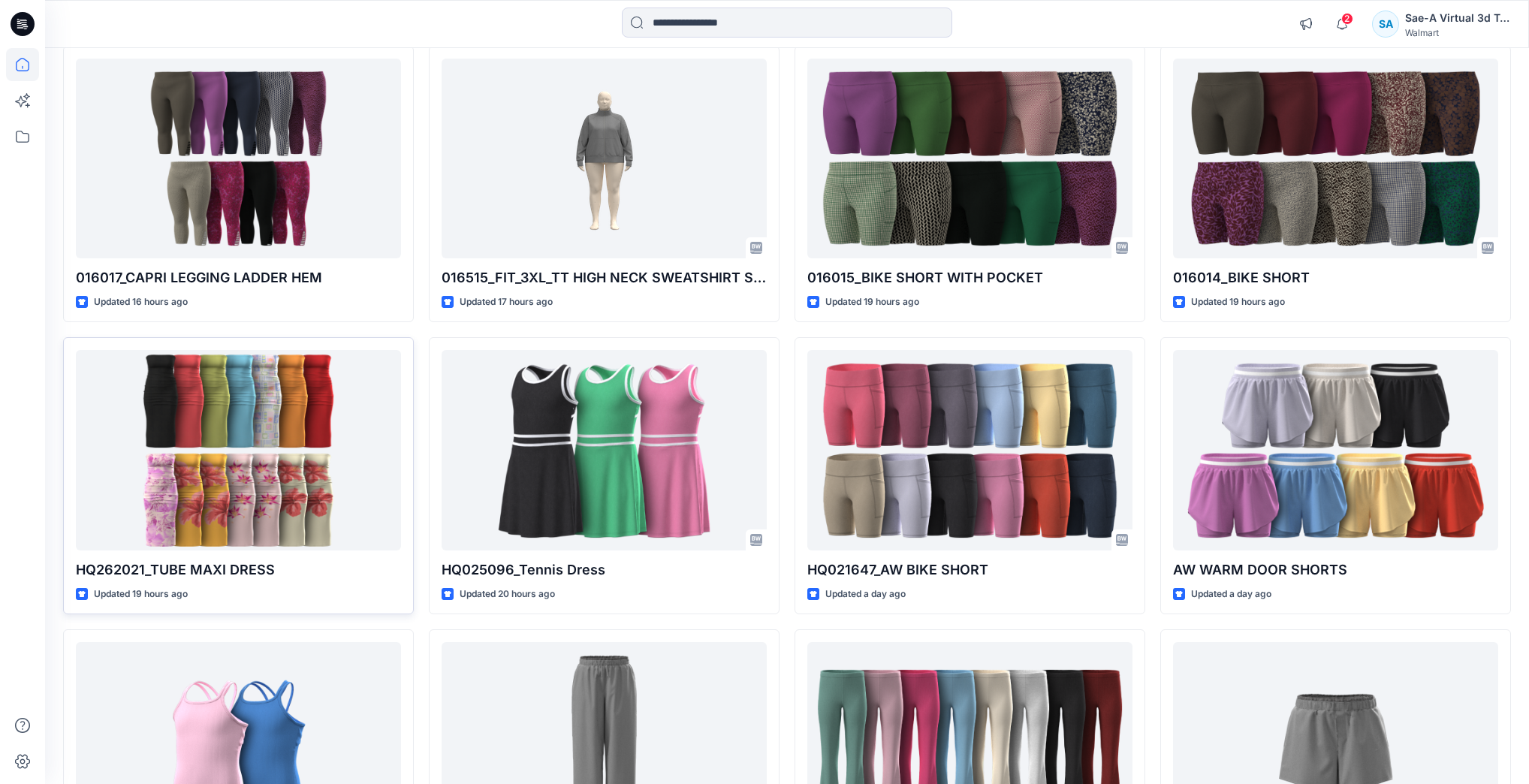
scroll to position [2015, 0]
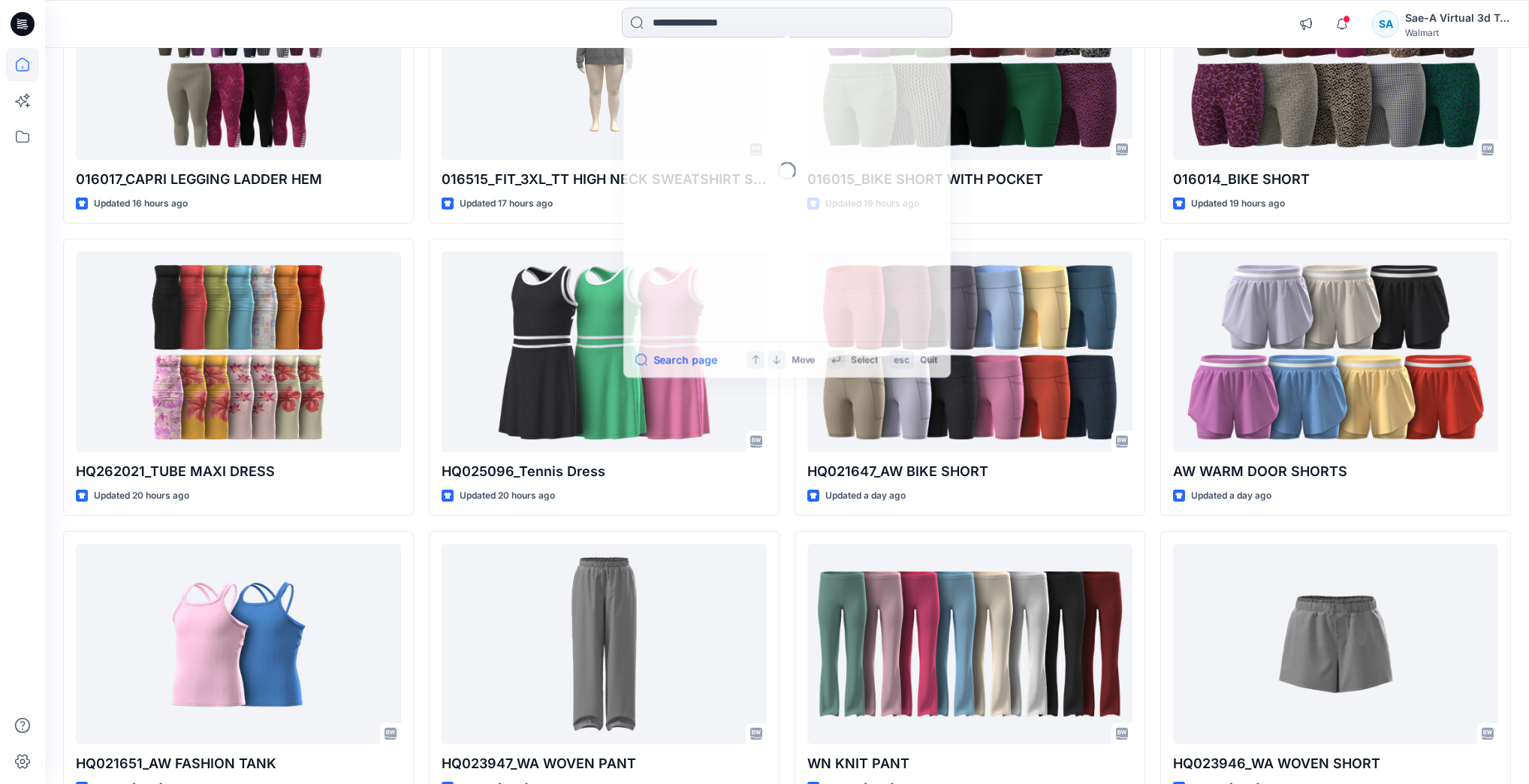
click at [778, 21] on input at bounding box center [787, 22] width 330 height 30
paste input "******"
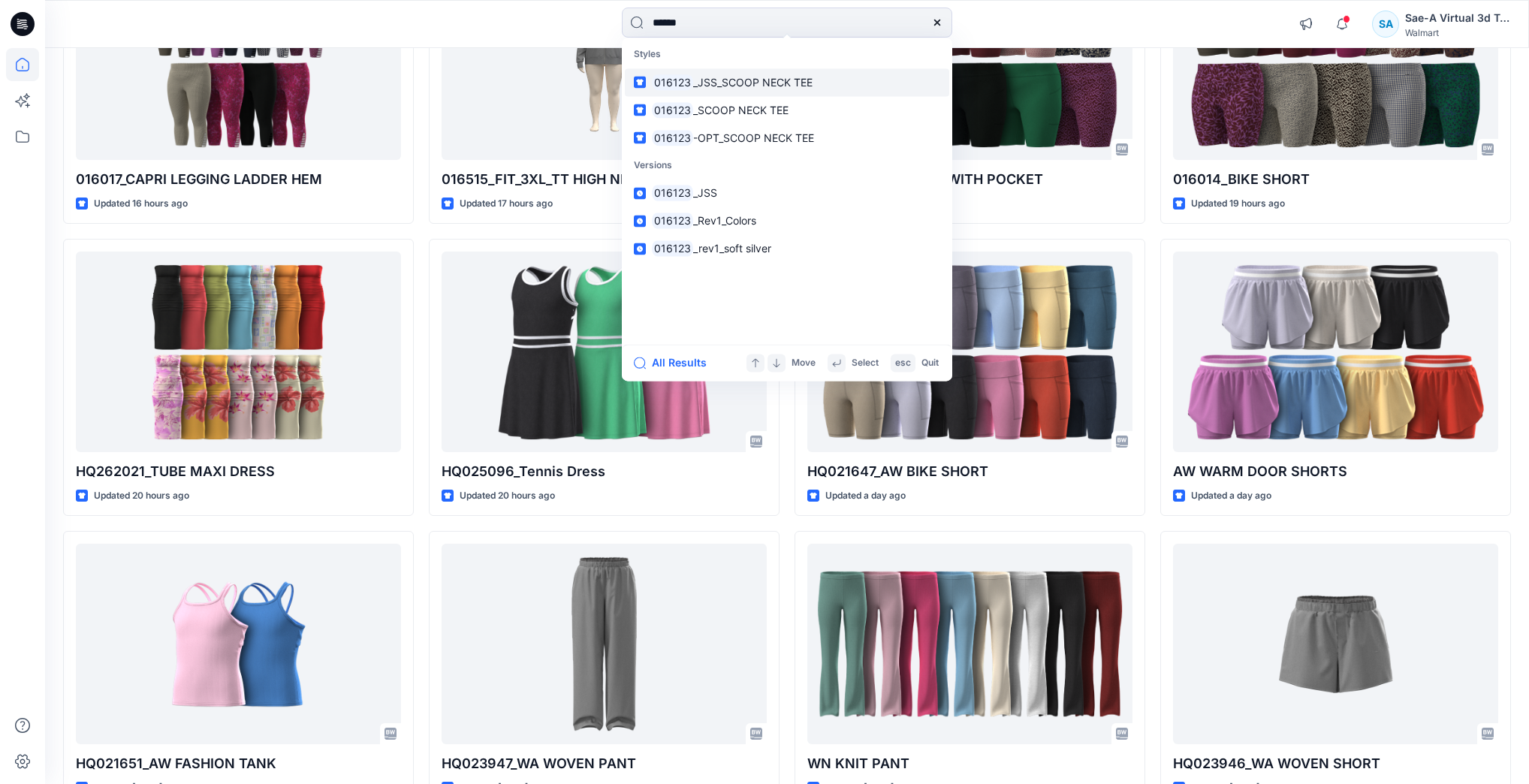
type input "******"
click at [778, 87] on span "_JSS_SCOOP NECK TEE" at bounding box center [753, 83] width 119 height 13
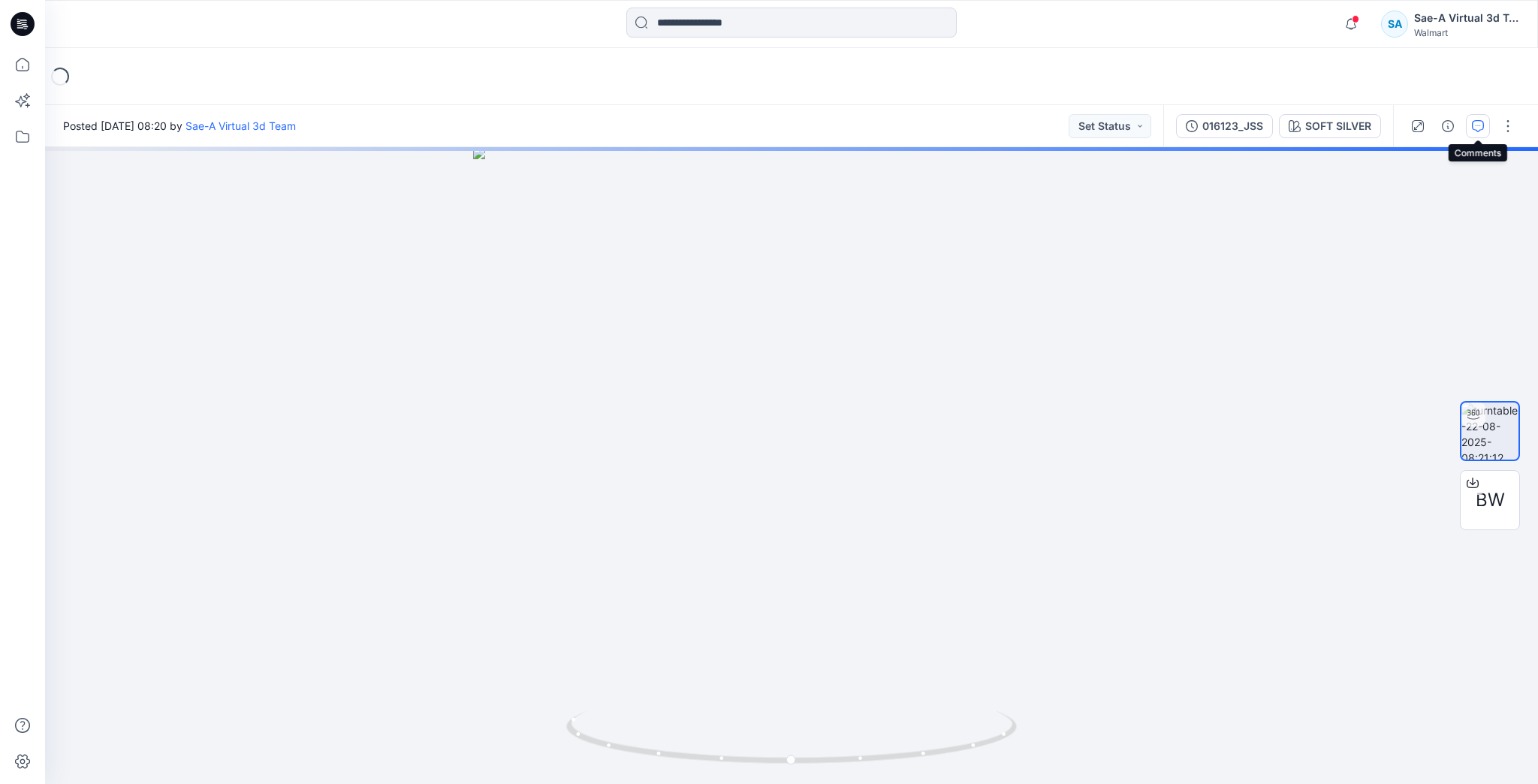
click at [1466, 126] on button "button" at bounding box center [1478, 126] width 24 height 24
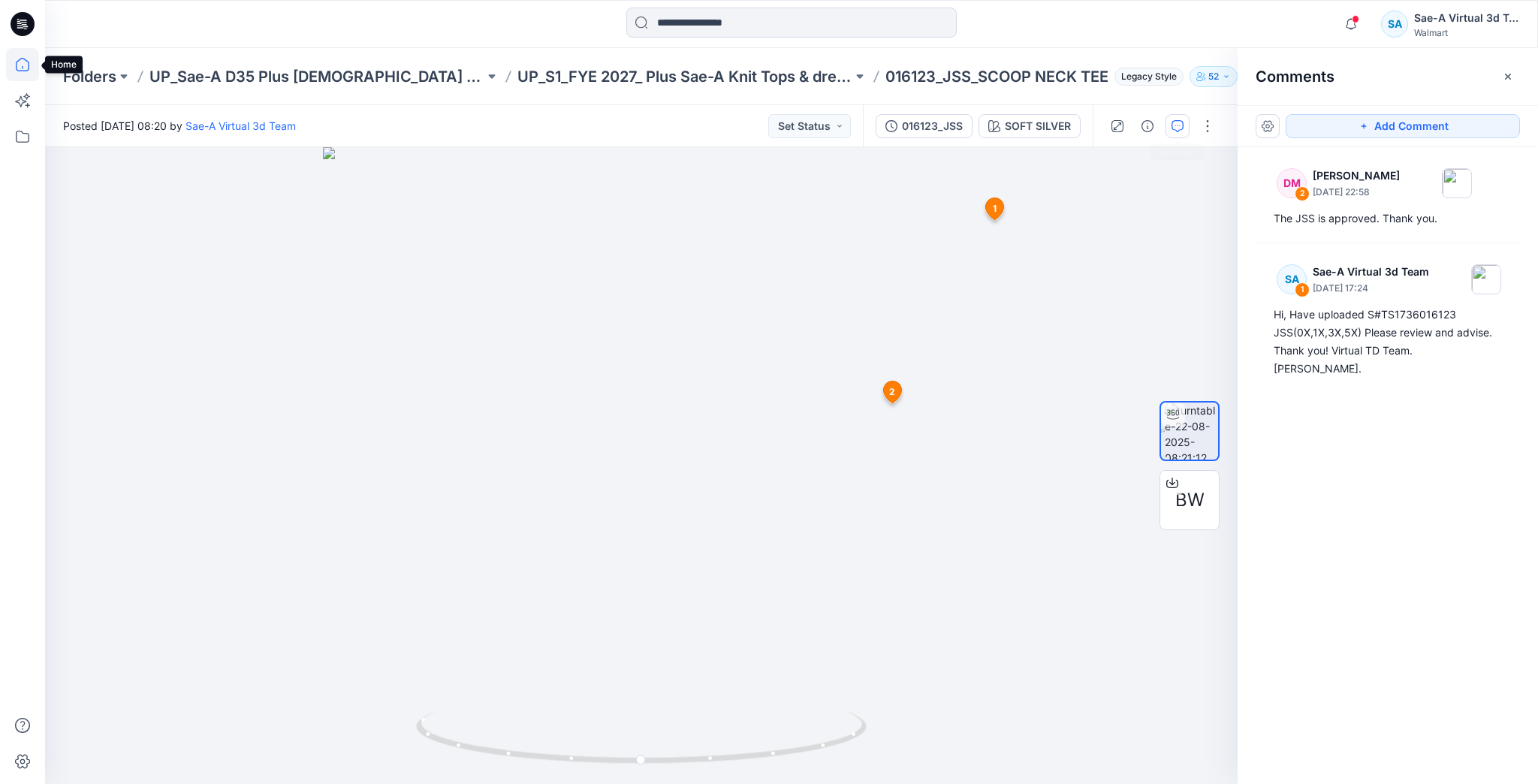
click at [26, 60] on icon at bounding box center [22, 64] width 14 height 14
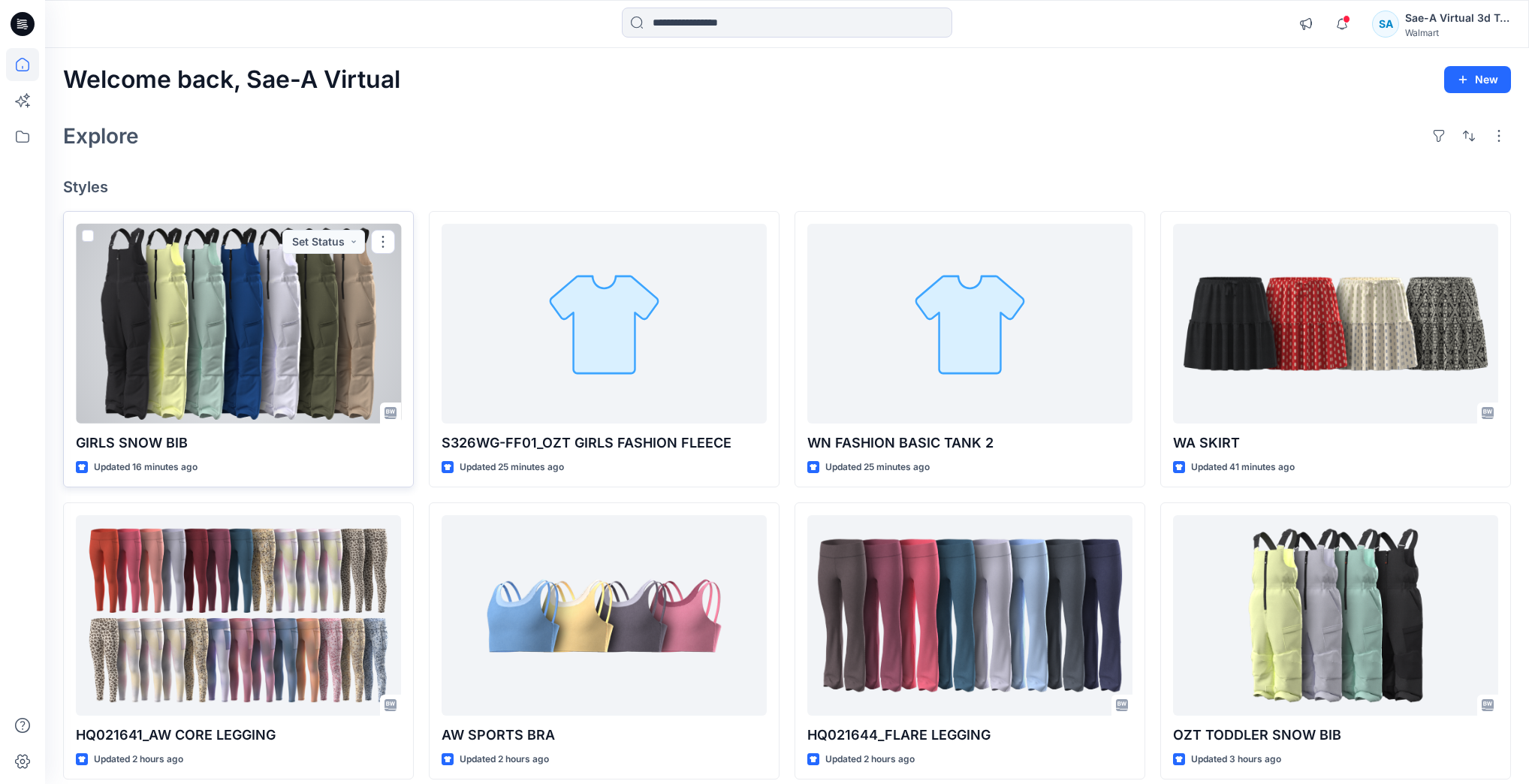
click at [319, 328] on div at bounding box center [238, 323] width 325 height 199
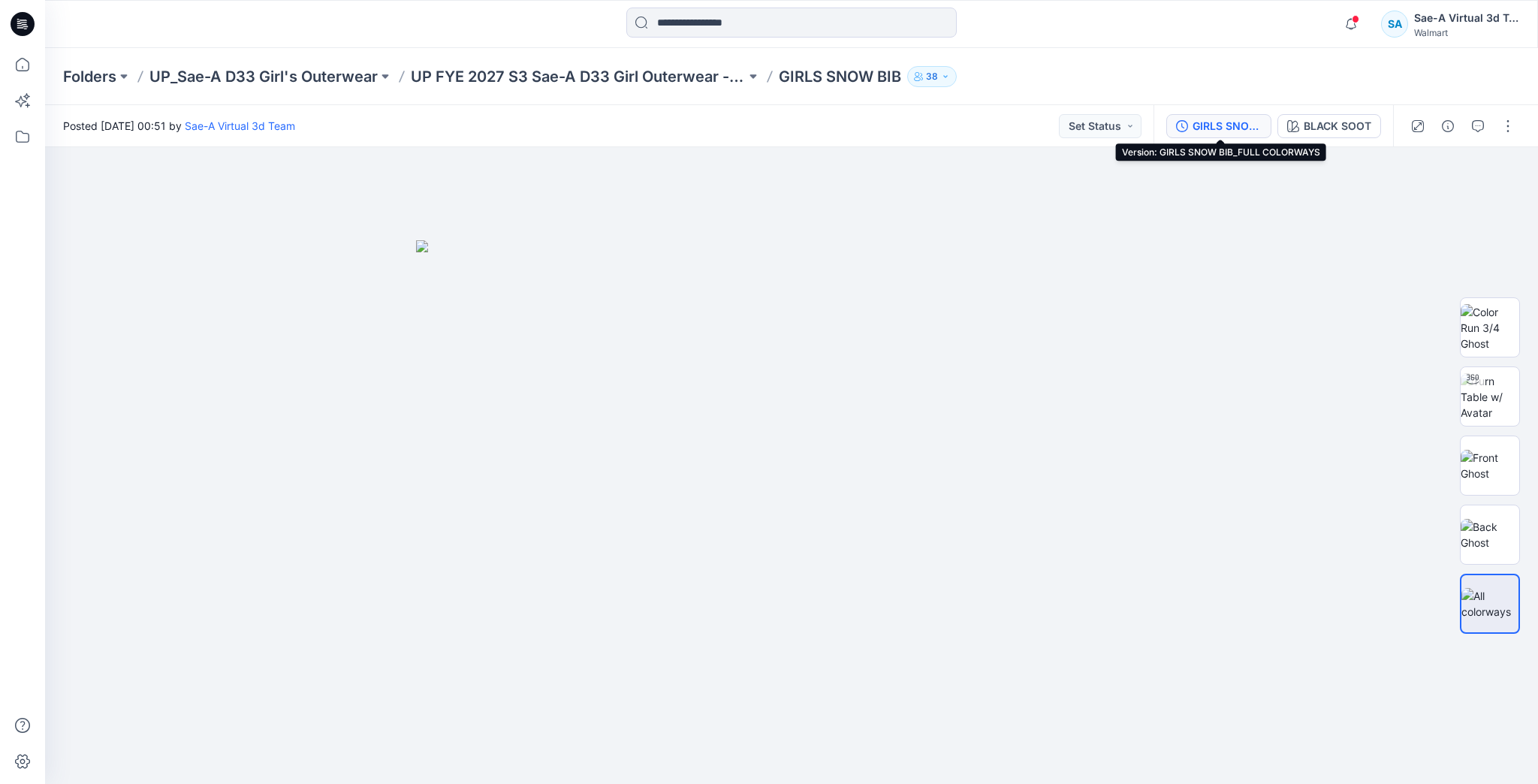
click at [1209, 130] on div "GIRLS SNOW BIB_FULL COLORWAYS" at bounding box center [1227, 126] width 69 height 16
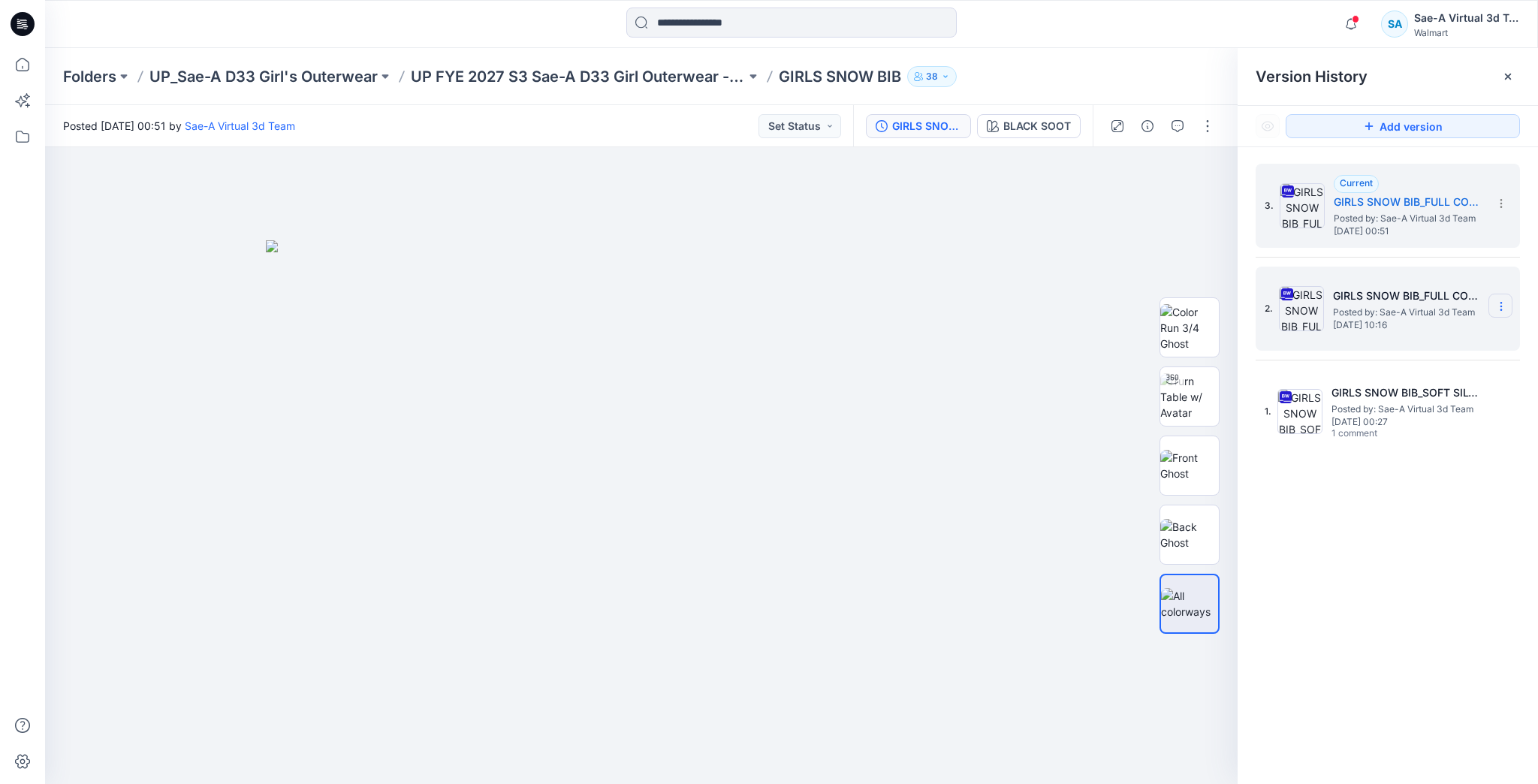
click at [1503, 308] on icon at bounding box center [1501, 306] width 12 height 12
click at [1411, 460] on span "Delete Version" at bounding box center [1398, 462] width 70 height 18
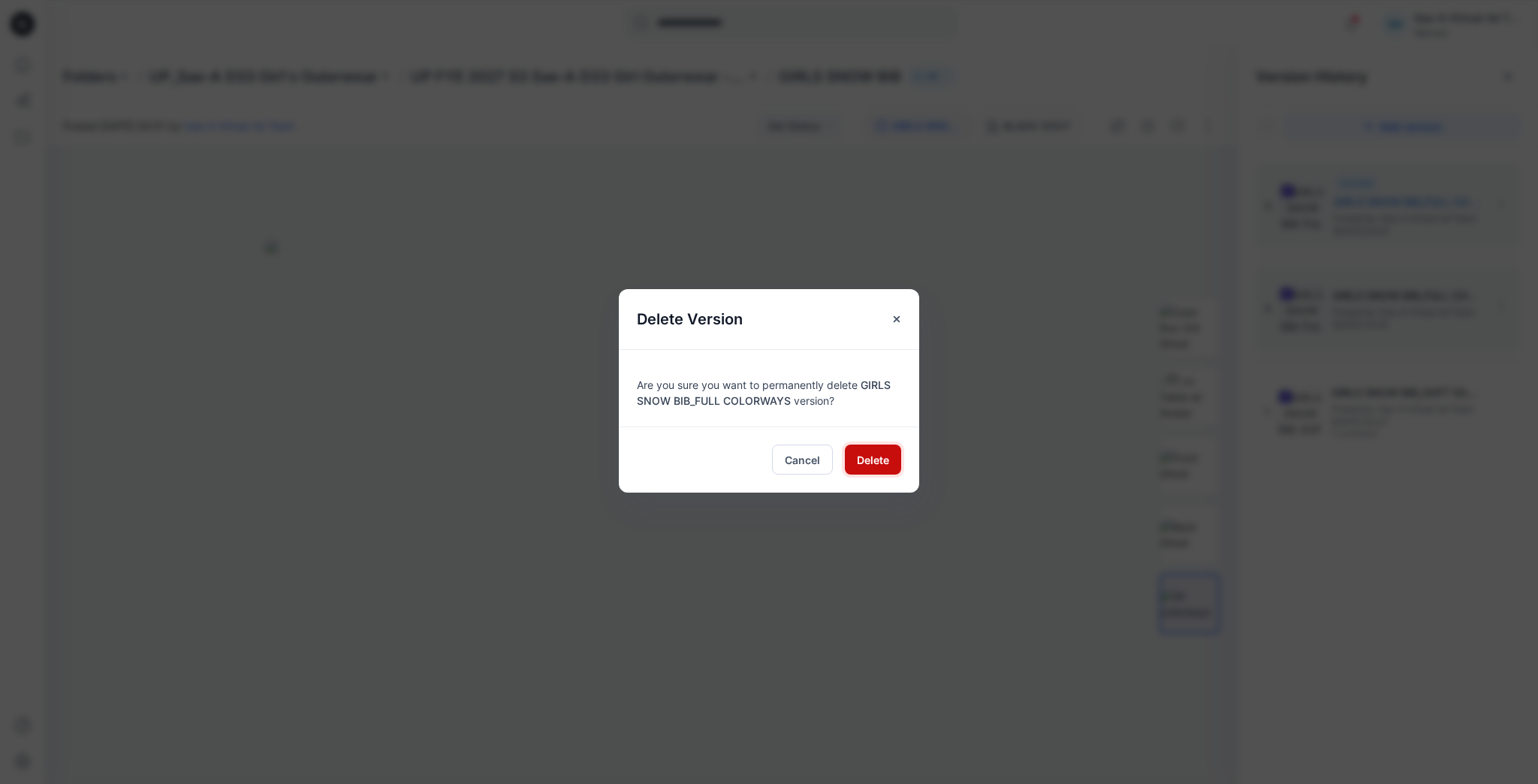
click at [877, 452] on span "Delete" at bounding box center [873, 459] width 32 height 15
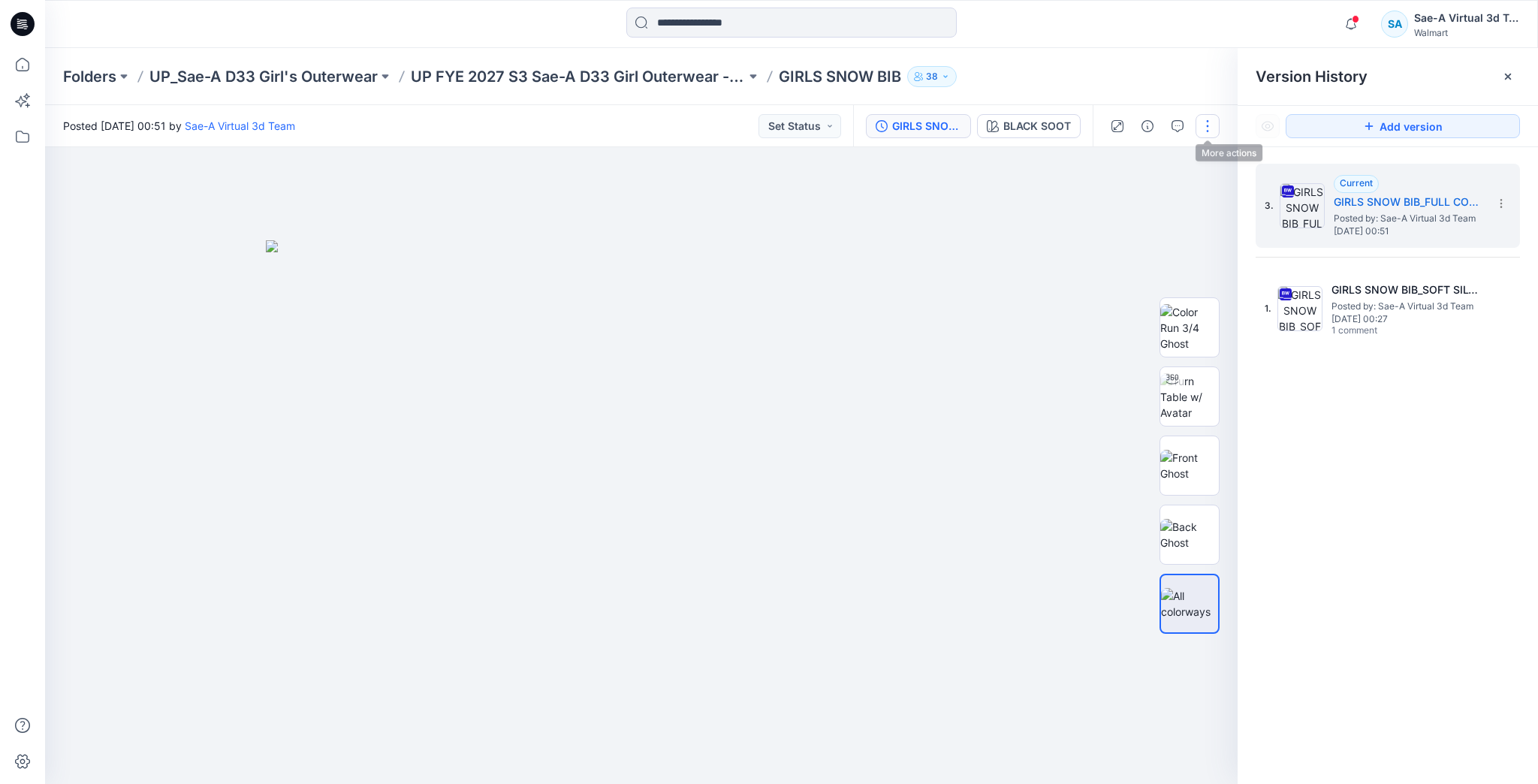
click at [1206, 122] on button "button" at bounding box center [1208, 126] width 24 height 24
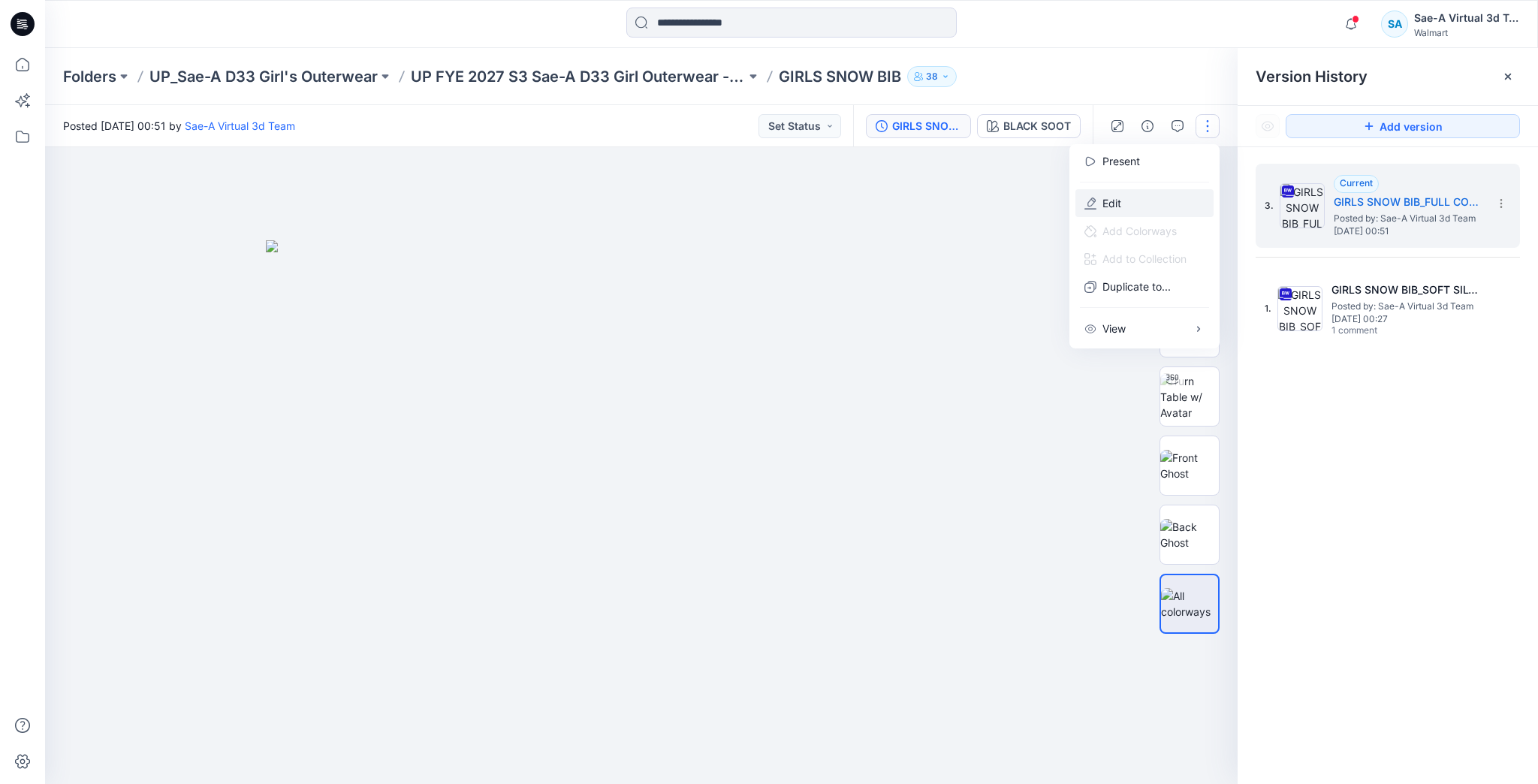
click at [1150, 201] on button "Edit" at bounding box center [1145, 203] width 138 height 28
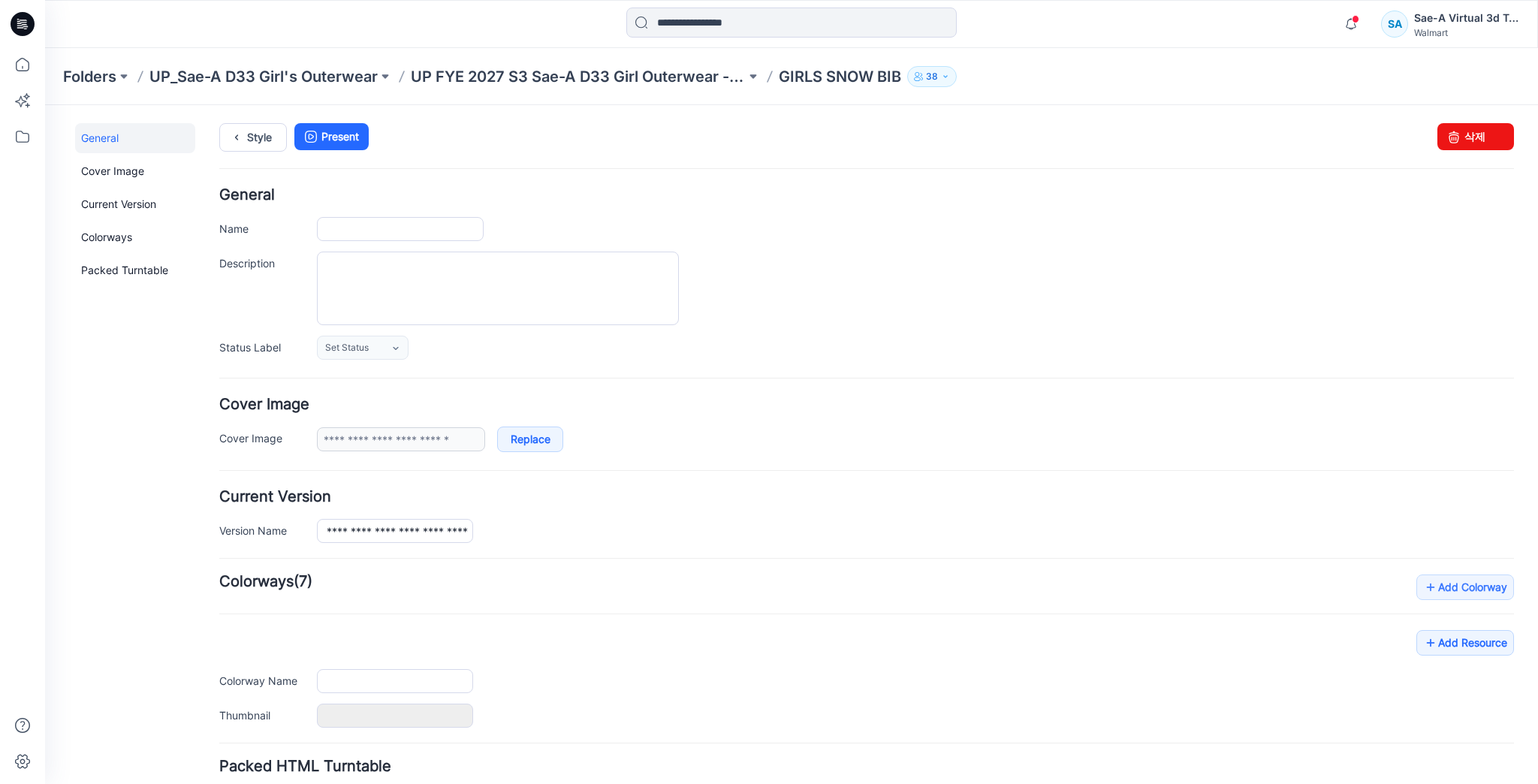
type input "**********"
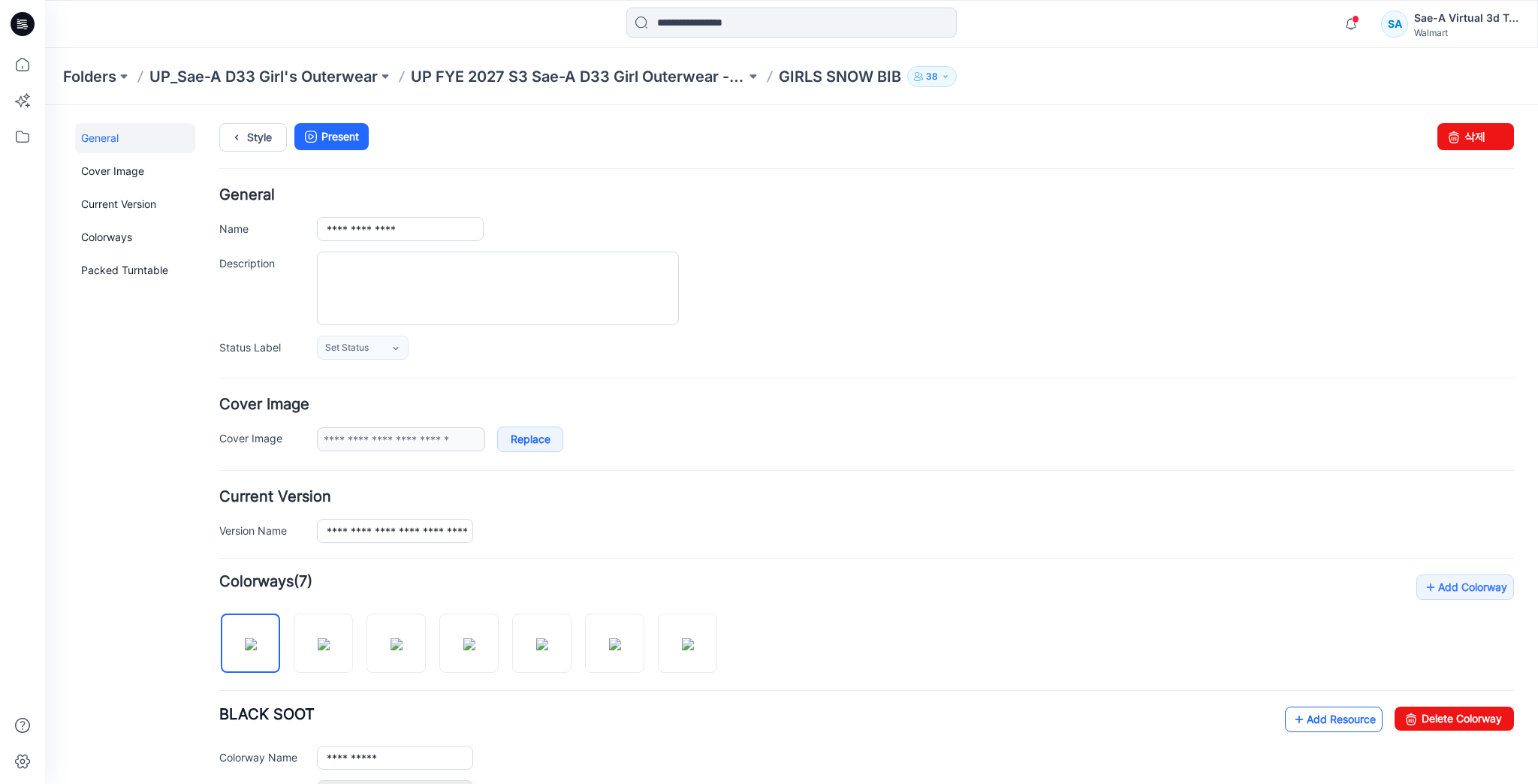
click at [1316, 728] on link "Add Resource" at bounding box center [1334, 718] width 97 height 25
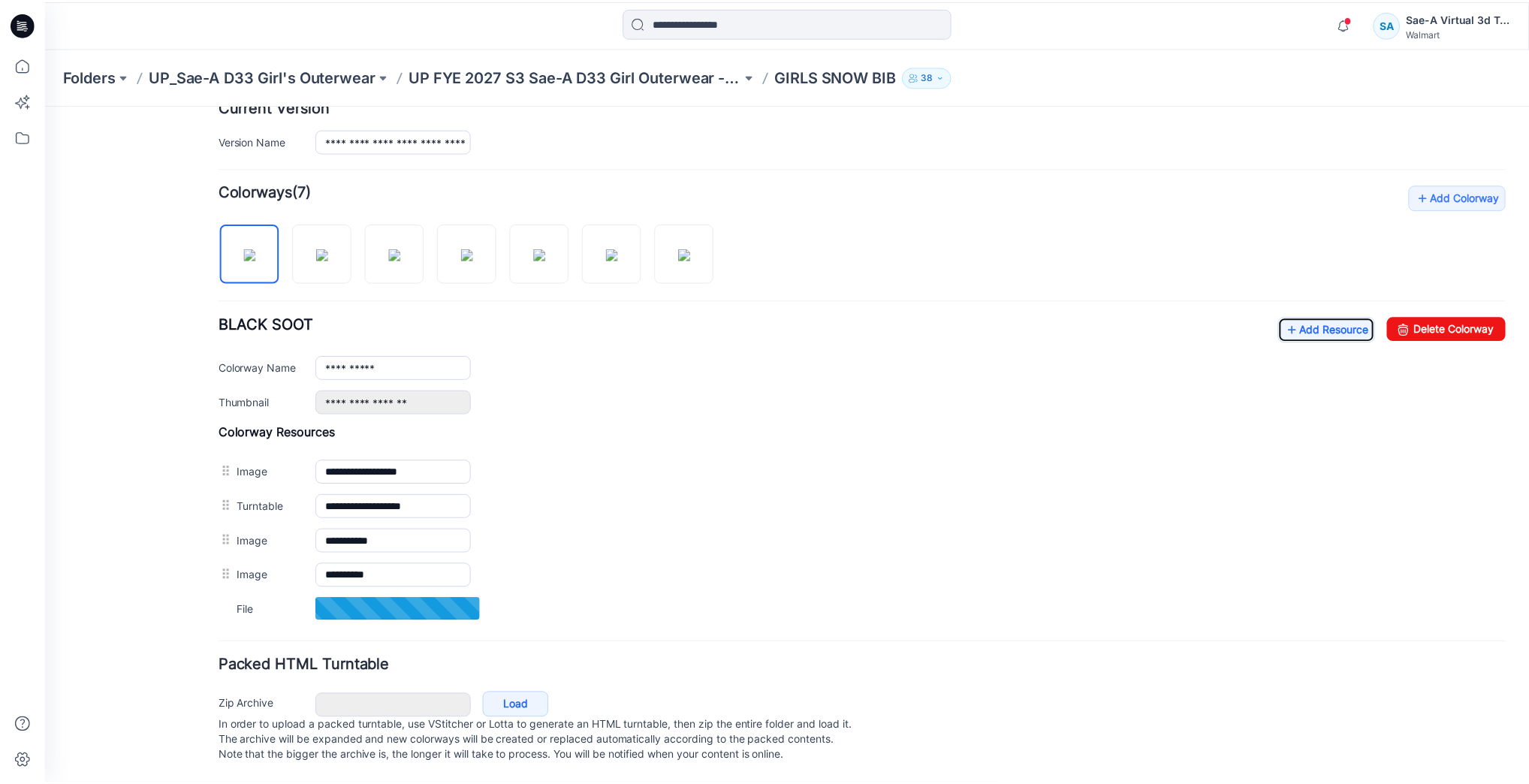
scroll to position [401, 0]
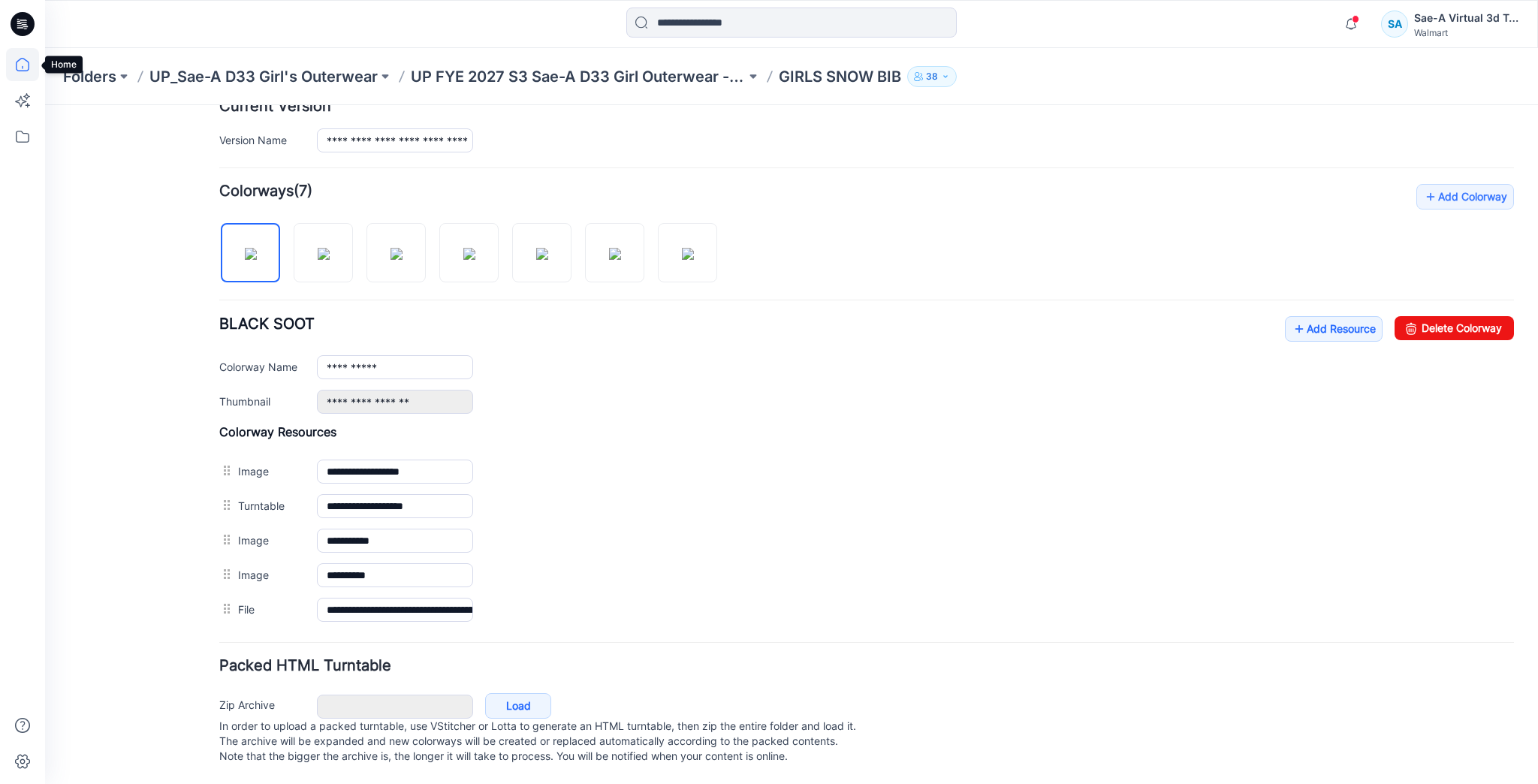
click at [15, 68] on icon at bounding box center [22, 64] width 14 height 14
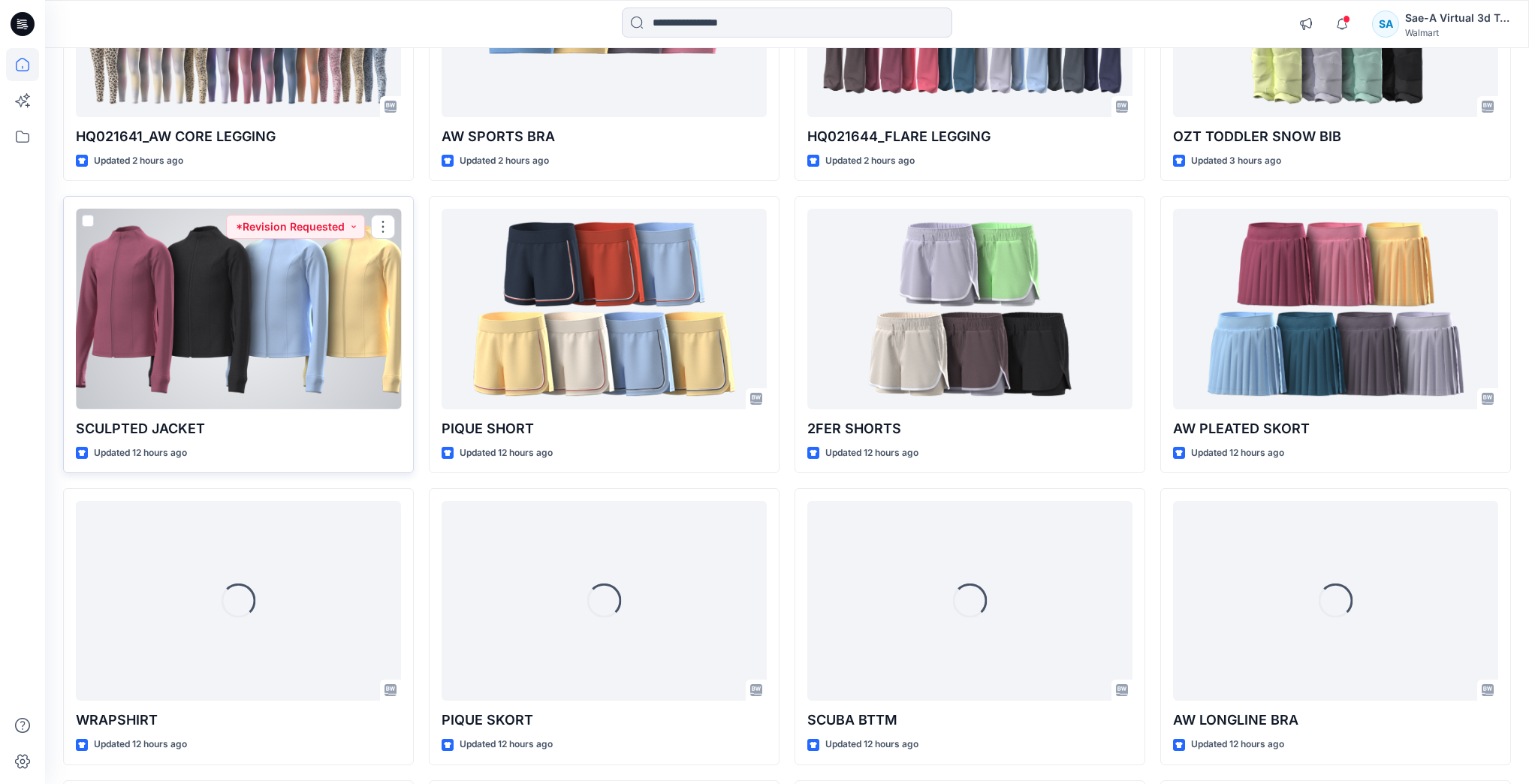
scroll to position [599, 0]
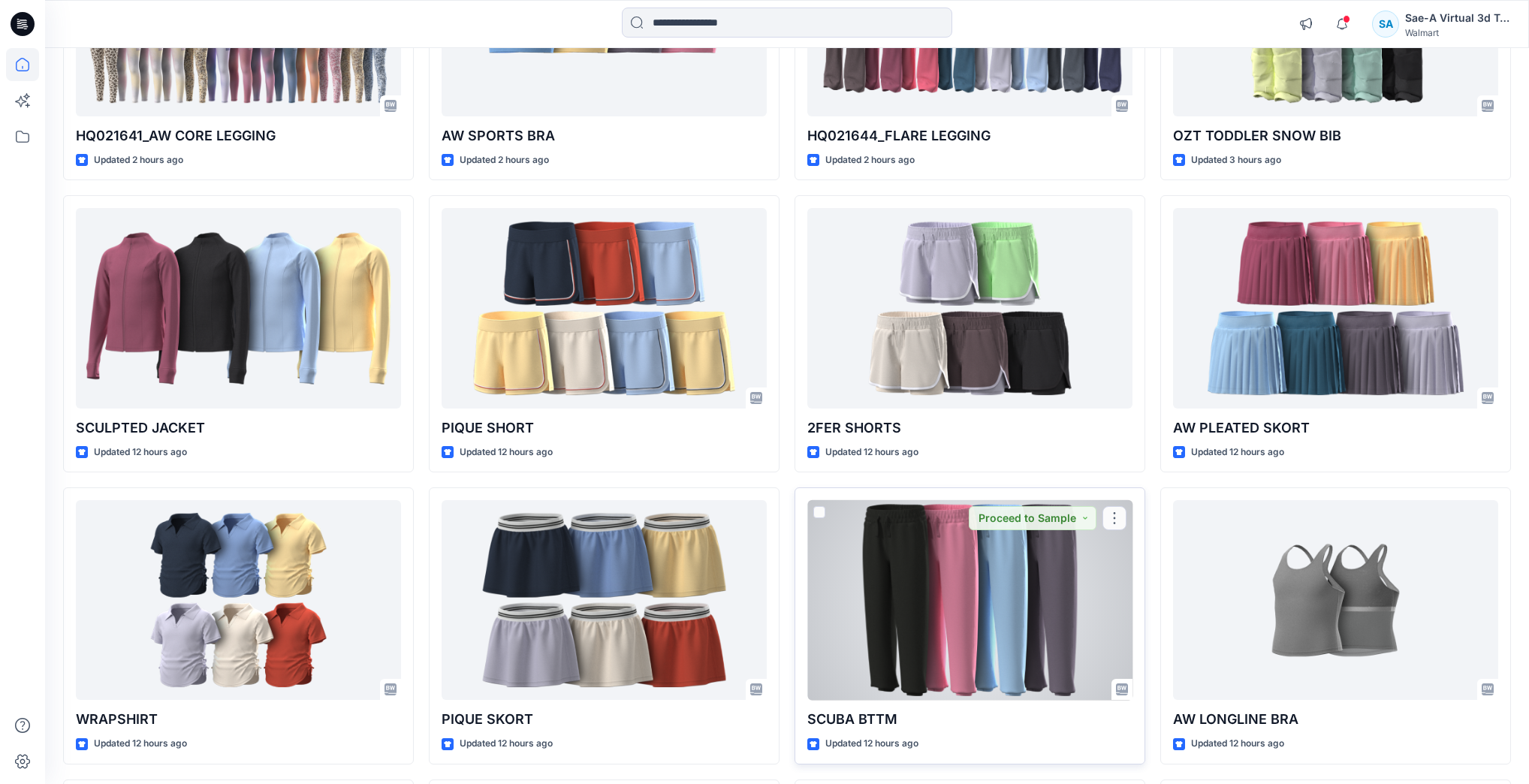
click at [900, 619] on div at bounding box center [969, 600] width 325 height 199
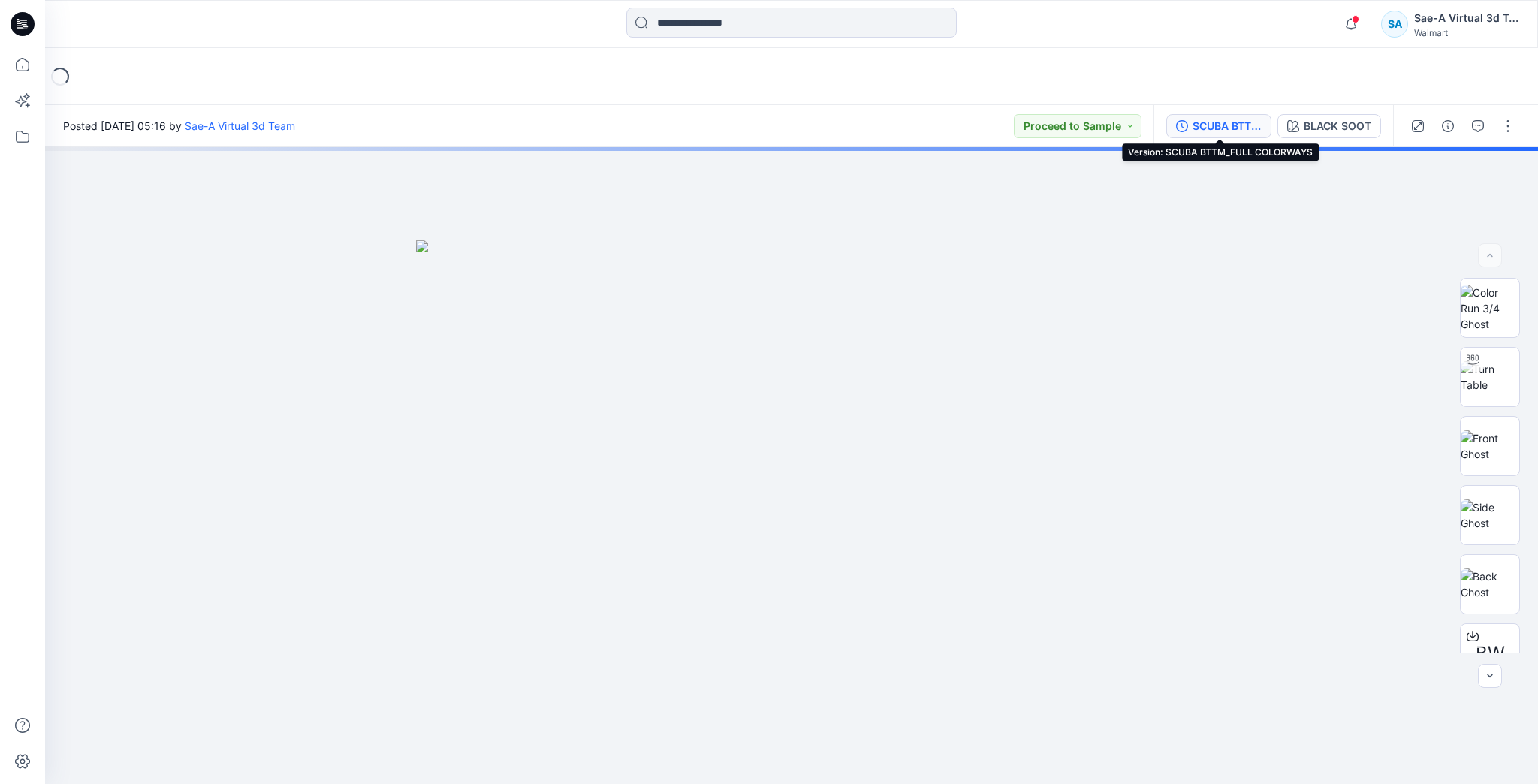
click at [1226, 131] on div "SCUBA BTTM_FULL COLORWAYS" at bounding box center [1227, 126] width 69 height 16
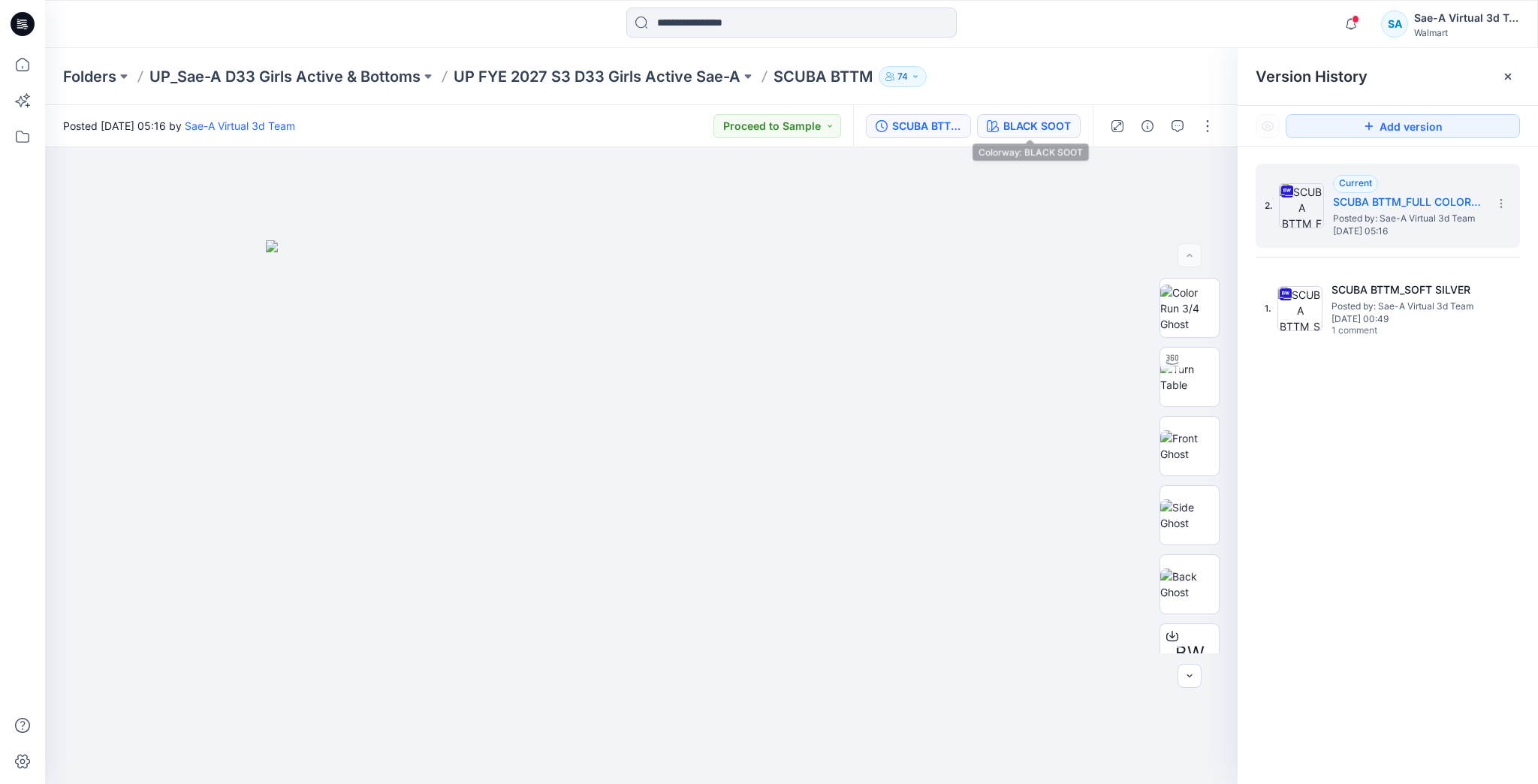
click at [1039, 131] on div "BLACK SOOT" at bounding box center [1037, 126] width 67 height 16
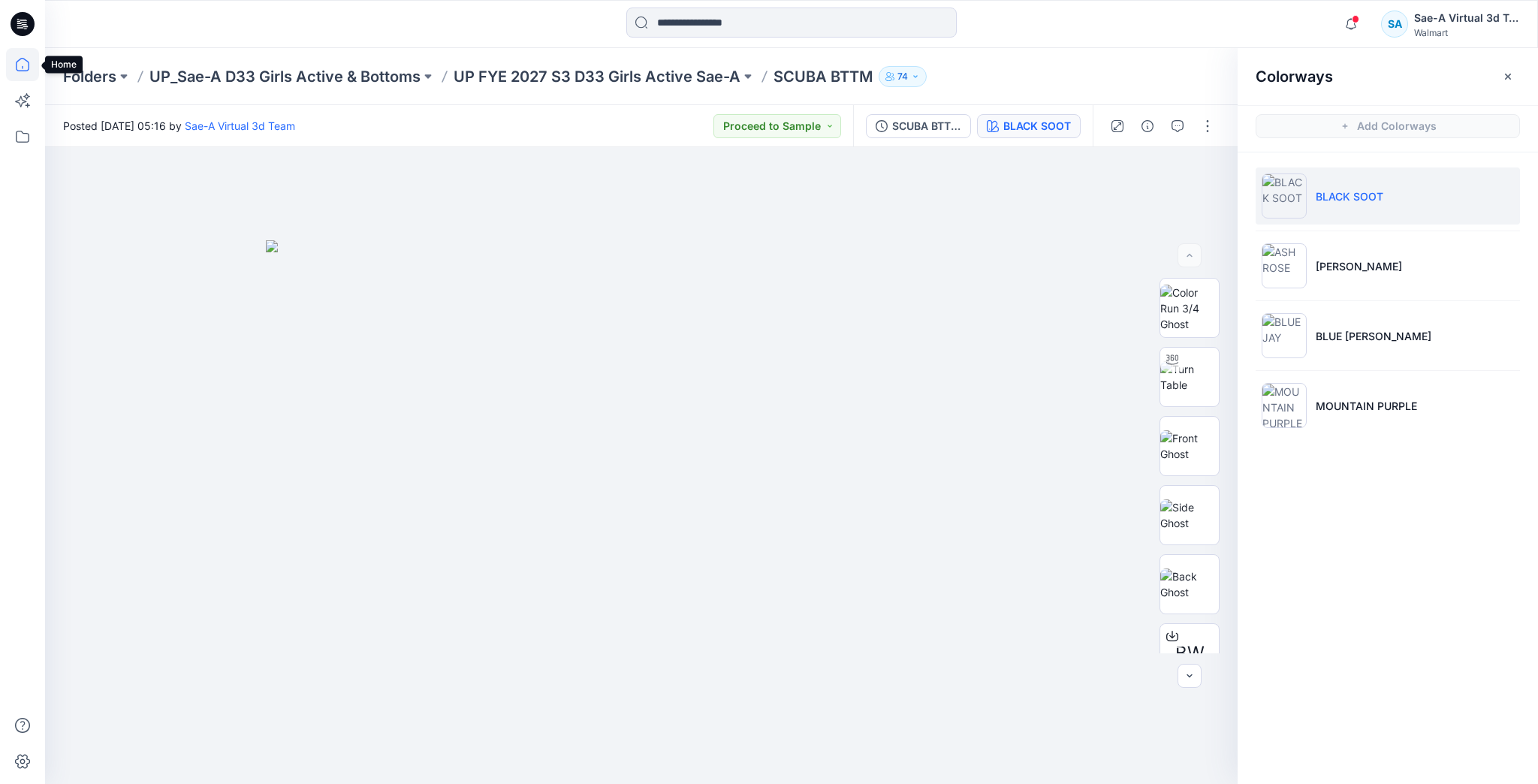
click at [36, 60] on icon at bounding box center [22, 64] width 33 height 33
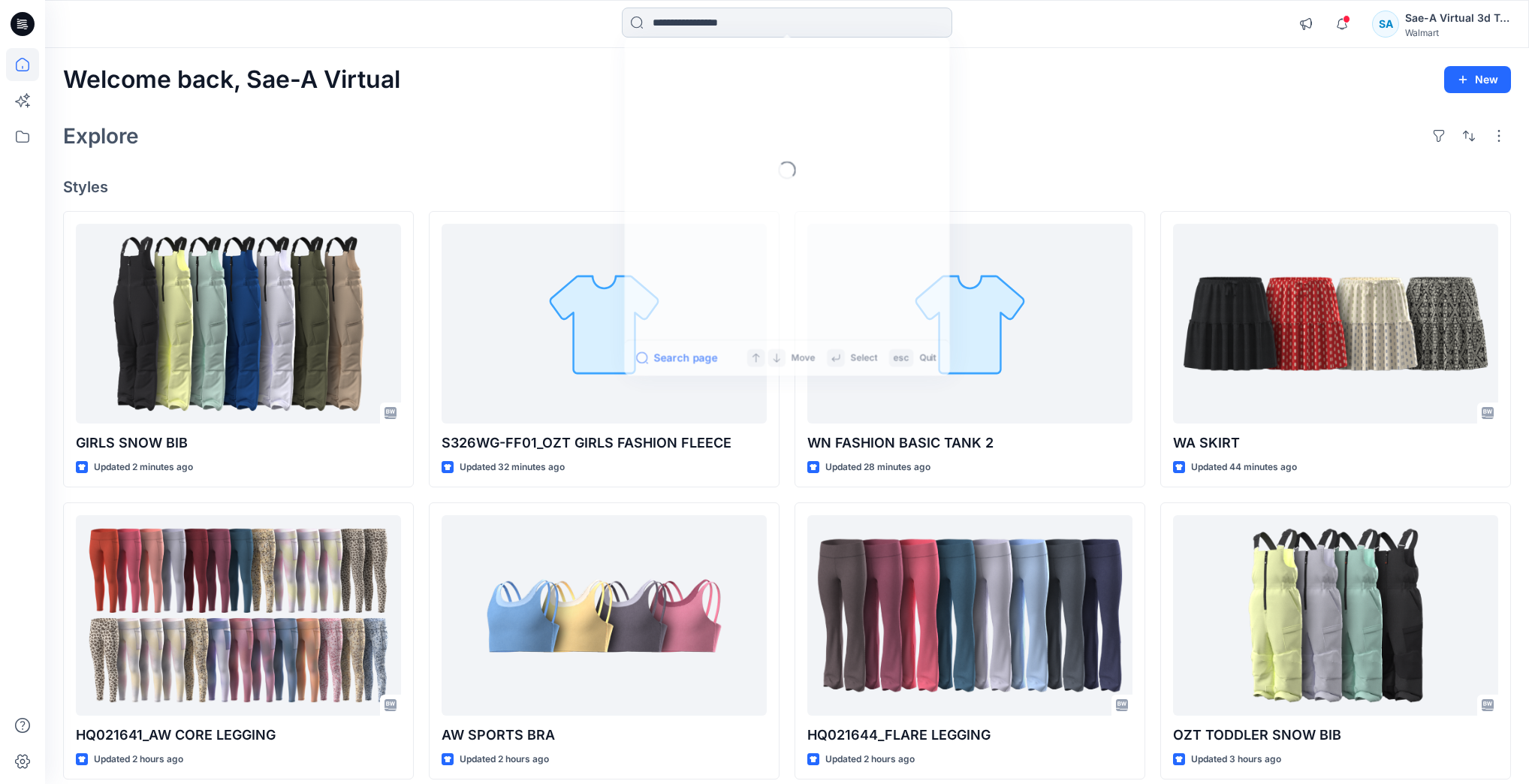
click at [745, 23] on input at bounding box center [787, 22] width 330 height 30
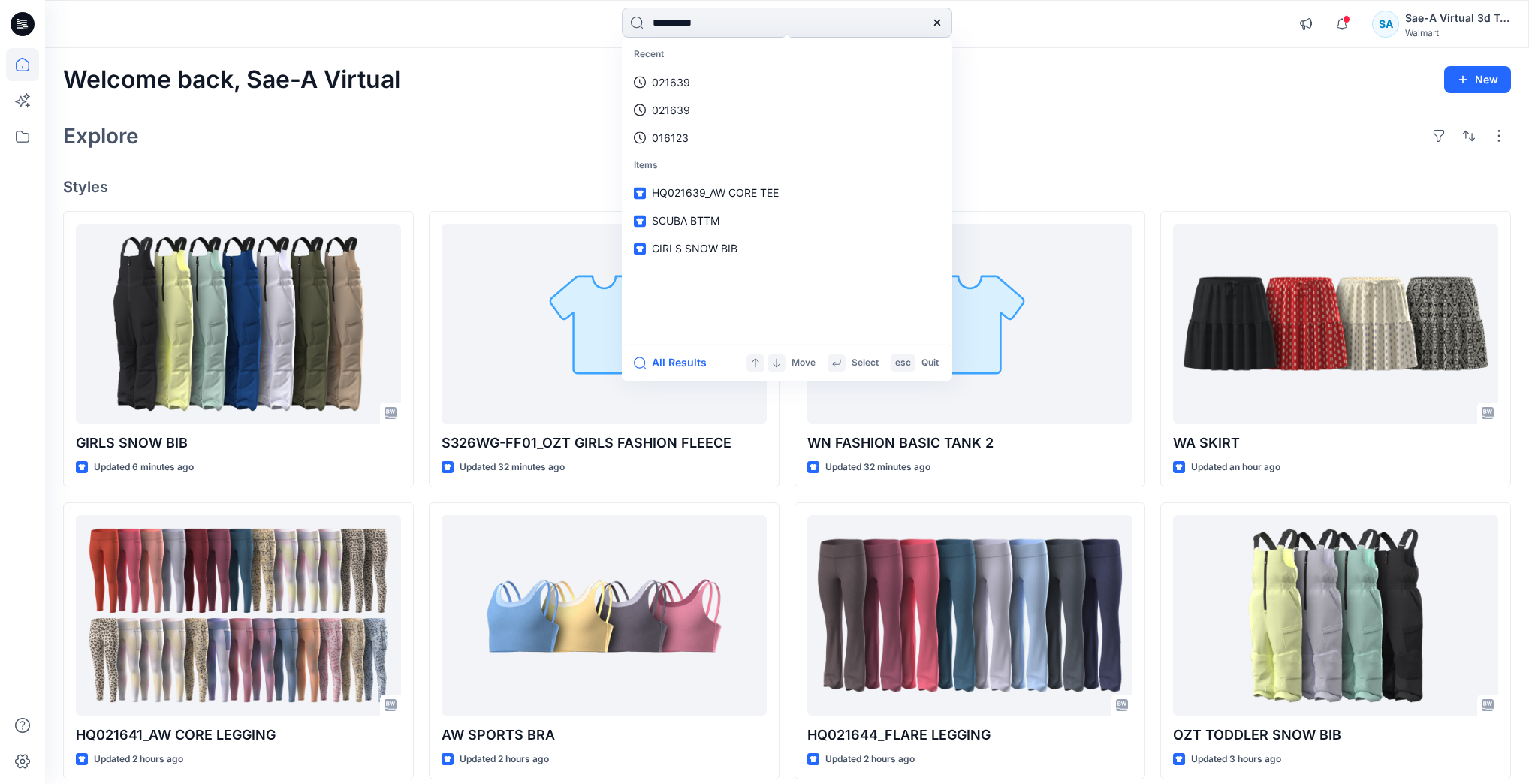
type input "*"
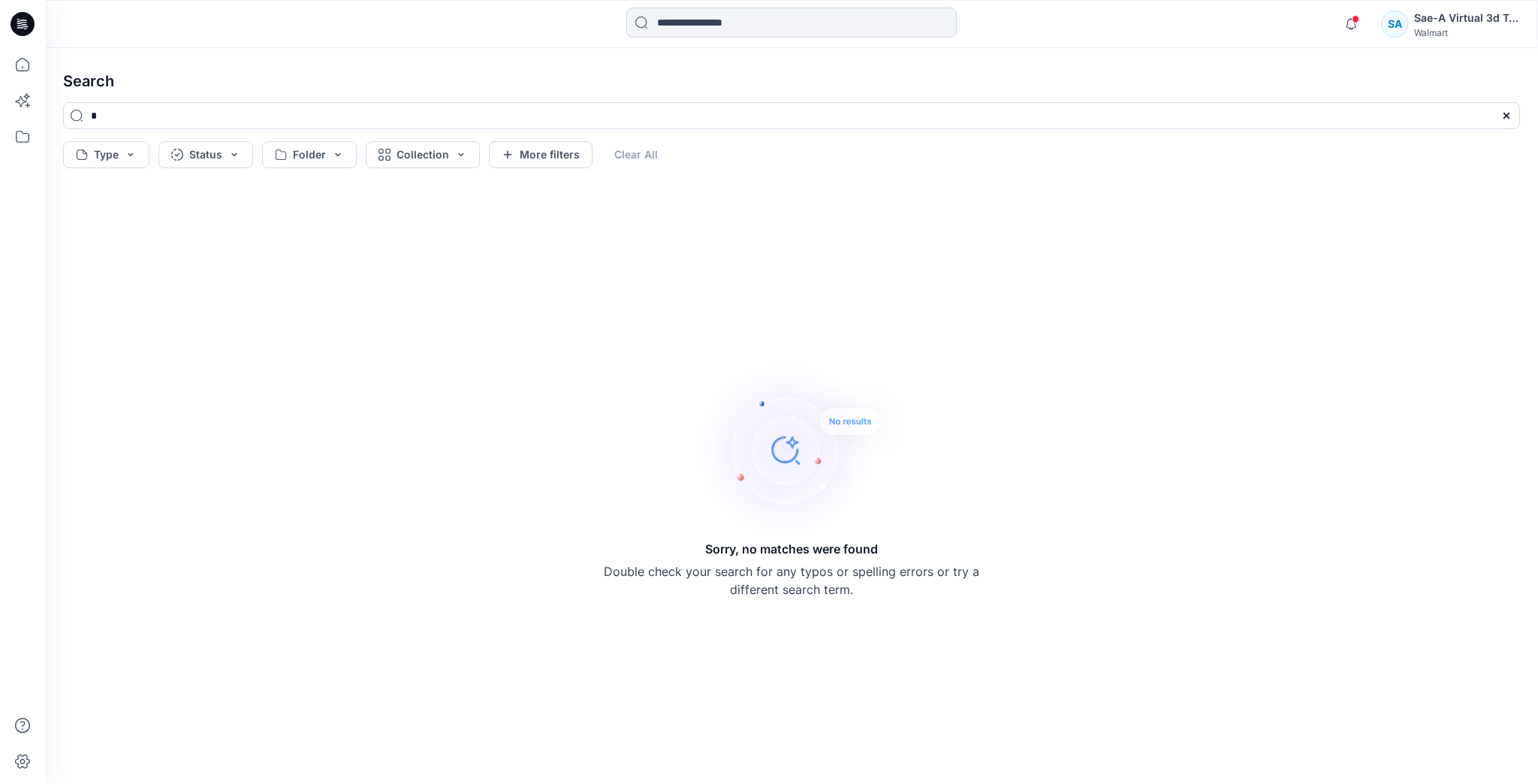
click at [754, 18] on input at bounding box center [791, 22] width 330 height 30
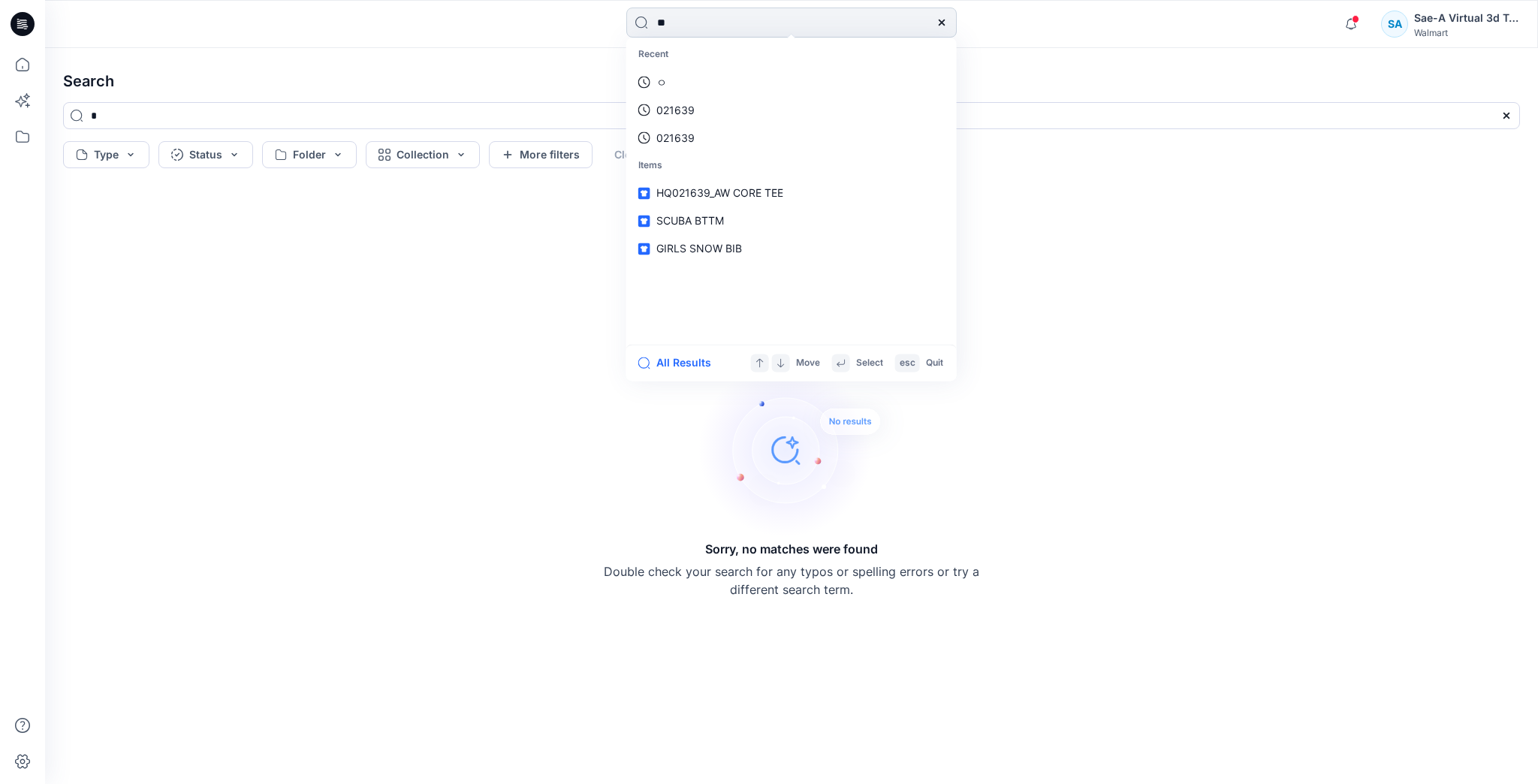
type input "*"
type input "*******"
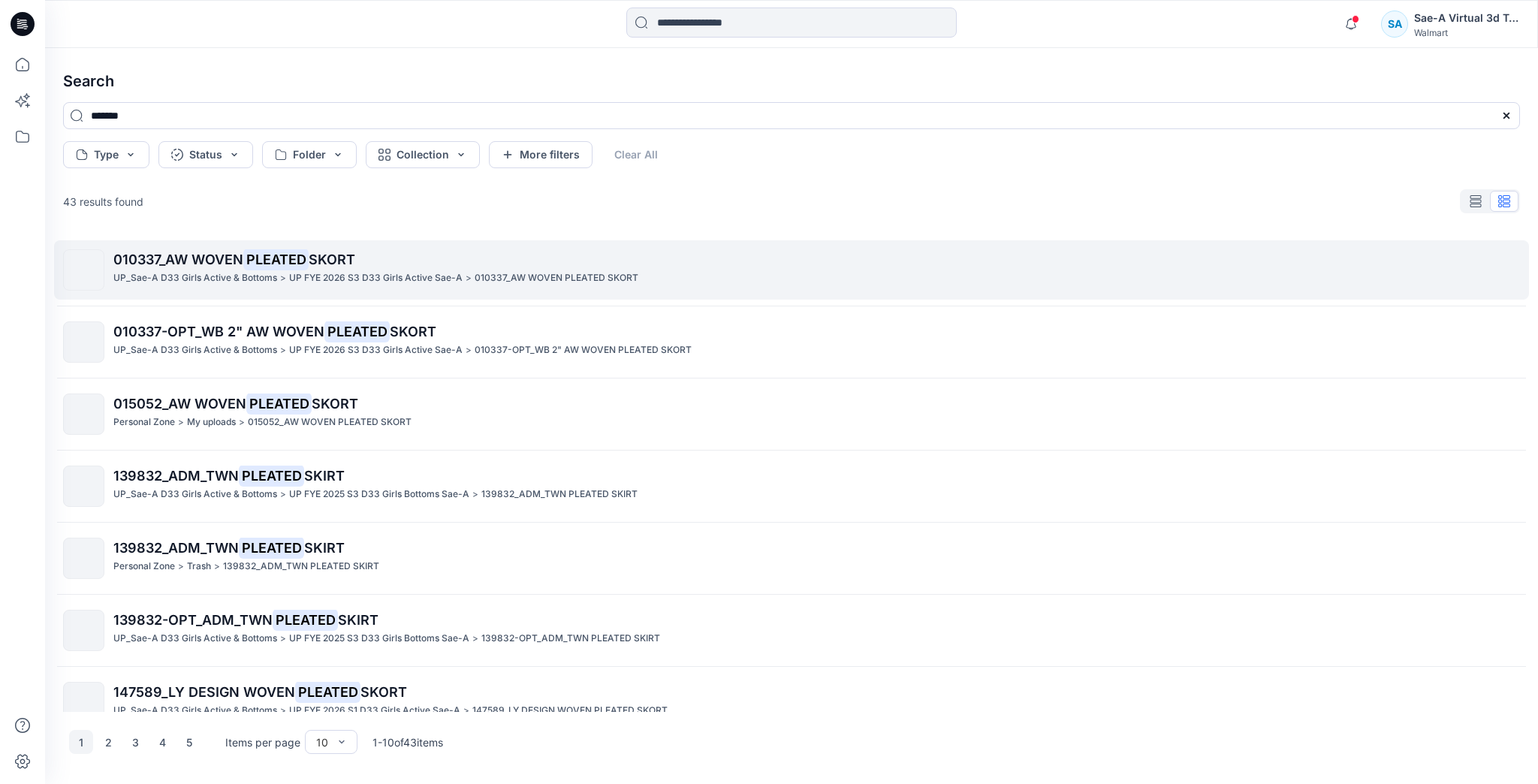
click at [644, 257] on p "010337_AW WOVEN PLEATED SKORT" at bounding box center [816, 259] width 1406 height 21
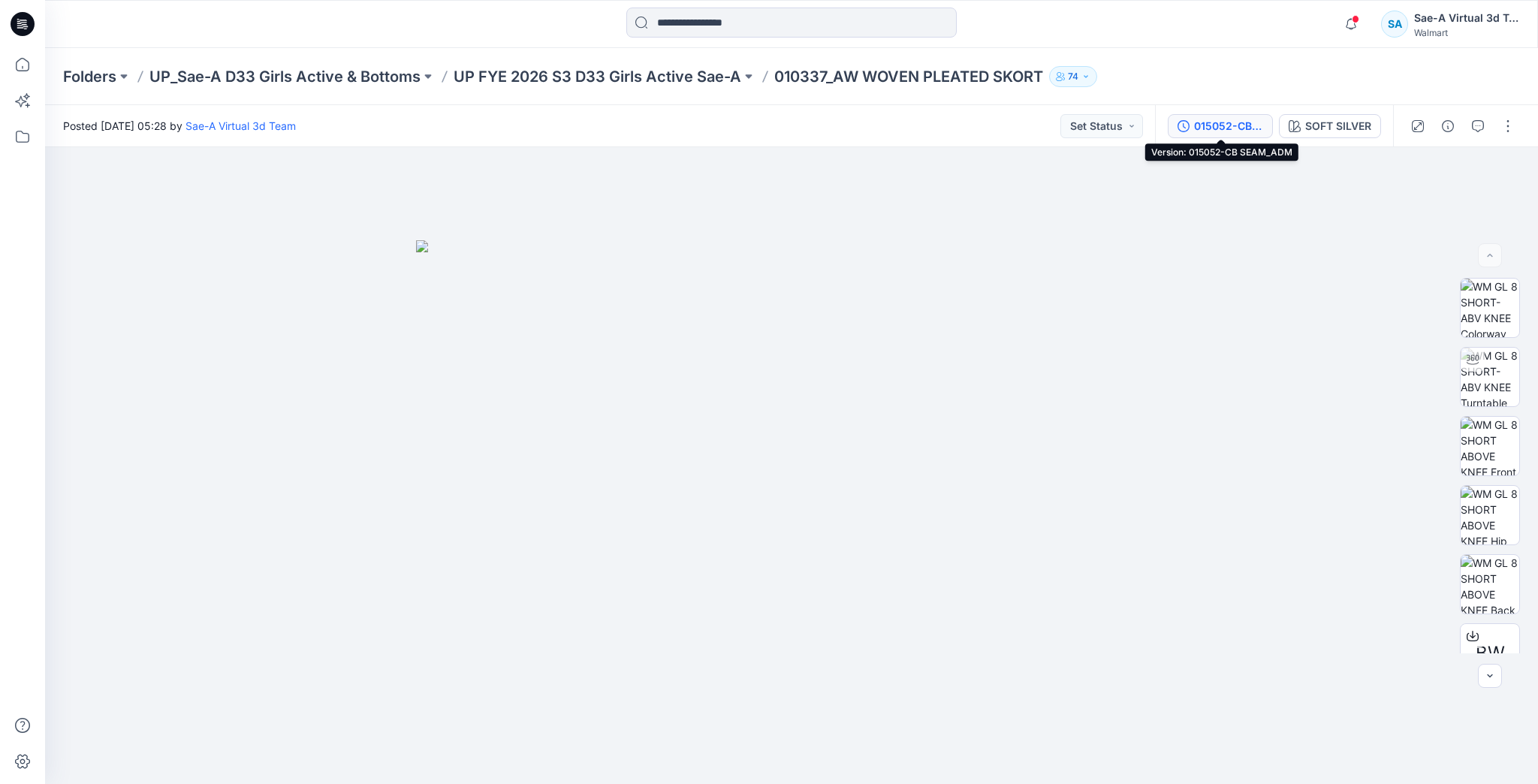
click at [1245, 126] on div "015052-CB SEAM_ADM" at bounding box center [1228, 126] width 69 height 16
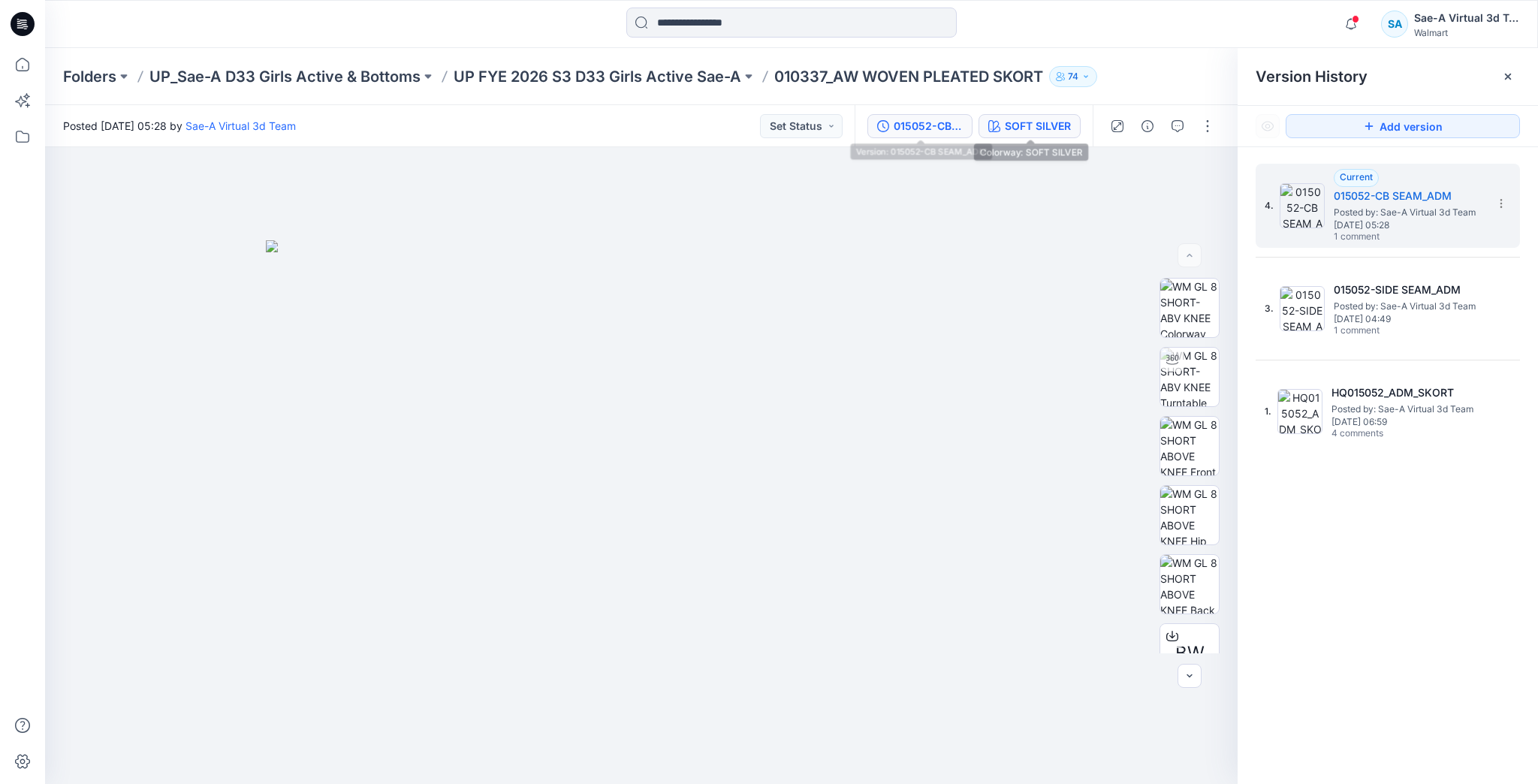
click at [1001, 126] on button "SOFT SILVER" at bounding box center [1029, 126] width 102 height 24
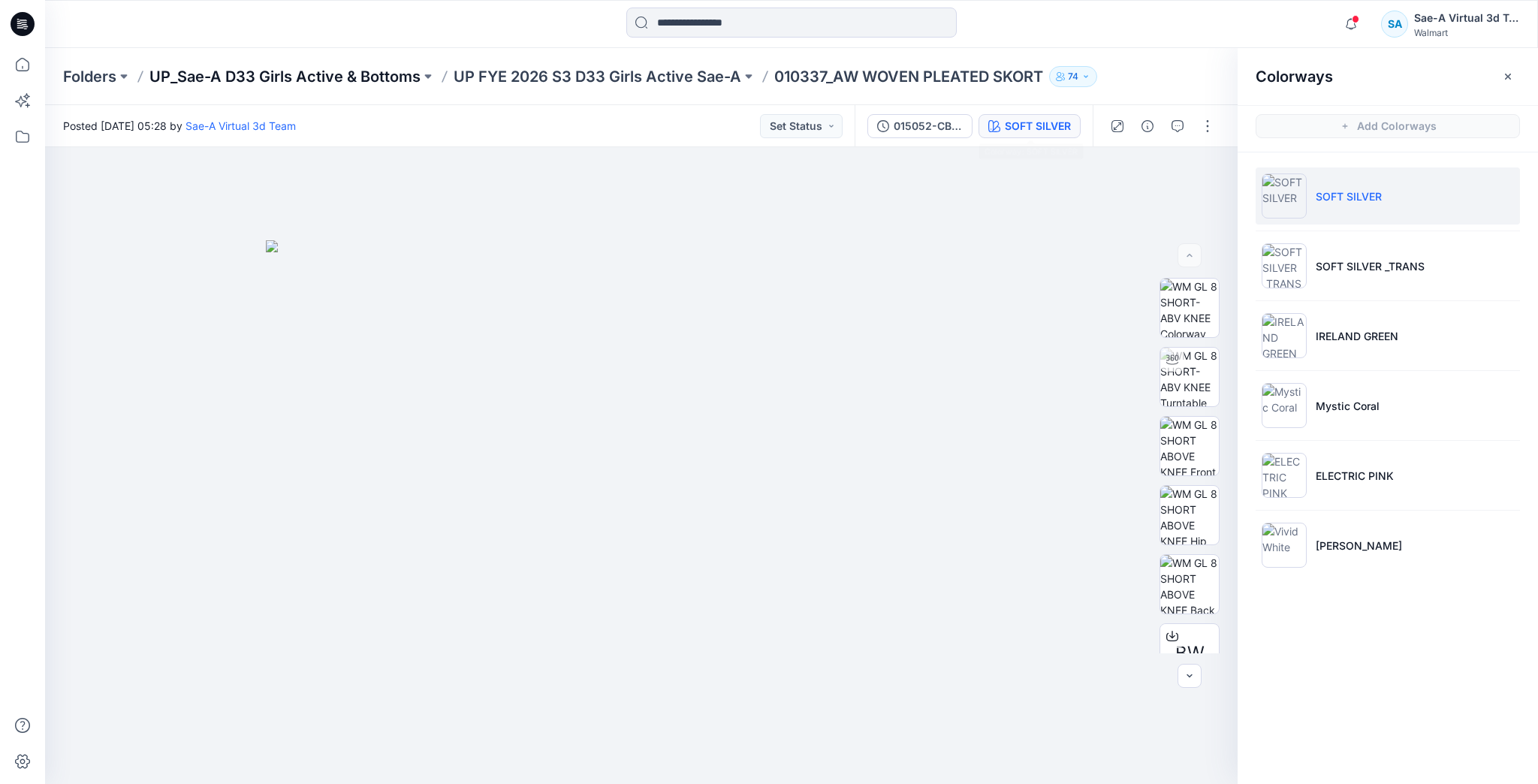
click at [380, 79] on p "UP_Sae-A D33 Girls Active & Bottoms" at bounding box center [285, 76] width 271 height 21
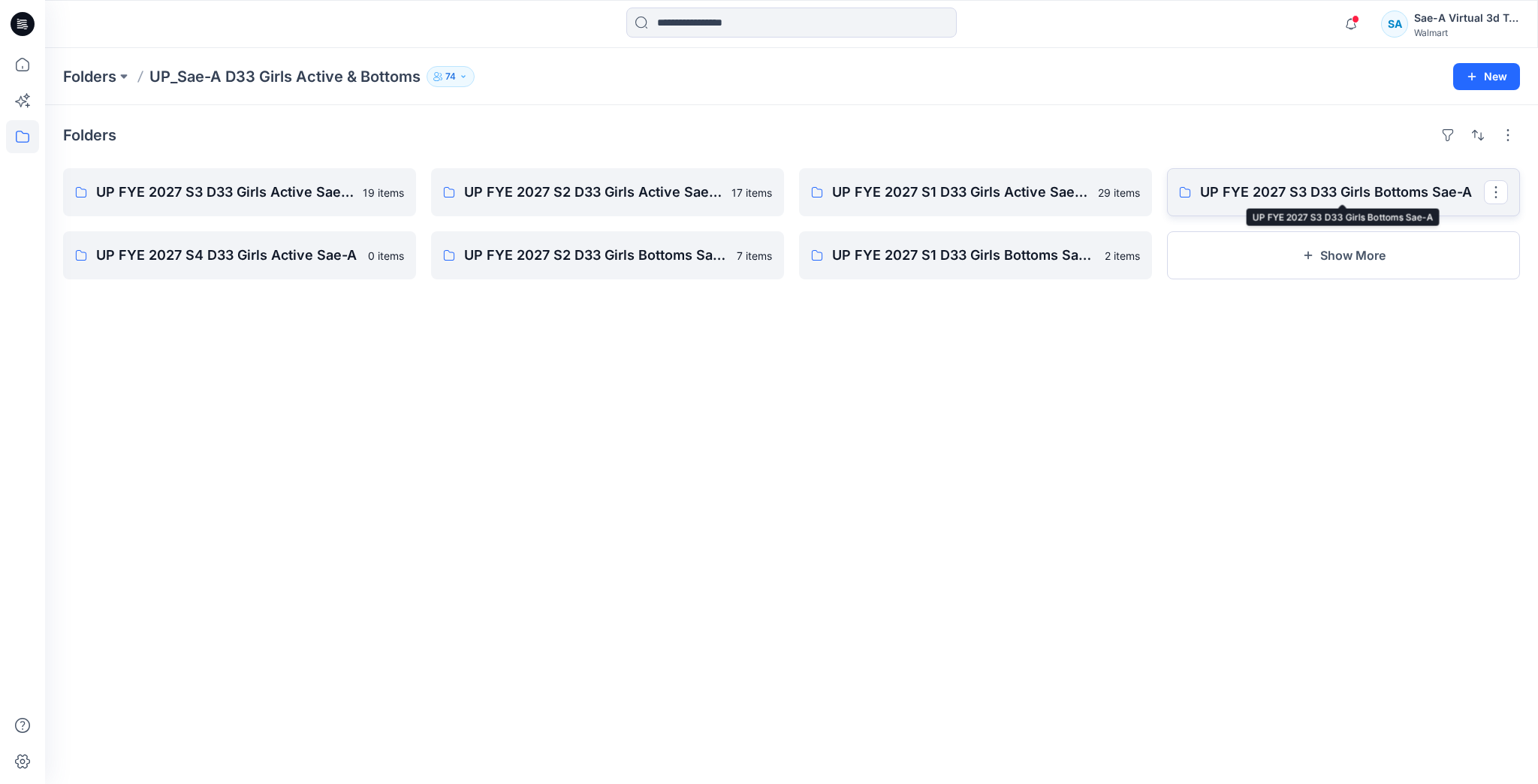
click at [1271, 183] on p "UP FYE 2027 S3 D33 Girls Bottoms Sae-A" at bounding box center [1343, 192] width 284 height 21
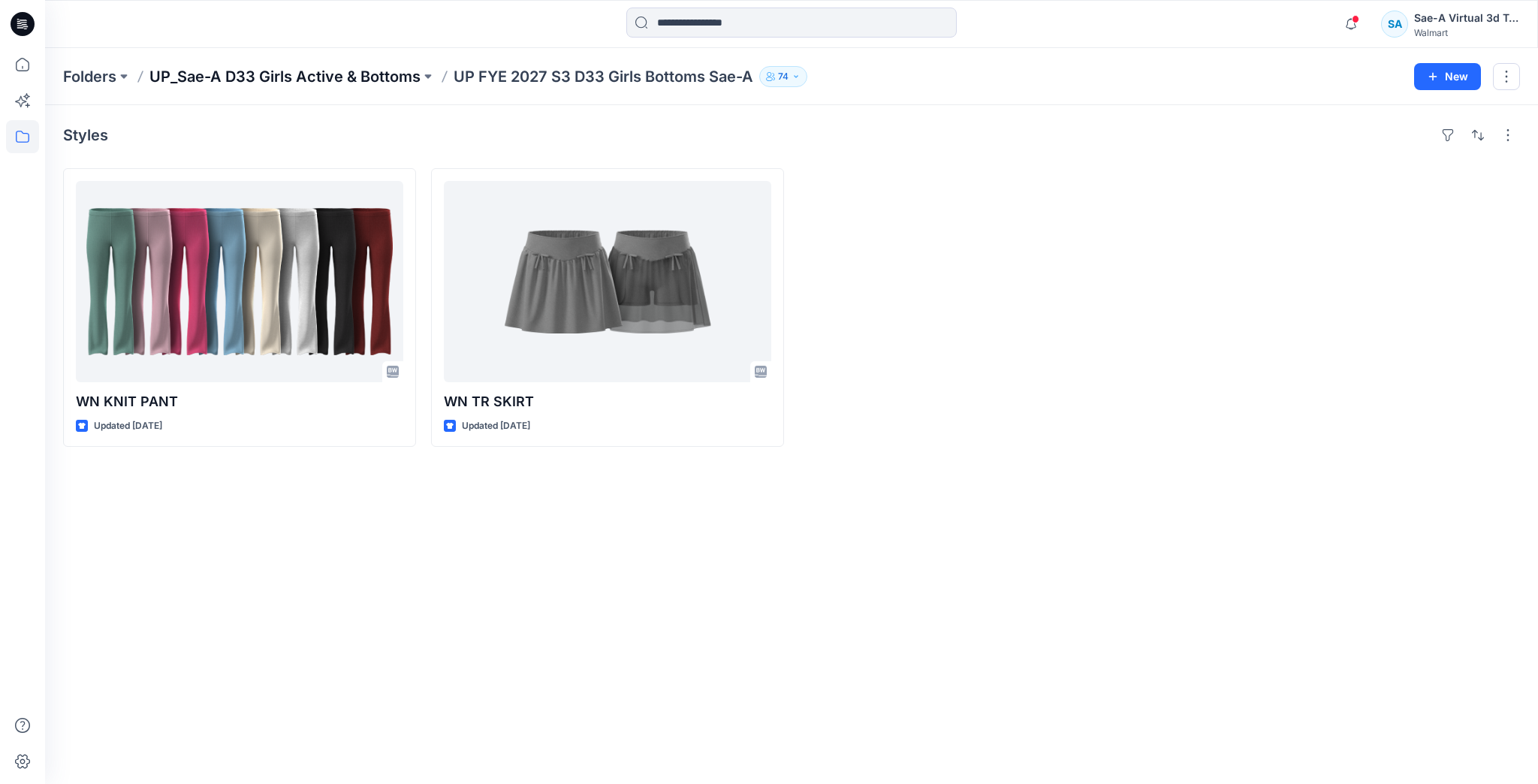
click at [391, 83] on p "UP_Sae-A D33 Girls Active & Bottoms" at bounding box center [285, 76] width 271 height 21
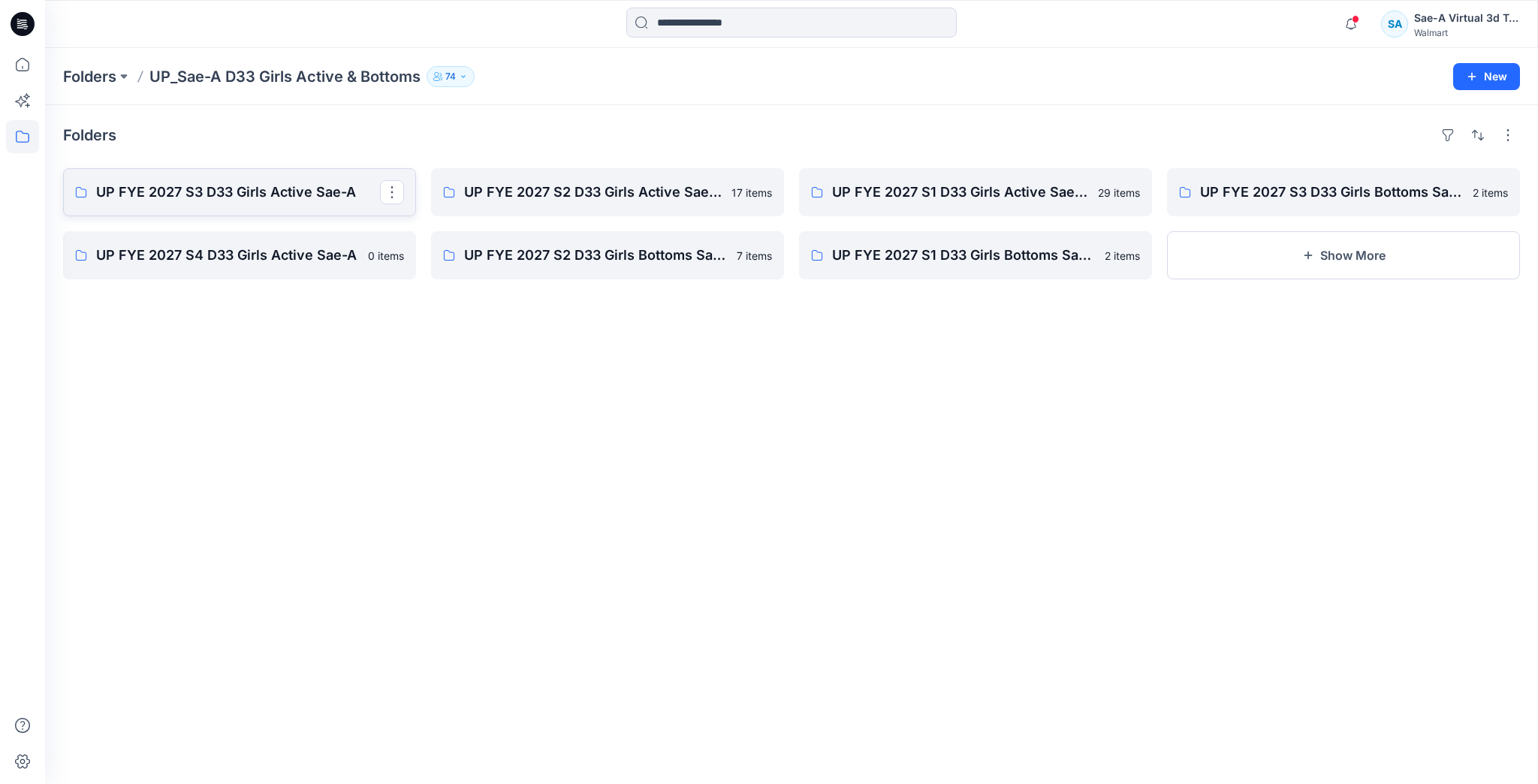
click at [300, 193] on p "UP FYE 2027 S3 D33 Girls Active Sae-A" at bounding box center [238, 192] width 284 height 21
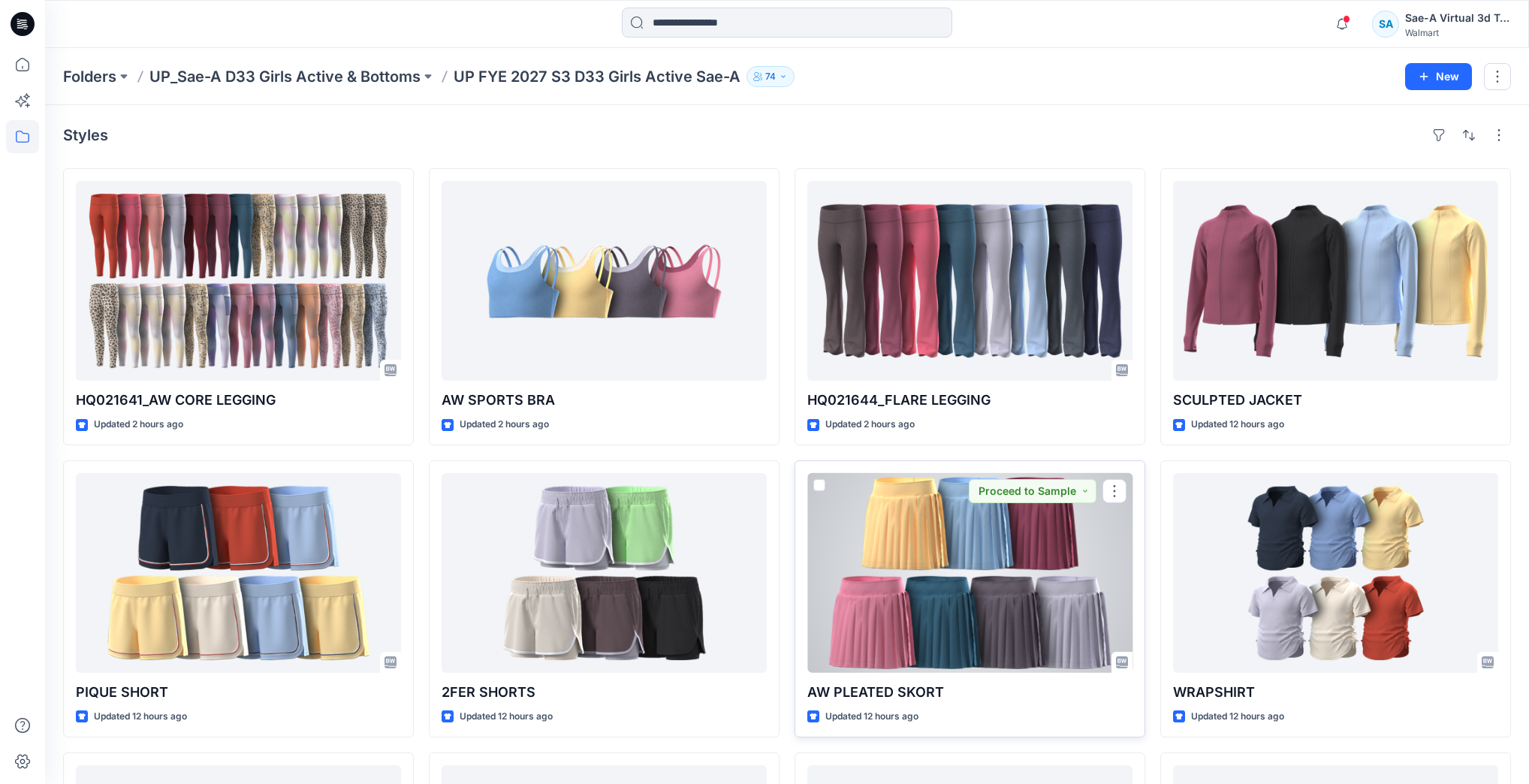
click at [883, 555] on div at bounding box center [969, 572] width 325 height 199
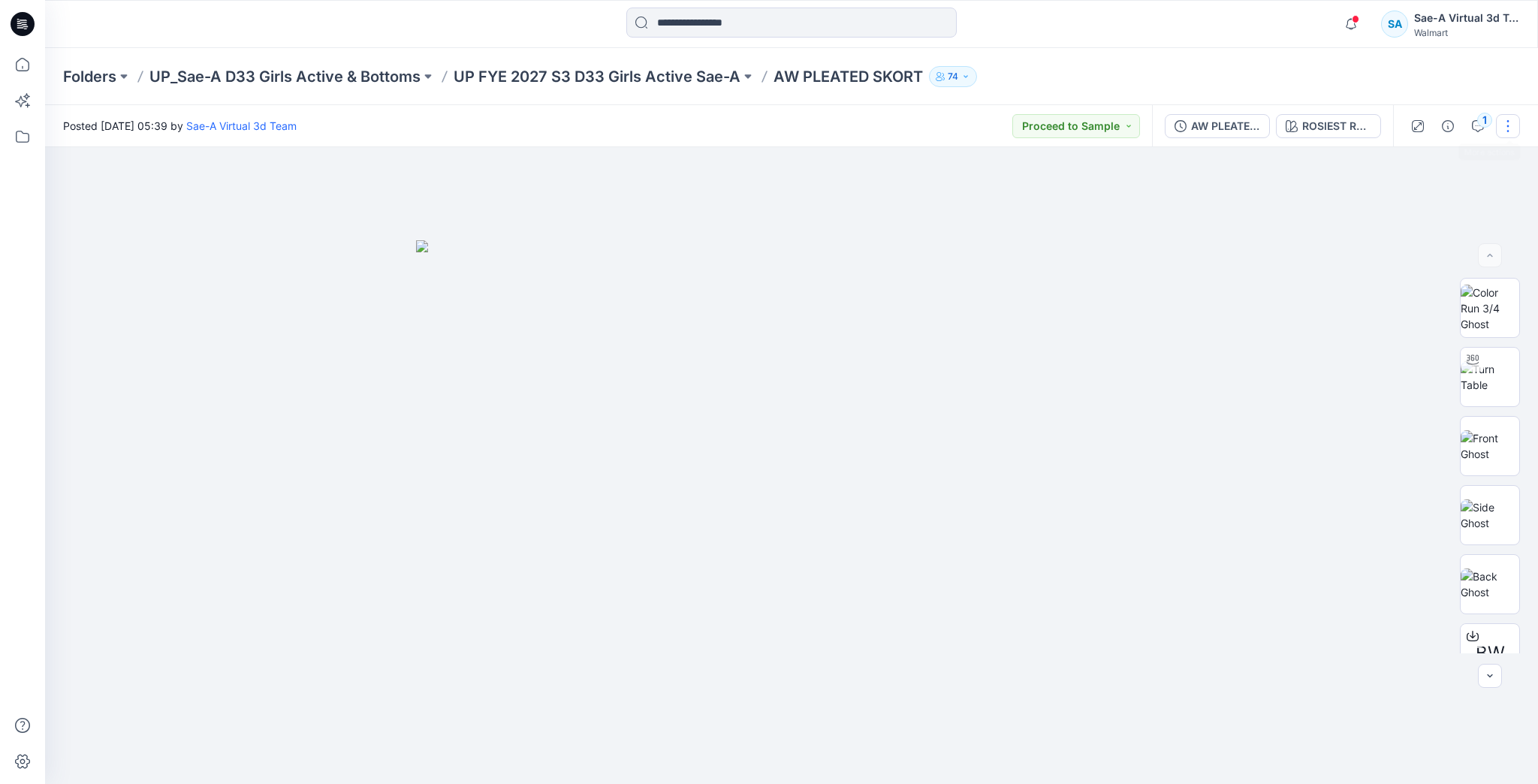
click at [1502, 126] on button "button" at bounding box center [1508, 126] width 24 height 24
click at [1421, 198] on p "Edit" at bounding box center [1412, 203] width 19 height 15
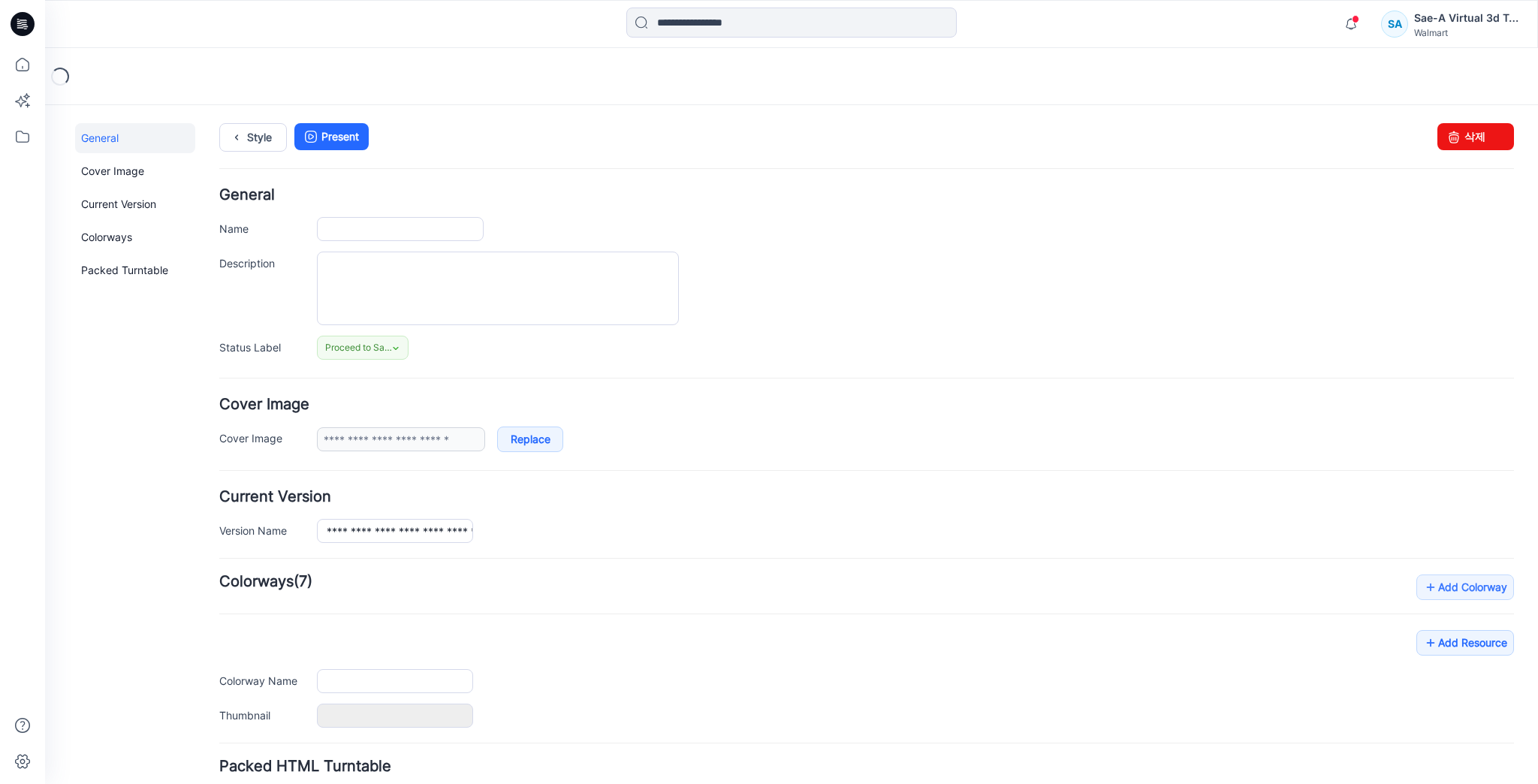
type input "**********"
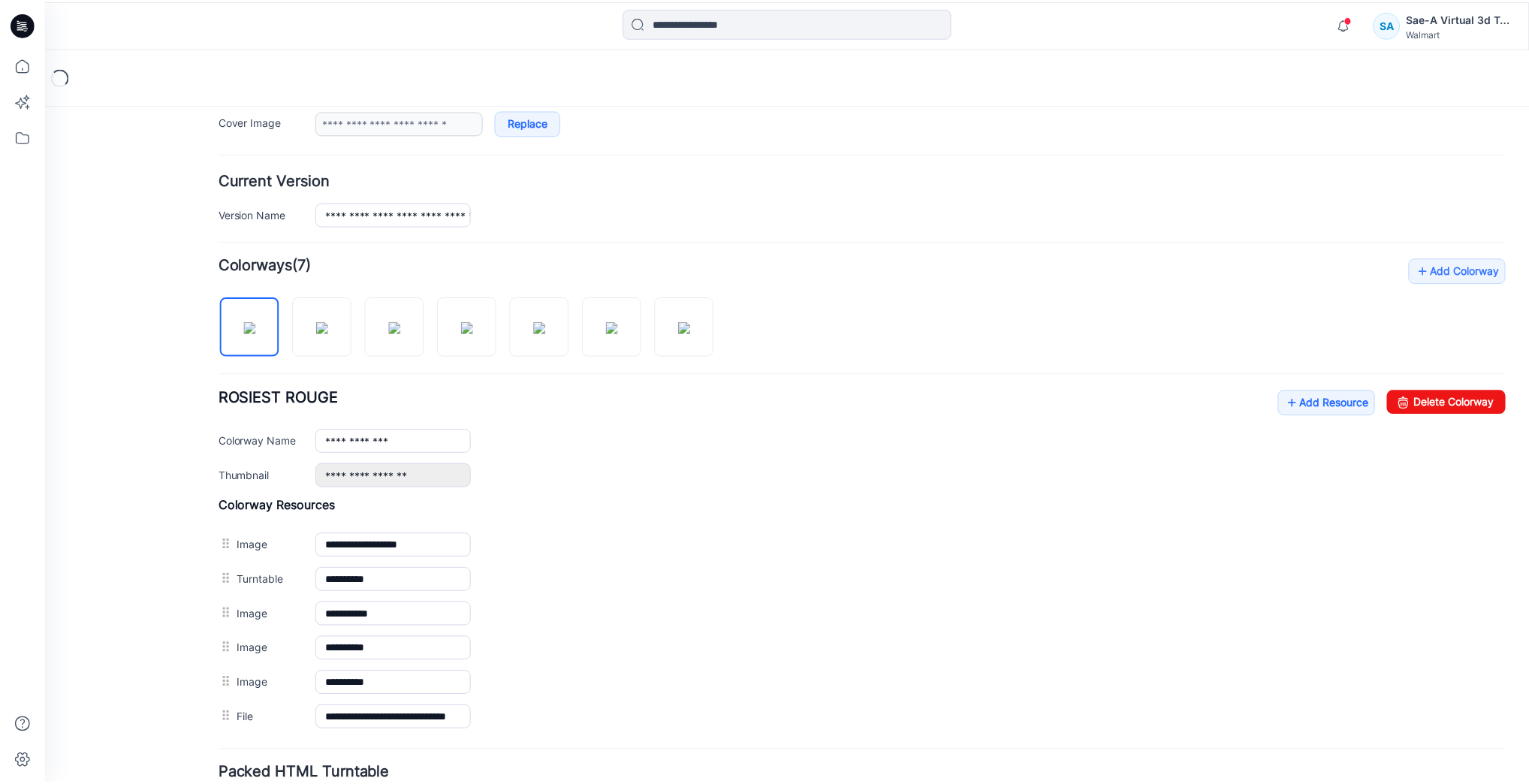
scroll to position [360, 0]
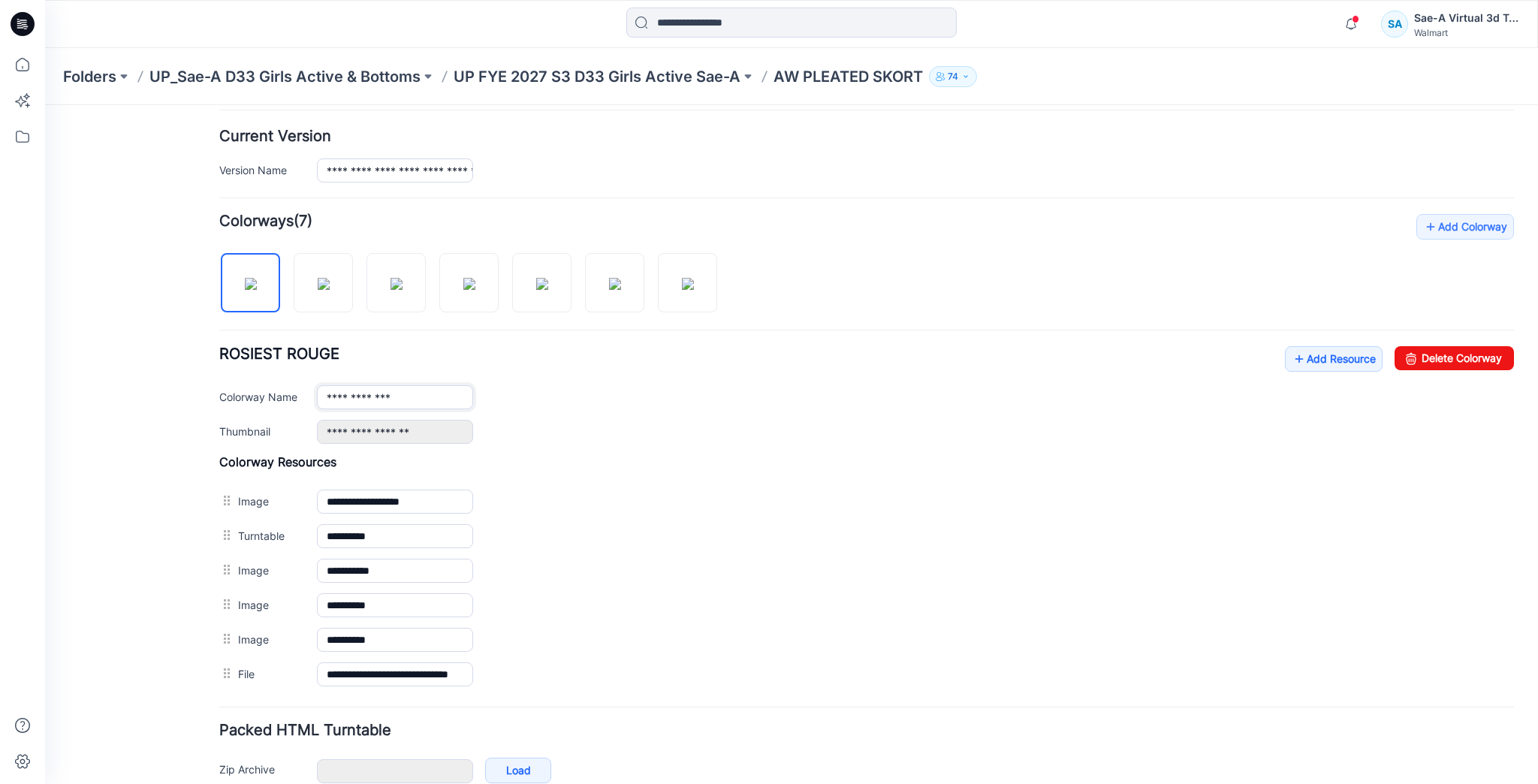
click at [329, 396] on input "**********" at bounding box center [395, 397] width 157 height 24
click at [311, 328] on div "**********" at bounding box center [866, 452] width 1295 height 478
click at [318, 285] on img at bounding box center [324, 284] width 12 height 12
click at [329, 393] on input "********" at bounding box center [395, 397] width 157 height 24
click at [469, 353] on div "**********" at bounding box center [866, 395] width 1295 height 97
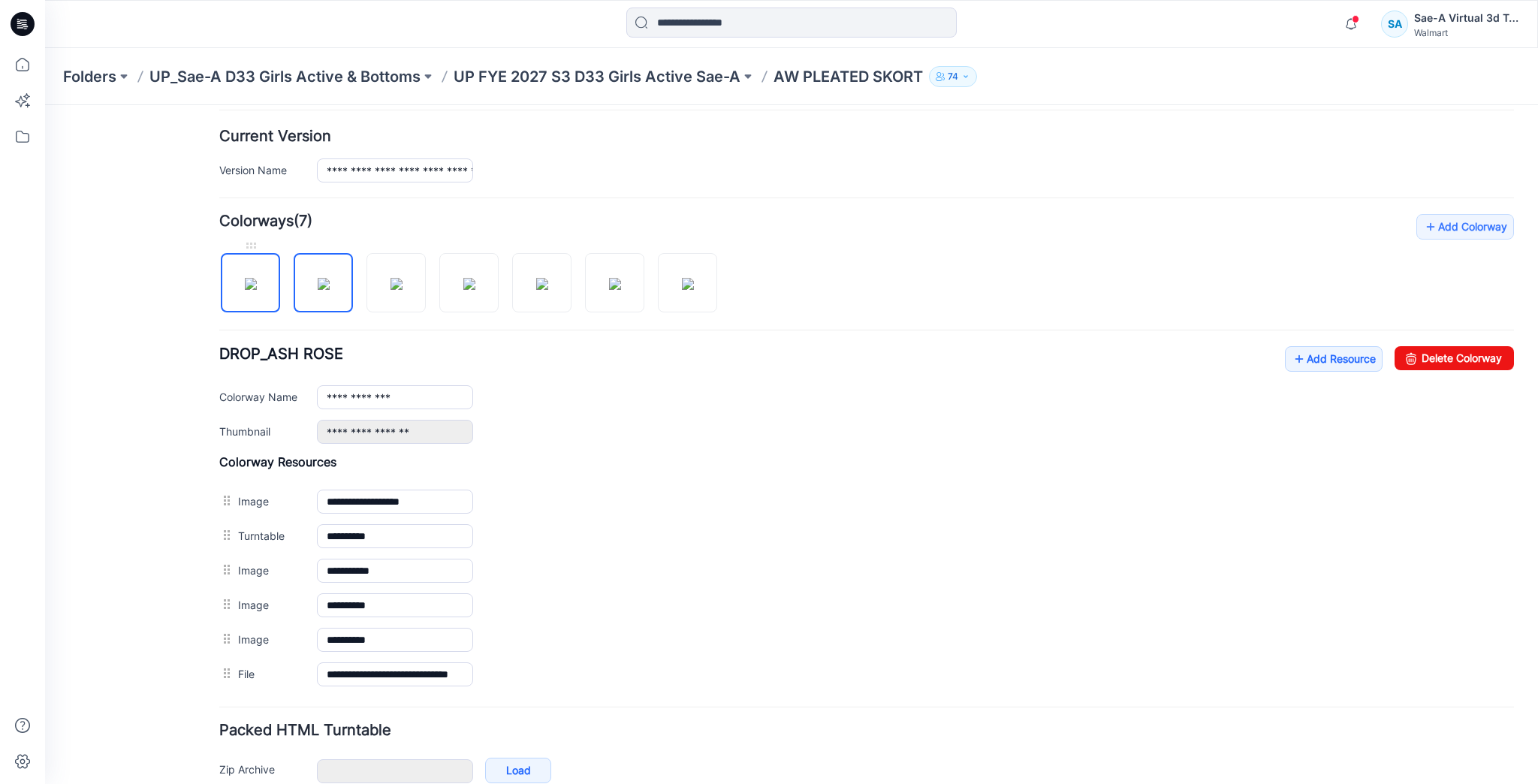
drag, startPoint x: 246, startPoint y: 289, endPoint x: 242, endPoint y: 271, distance: 18.4
click at [245, 278] on img at bounding box center [251, 284] width 12 height 12
click at [402, 278] on img at bounding box center [396, 284] width 12 height 12
click at [328, 393] on input "**********" at bounding box center [395, 397] width 157 height 24
click at [389, 346] on div "**********" at bounding box center [866, 395] width 1295 height 97
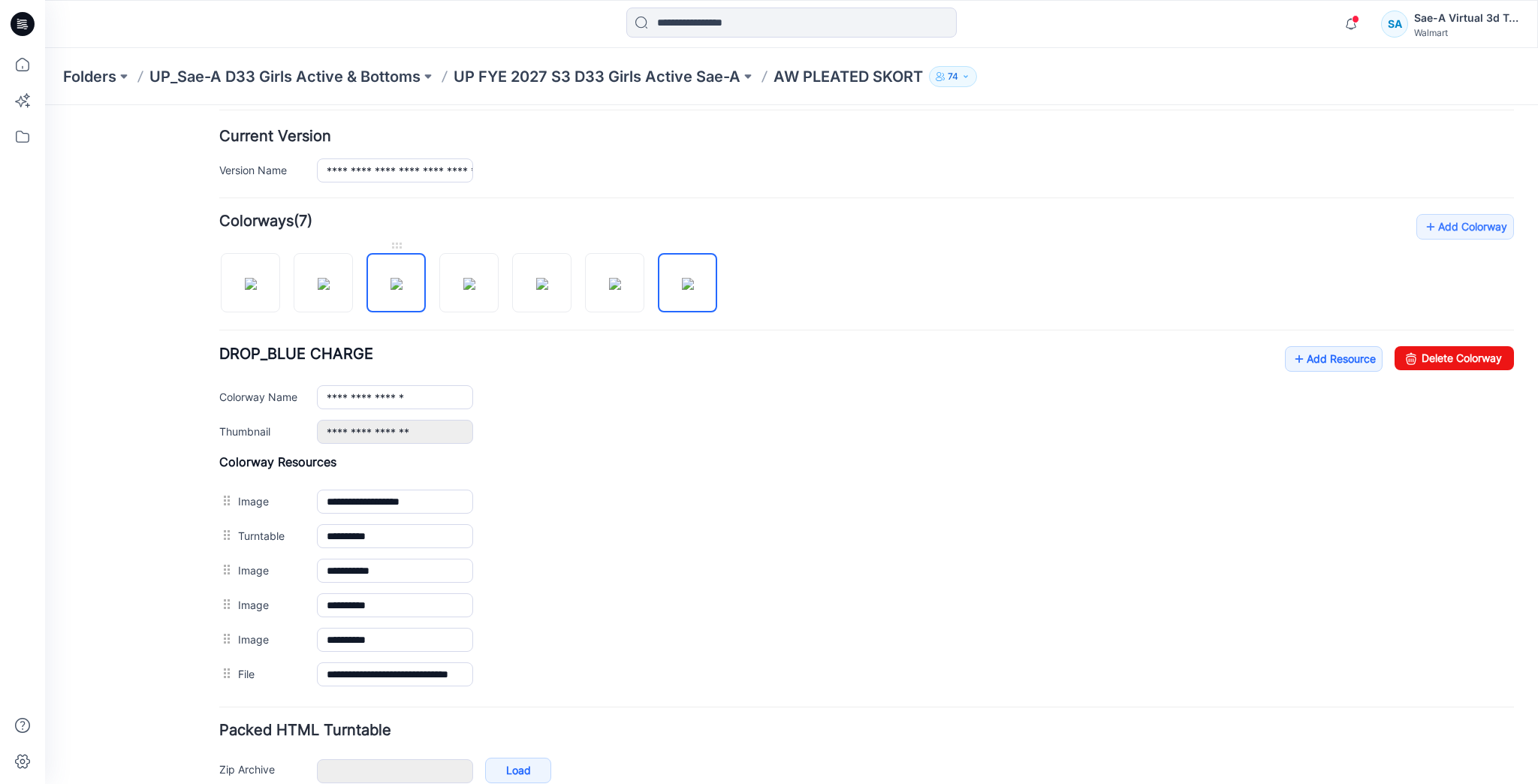
click at [399, 278] on img at bounding box center [396, 284] width 12 height 12
click at [328, 396] on input "**********" at bounding box center [395, 397] width 157 height 24
click at [423, 354] on div "**********" at bounding box center [866, 395] width 1295 height 97
click at [399, 289] on img at bounding box center [396, 284] width 12 height 12
click at [325, 399] on input "**********" at bounding box center [395, 397] width 157 height 24
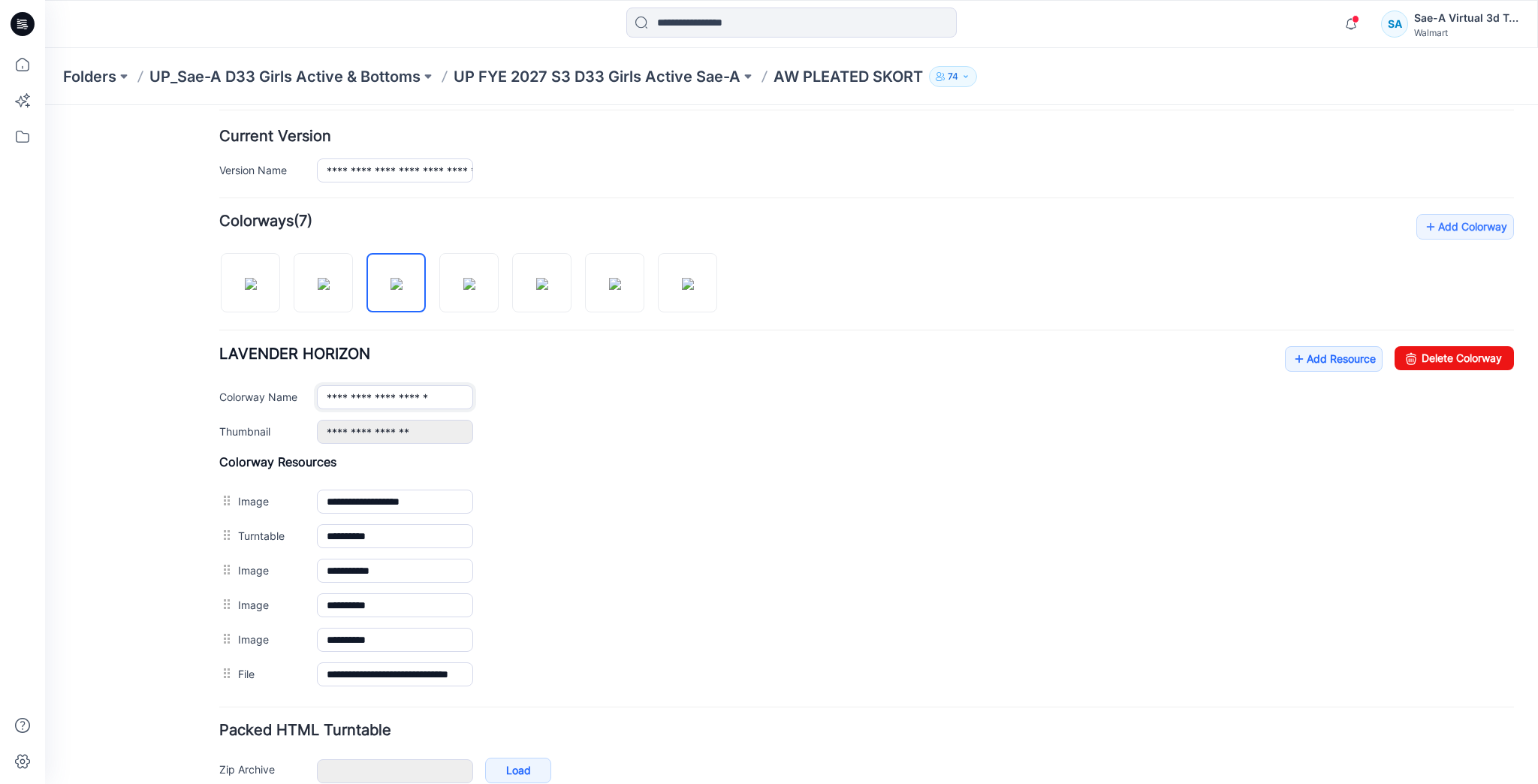
type input "**********"
click at [418, 340] on div "**********" at bounding box center [866, 452] width 1295 height 478
click at [847, 285] on div "**********" at bounding box center [866, 452] width 1295 height 478
click at [714, 75] on p "UP FYE 2027 S3 D33 Girls Active Sae-A" at bounding box center [597, 76] width 287 height 21
